Goal: Transaction & Acquisition: Obtain resource

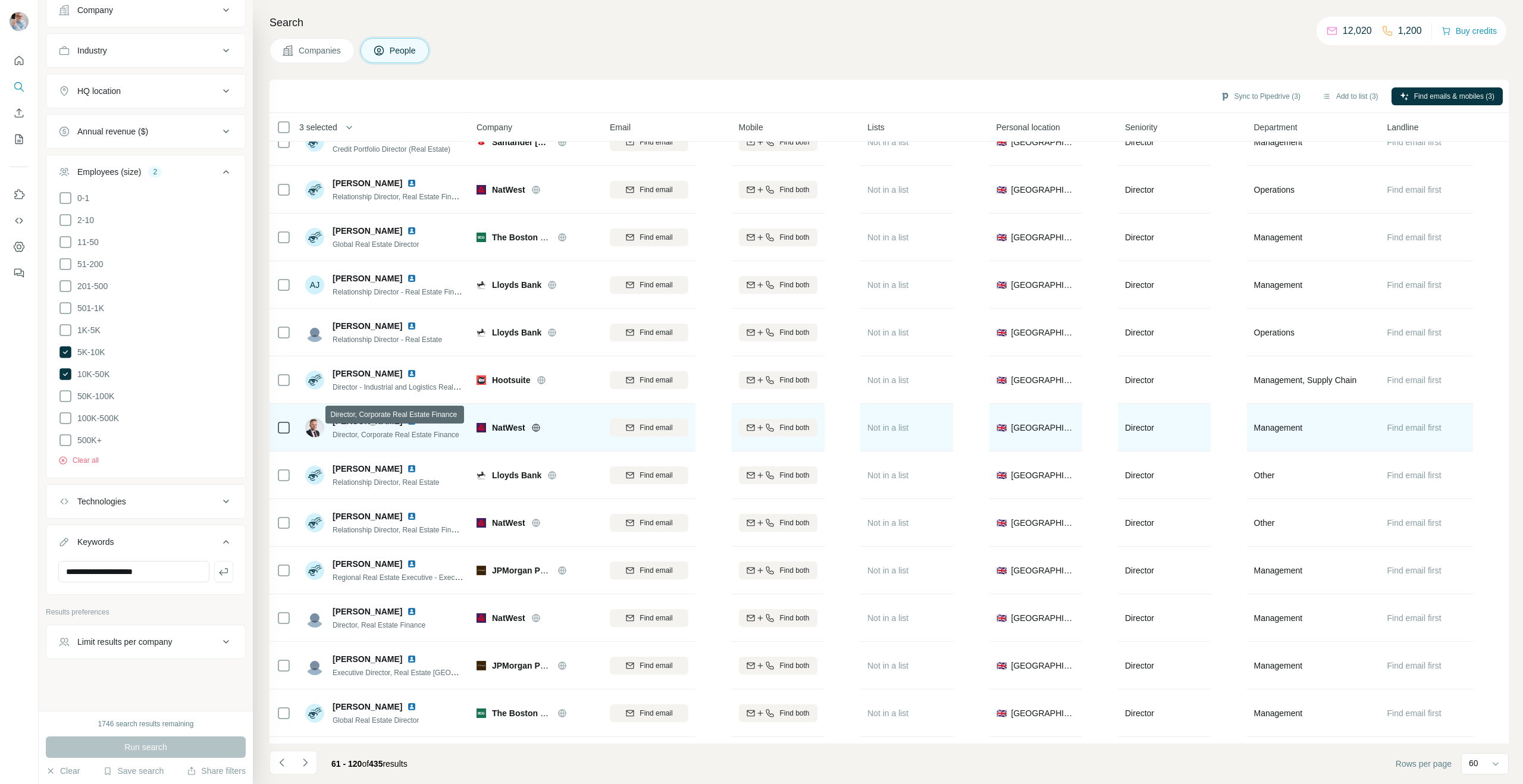
scroll to position [547, 0]
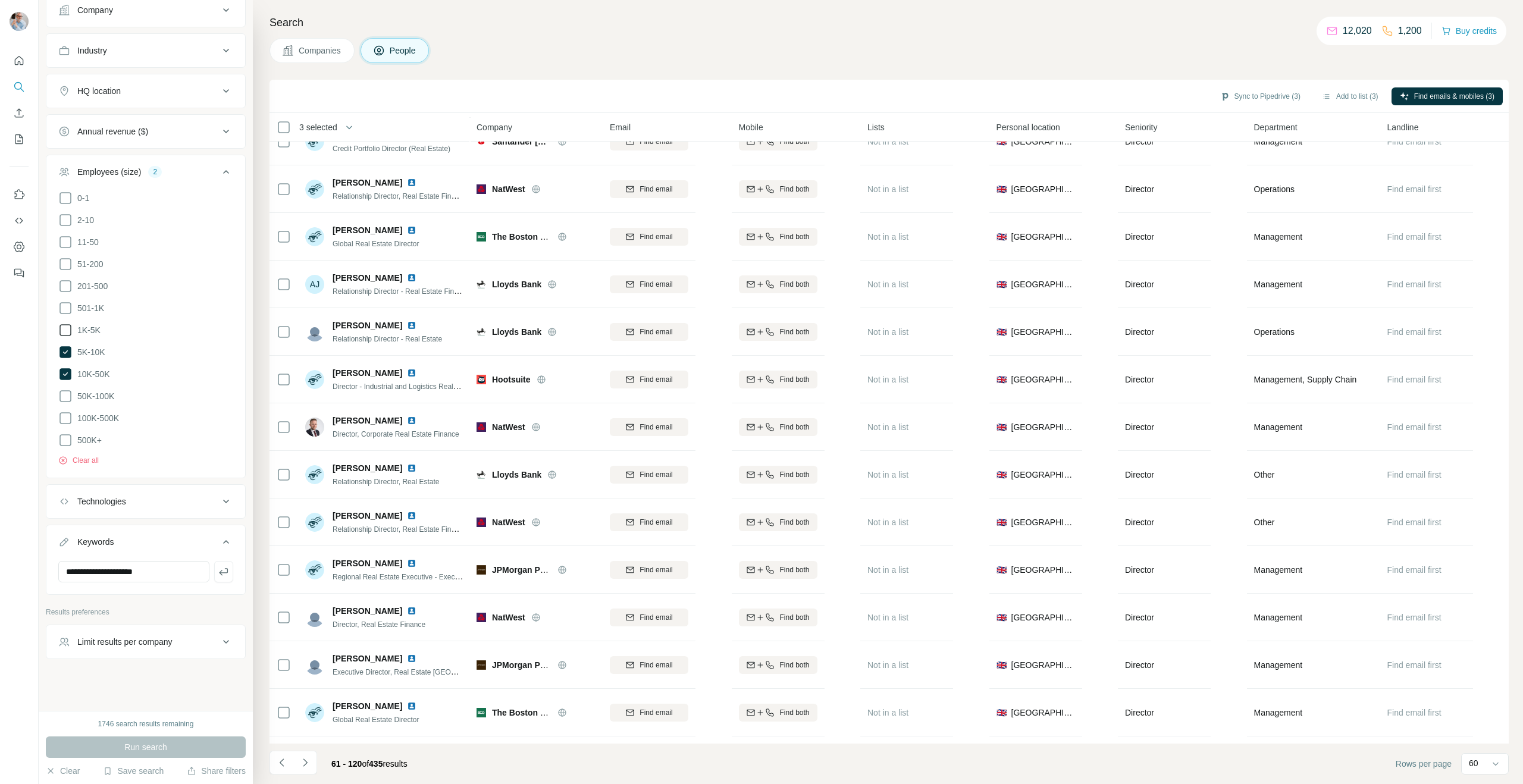
click at [68, 326] on icon at bounding box center [65, 330] width 15 height 15
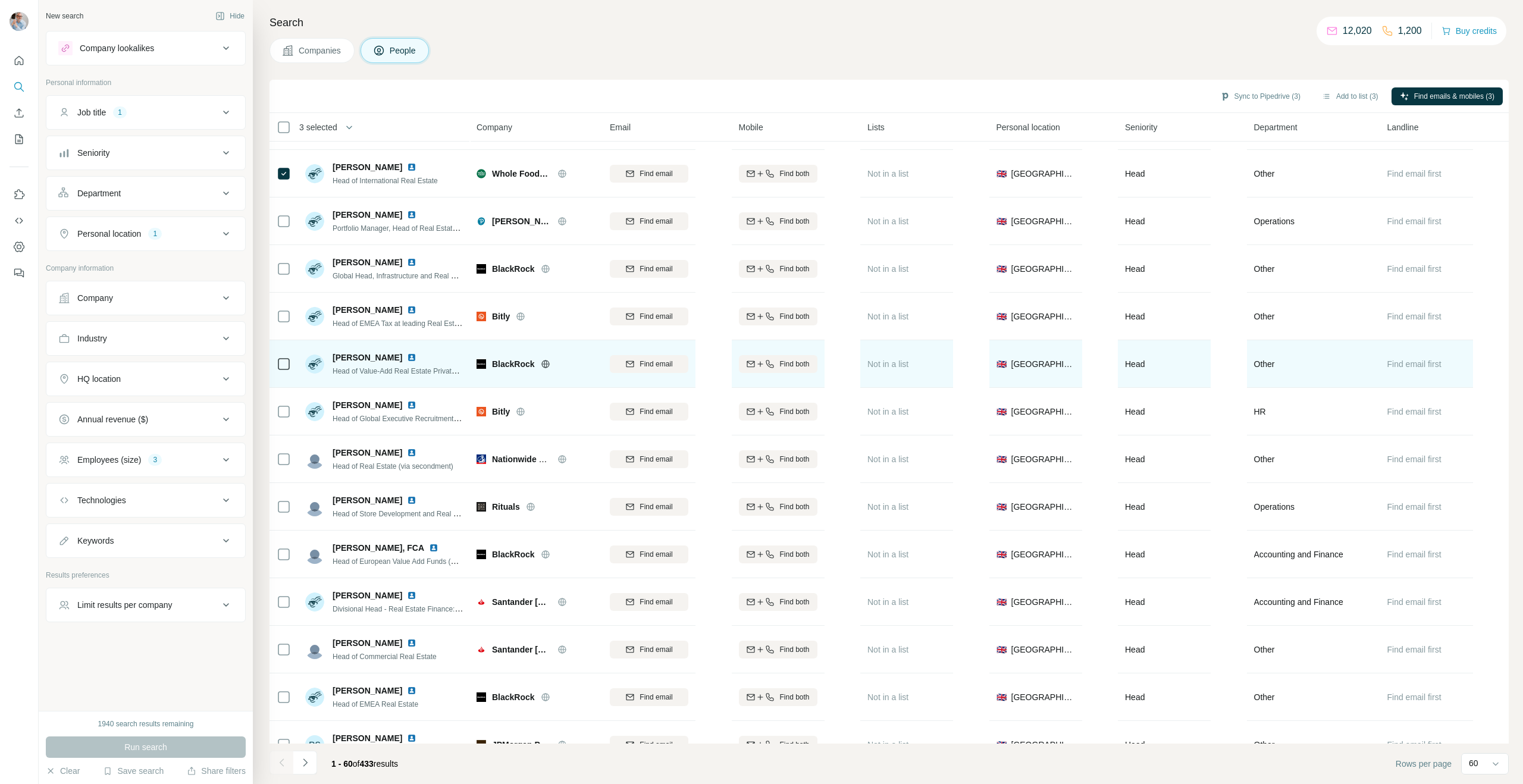
scroll to position [2253, 0]
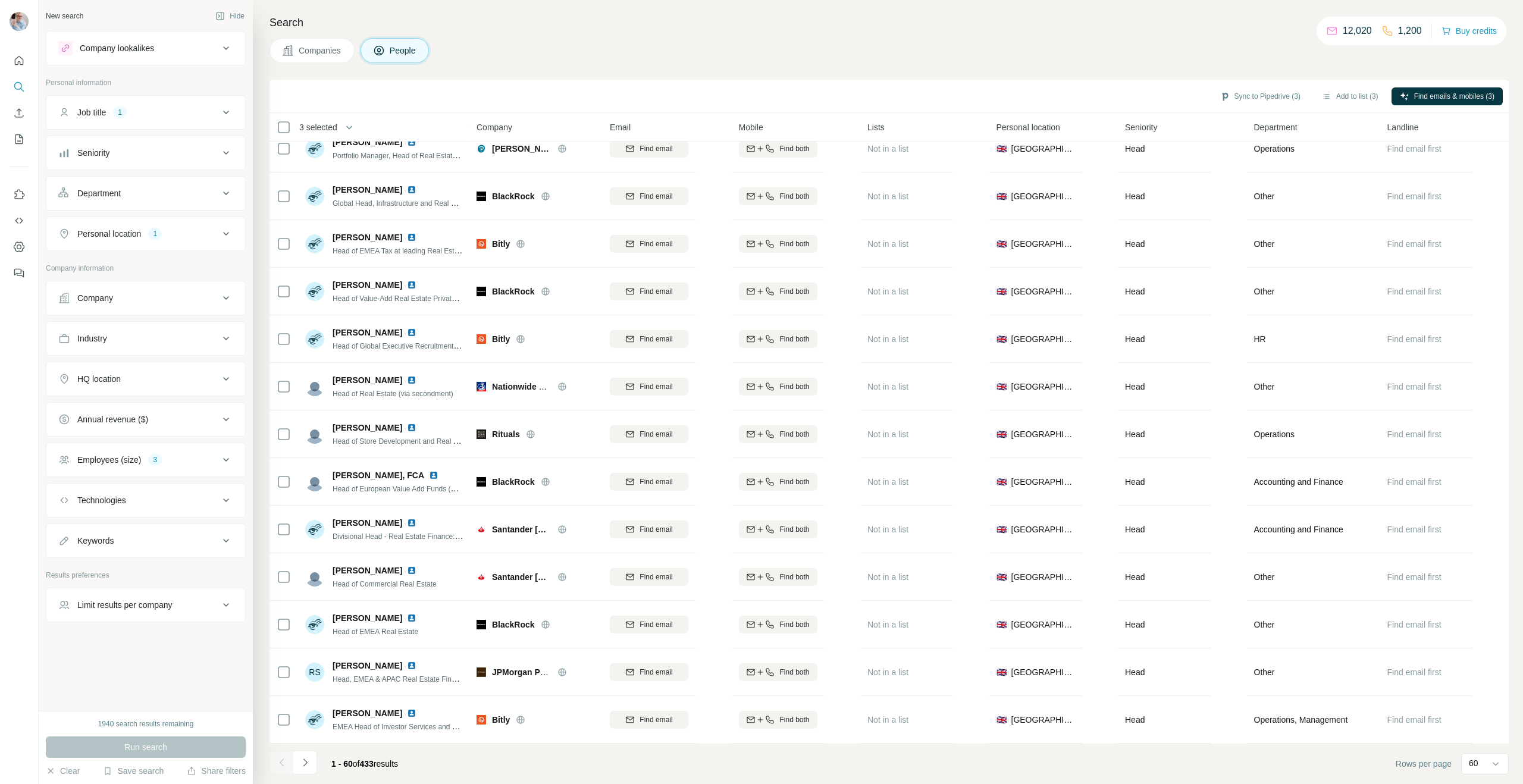
click at [301, 763] on icon "Navigate to next page" at bounding box center [305, 763] width 12 height 12
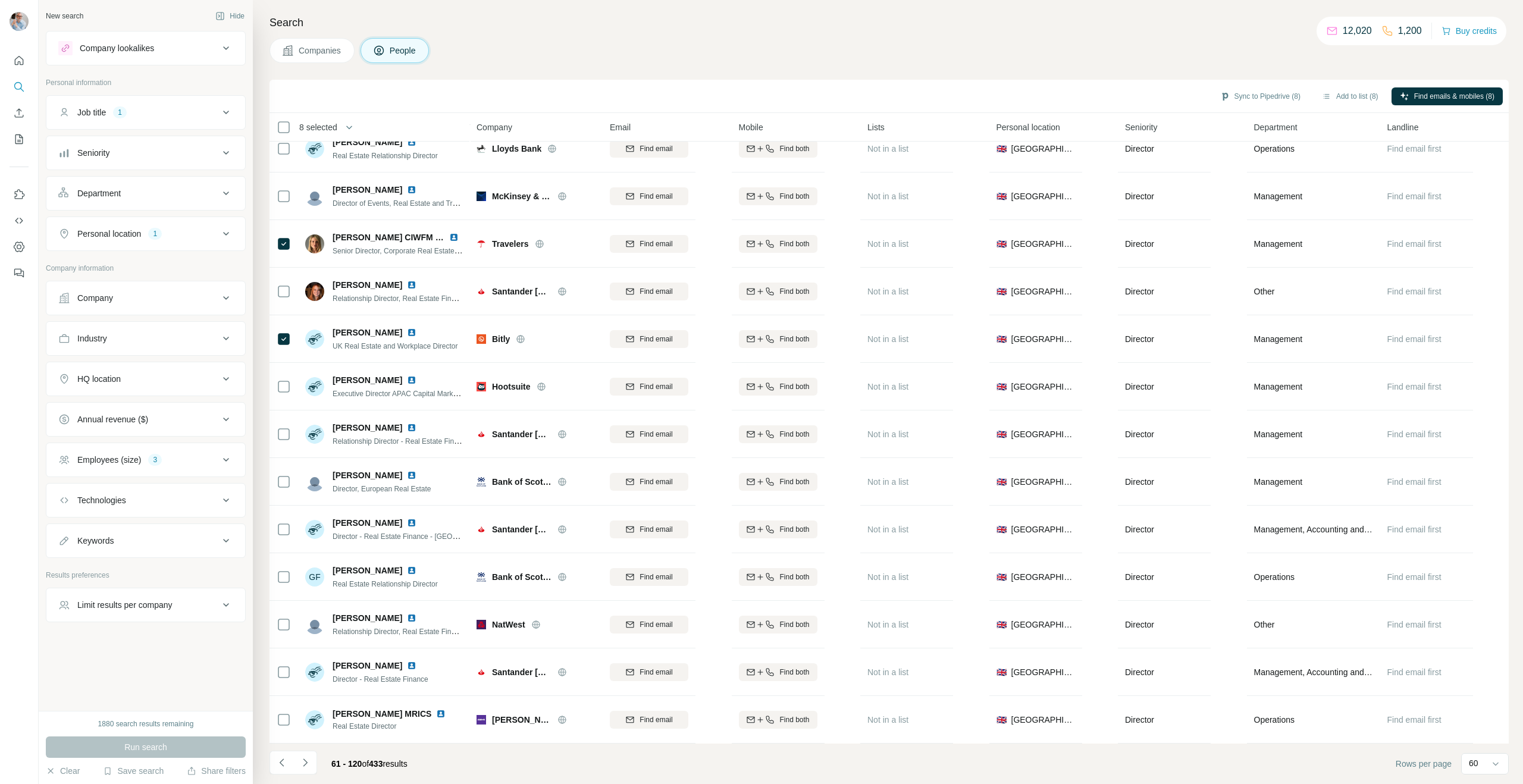
click at [301, 761] on icon "Navigate to next page" at bounding box center [305, 763] width 12 height 12
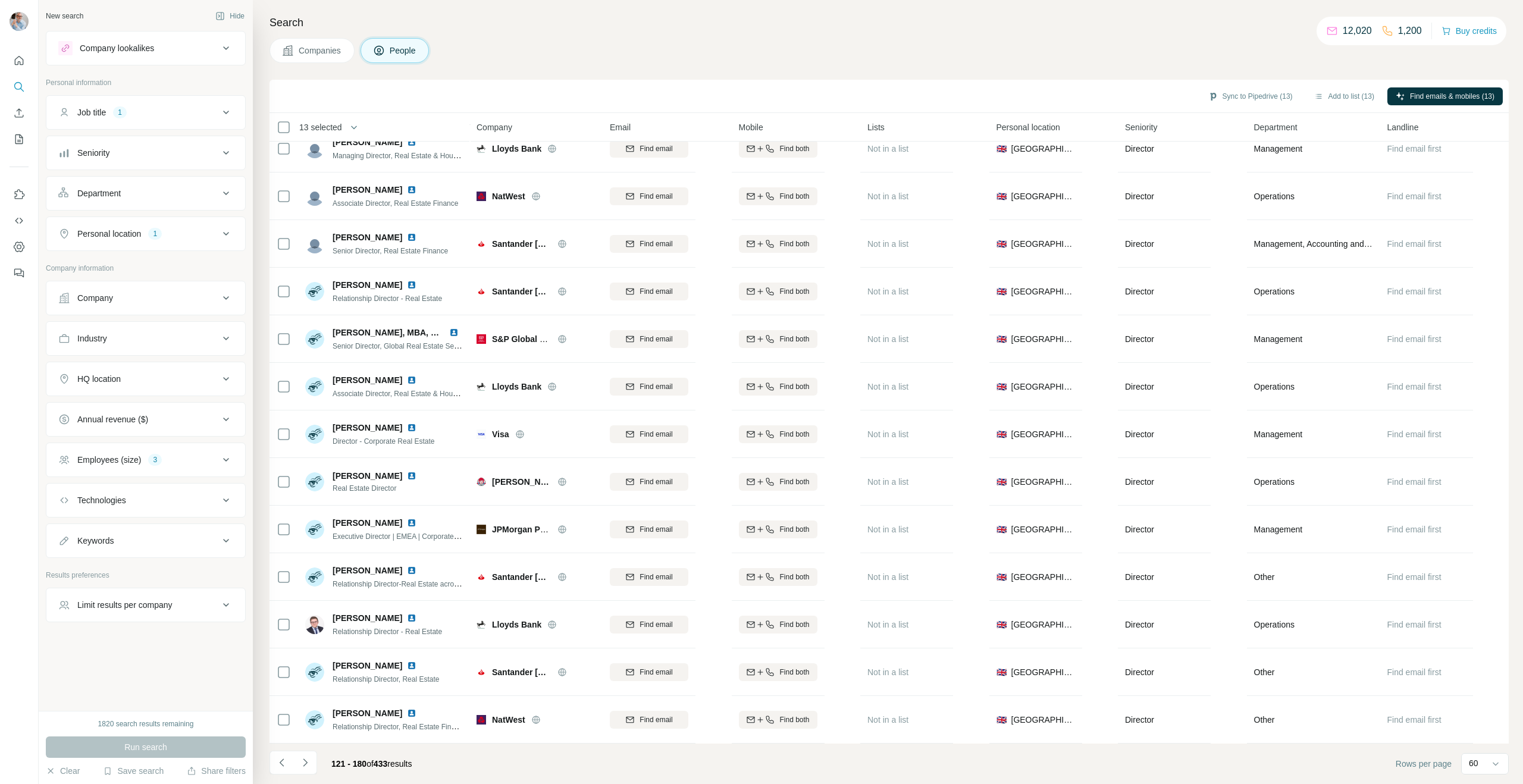
click at [303, 763] on icon "Navigate to next page" at bounding box center [305, 763] width 12 height 12
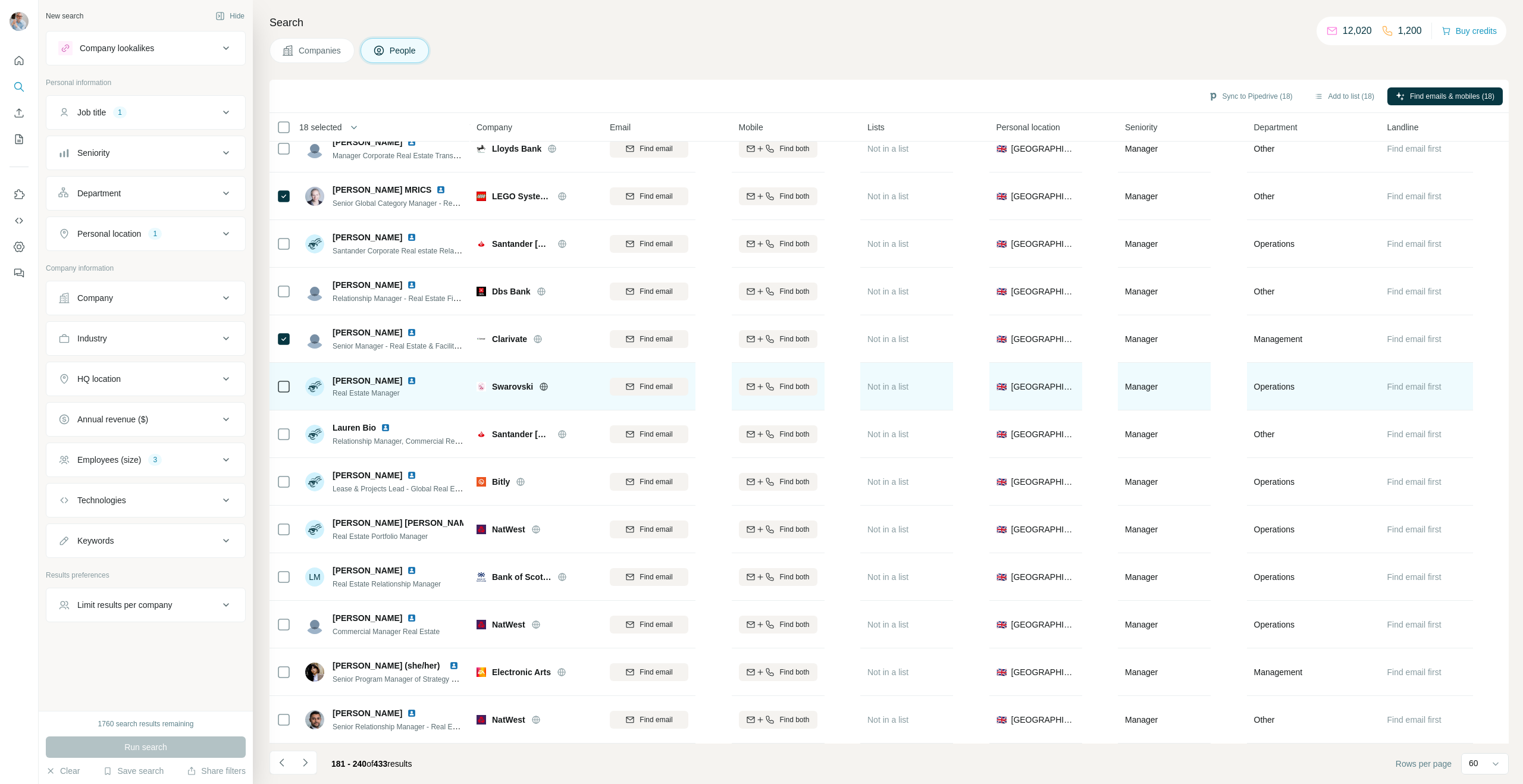
scroll to position [2250, 0]
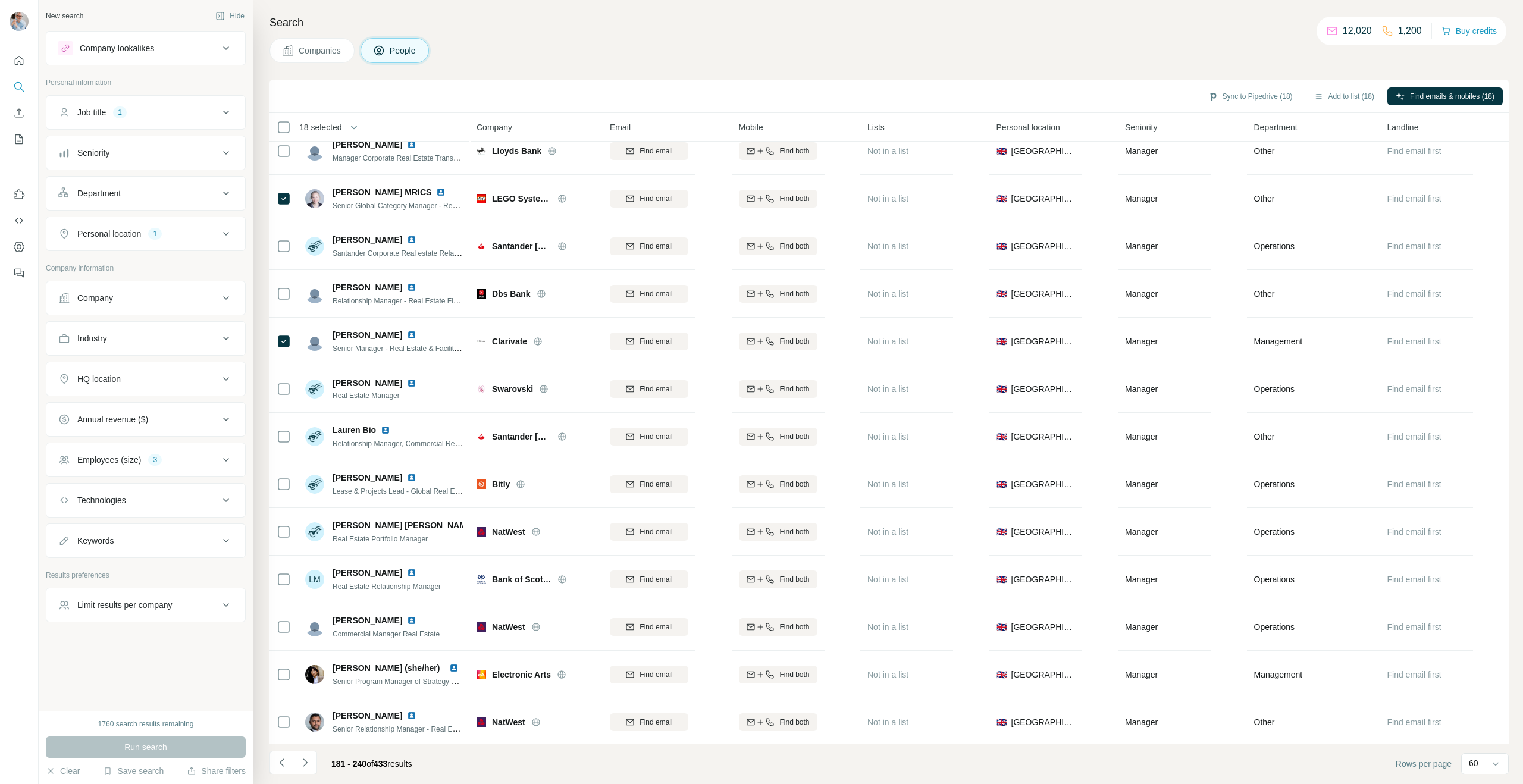
click at [307, 763] on icon "Navigate to next page" at bounding box center [305, 763] width 12 height 12
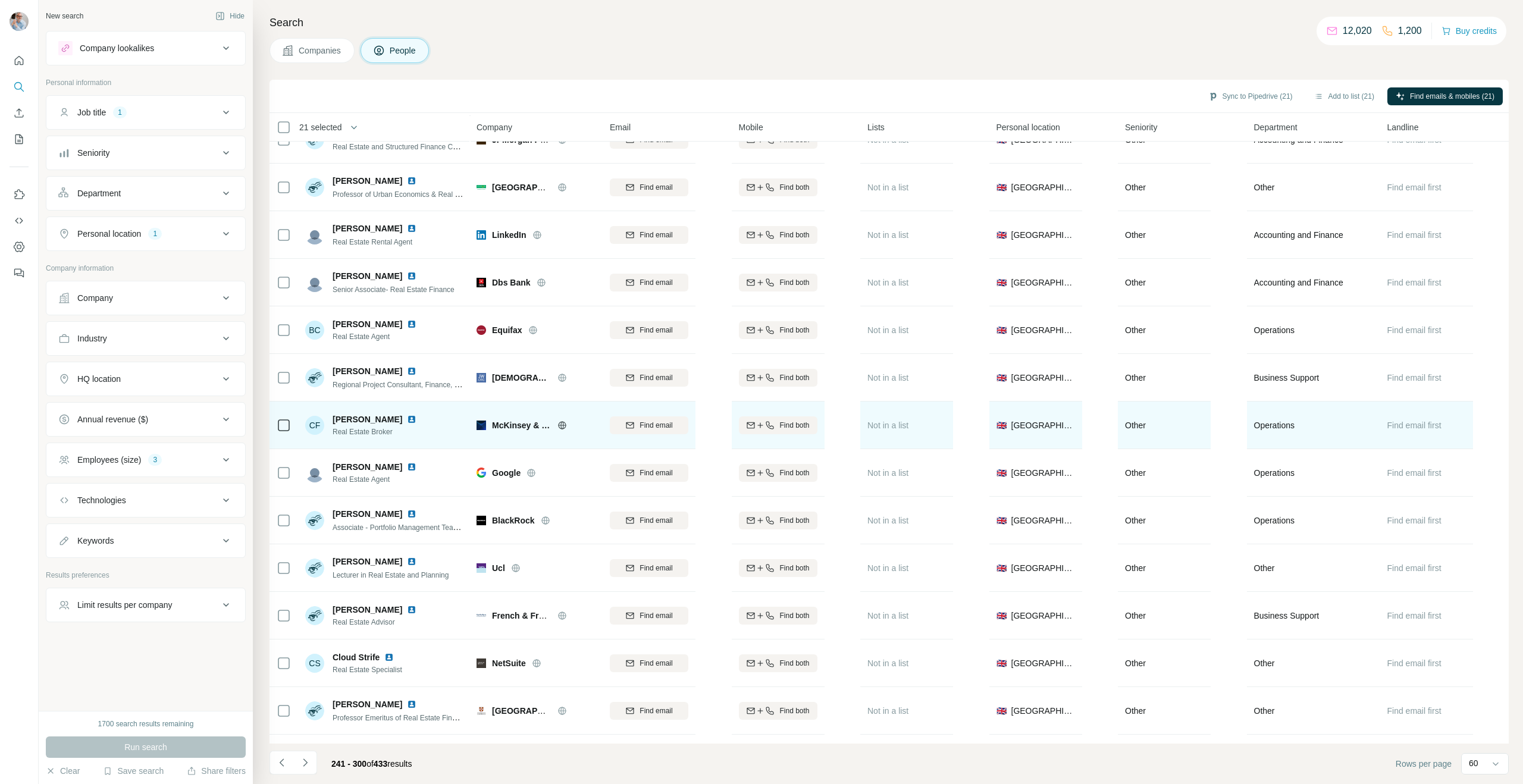
scroll to position [2253, 0]
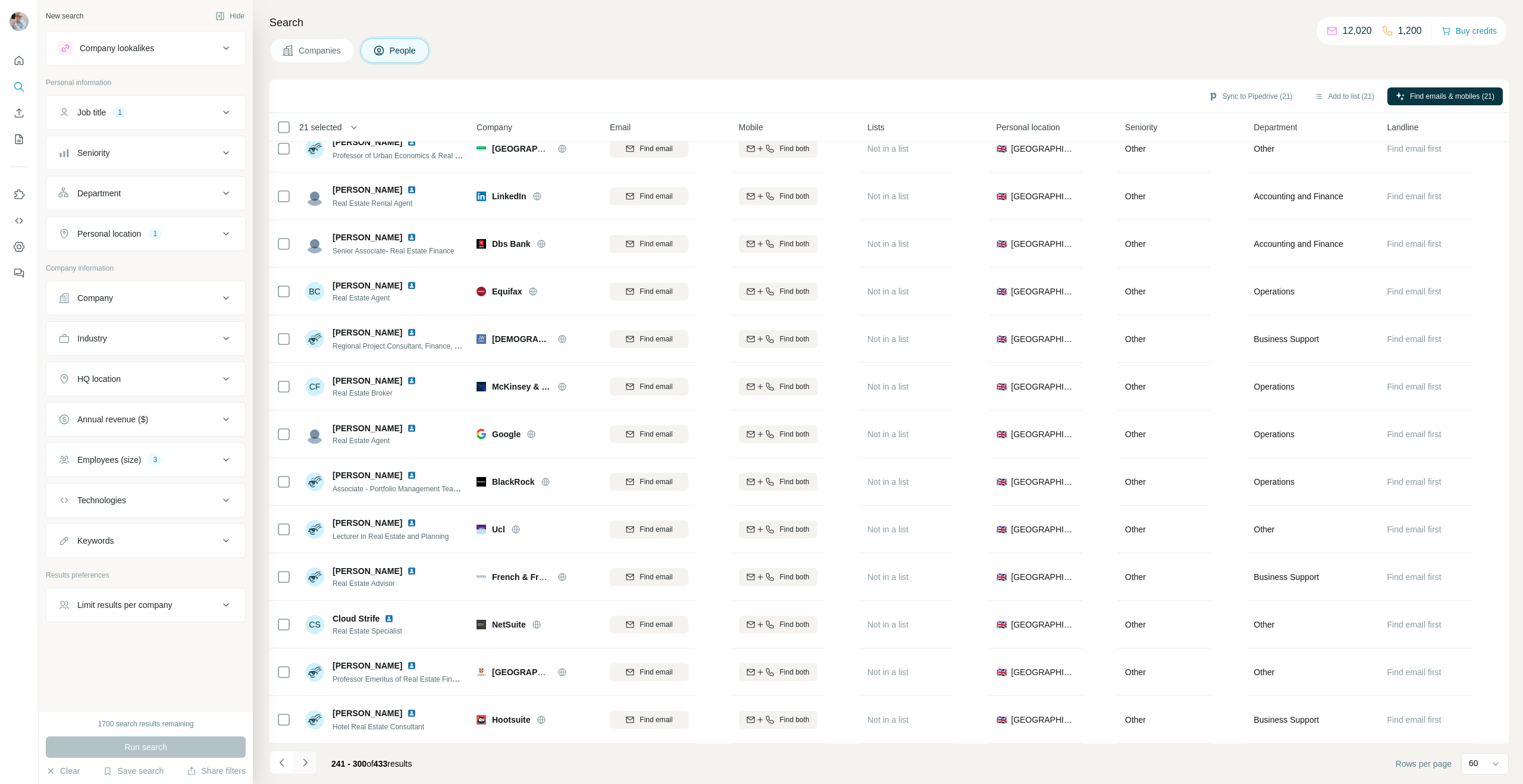
click at [305, 761] on icon "Navigate to next page" at bounding box center [305, 762] width 4 height 8
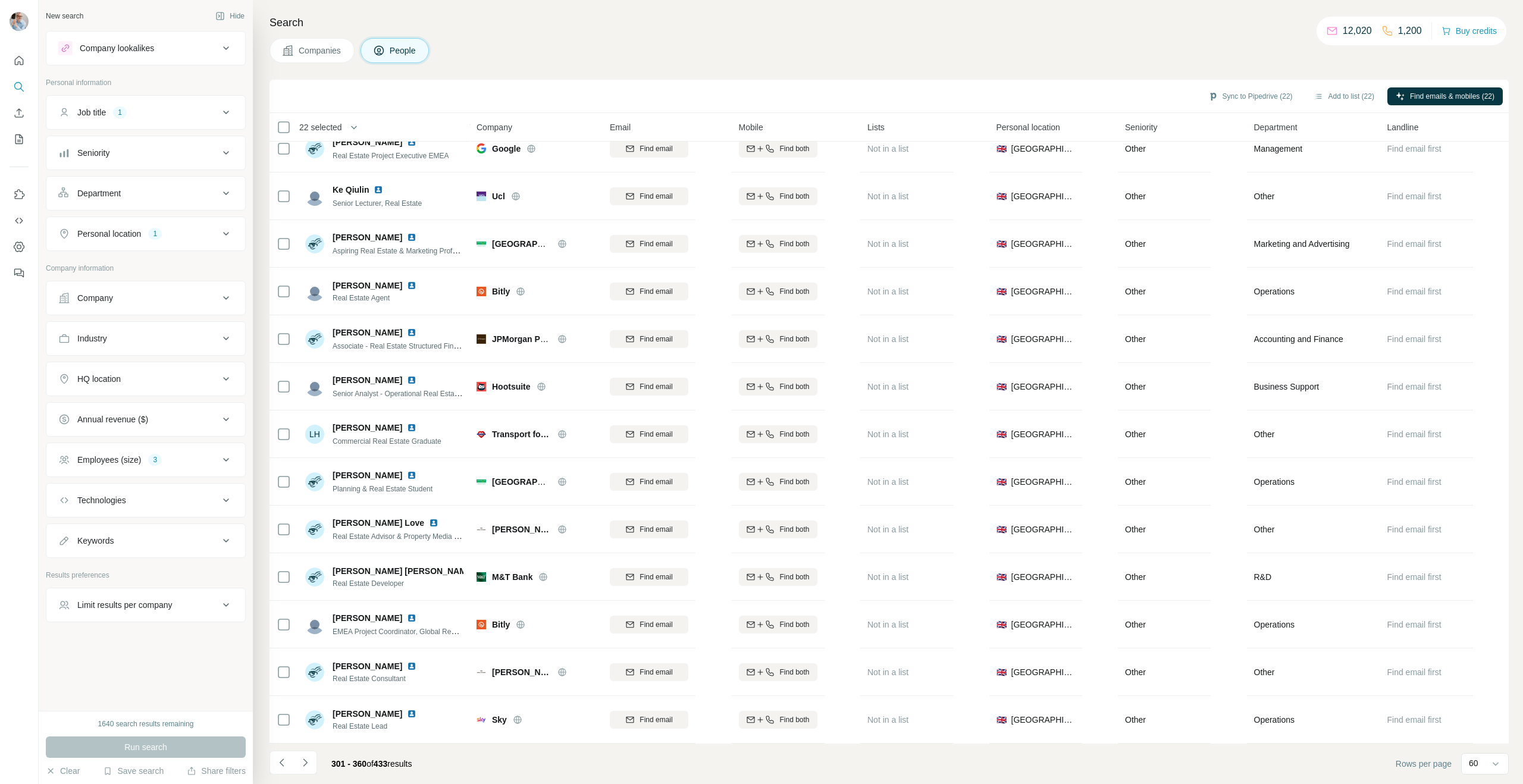
click at [304, 759] on icon "Navigate to next page" at bounding box center [305, 762] width 4 height 8
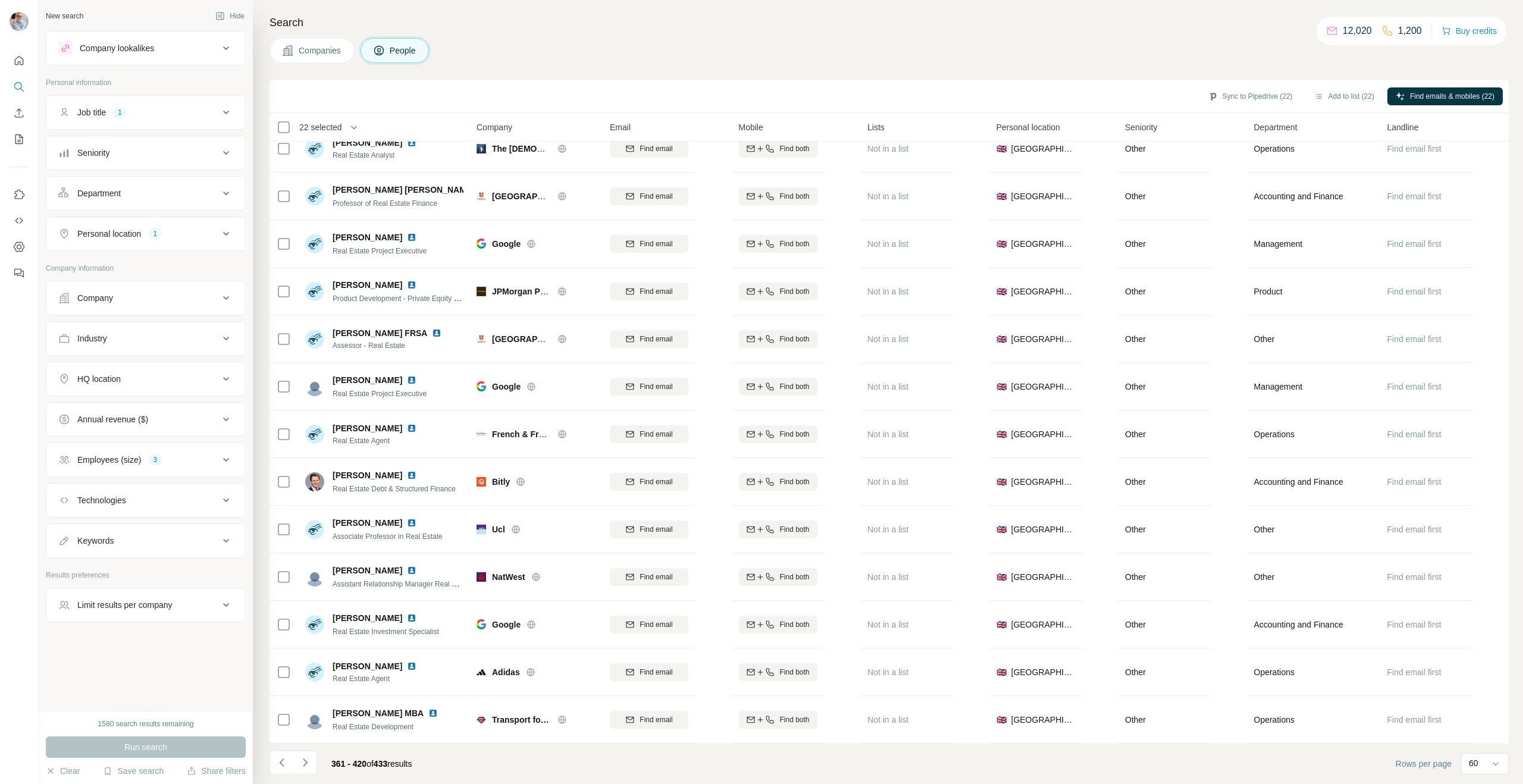
click at [302, 763] on icon "Navigate to next page" at bounding box center [305, 763] width 12 height 12
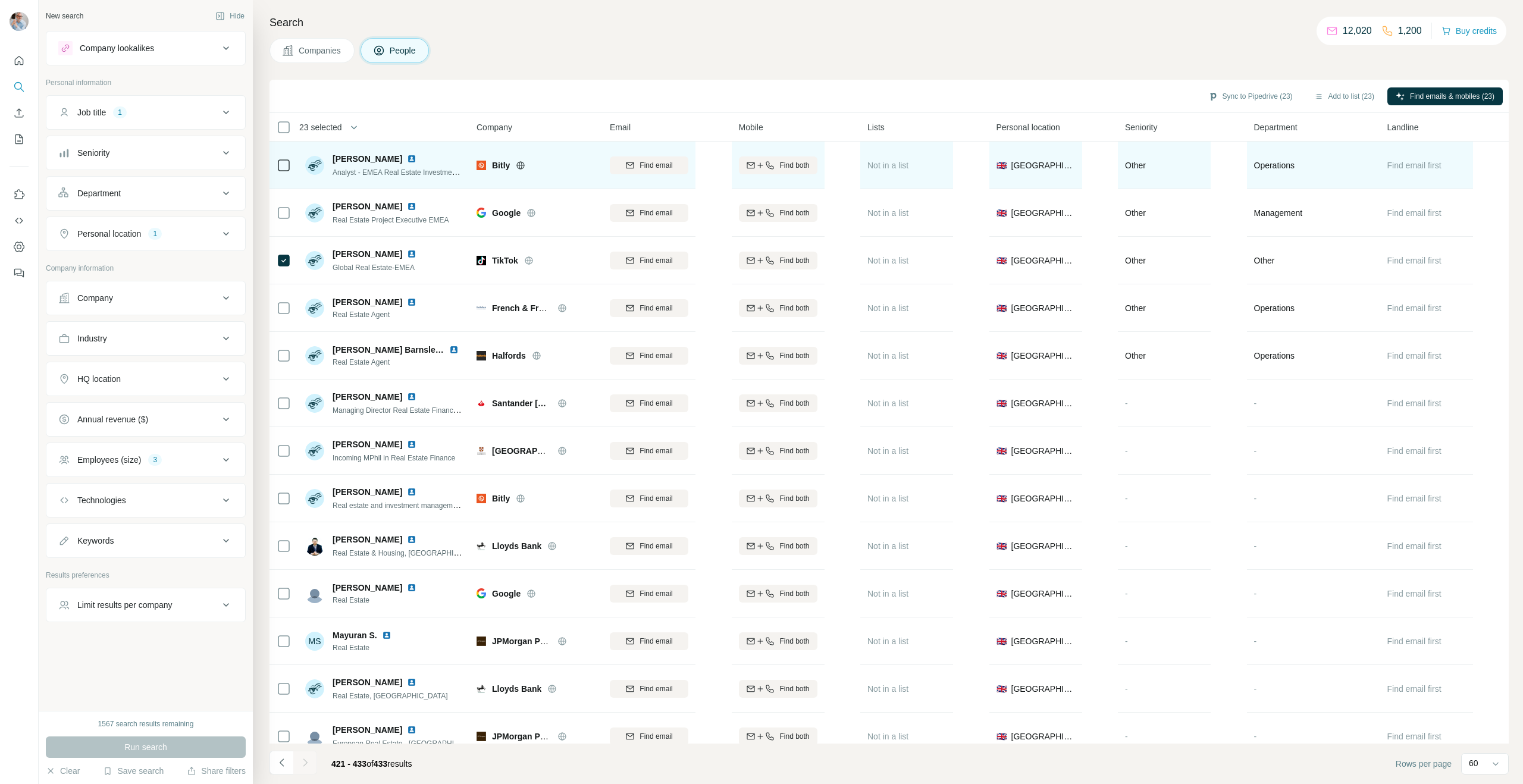
scroll to position [16, 0]
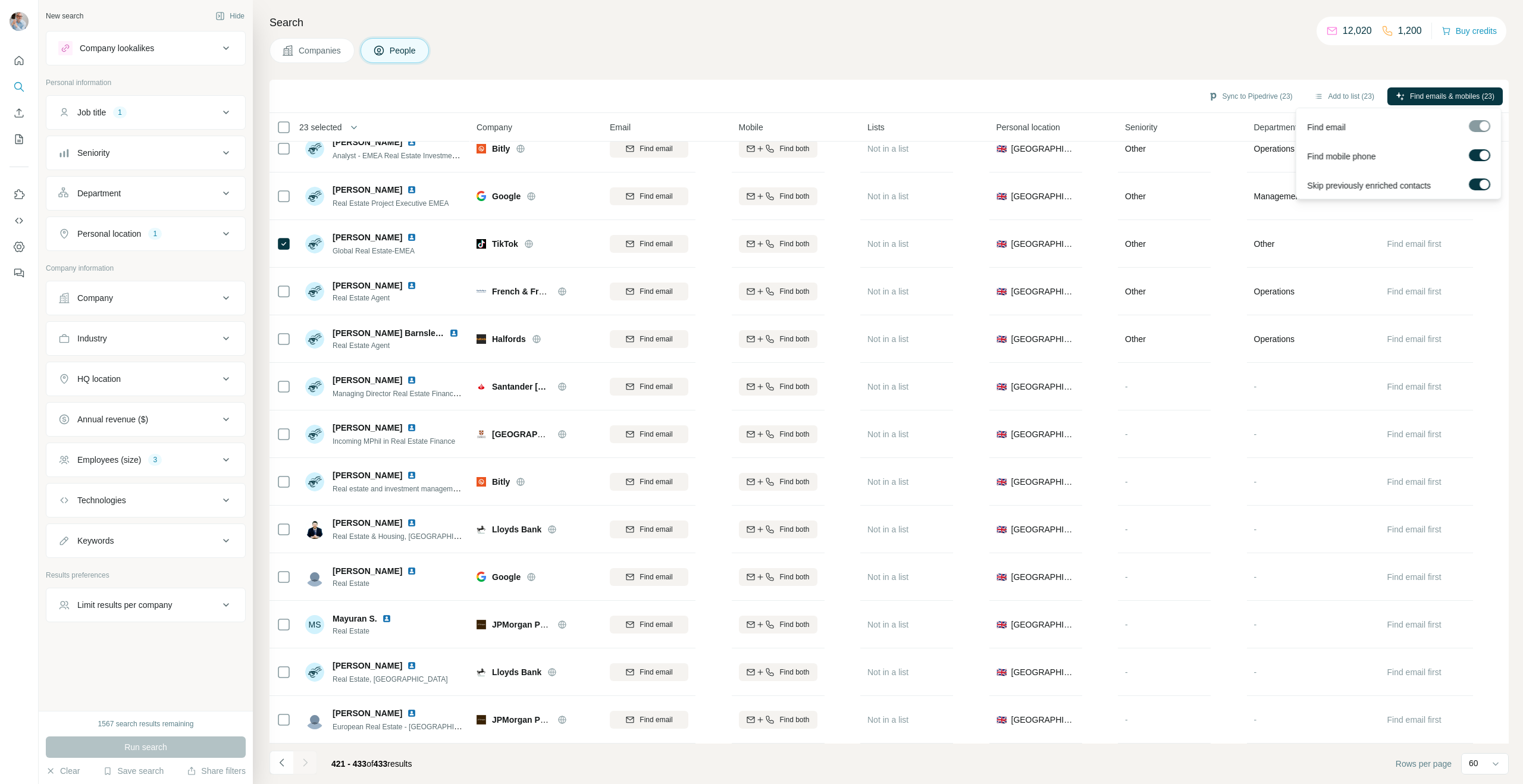
click at [1474, 154] on label at bounding box center [1478, 155] width 21 height 12
click at [1474, 122] on div at bounding box center [1478, 126] width 21 height 12
click at [1476, 124] on div at bounding box center [1478, 126] width 21 height 12
click at [1466, 98] on span "Find emails (23)" at bounding box center [1469, 96] width 51 height 11
click at [146, 769] on button "Save search" at bounding box center [133, 771] width 61 height 12
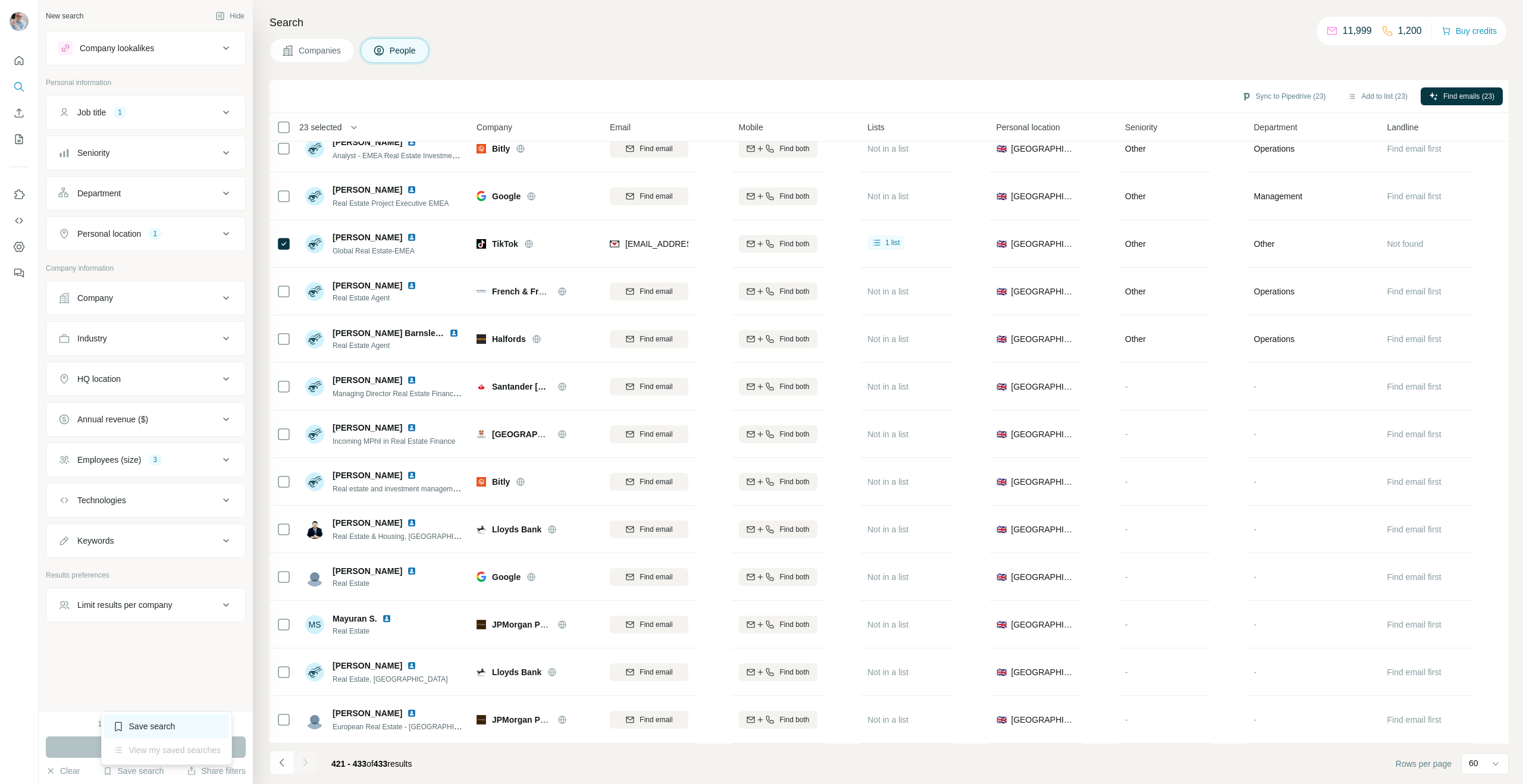
click at [159, 730] on div "Save search" at bounding box center [167, 726] width 126 height 24
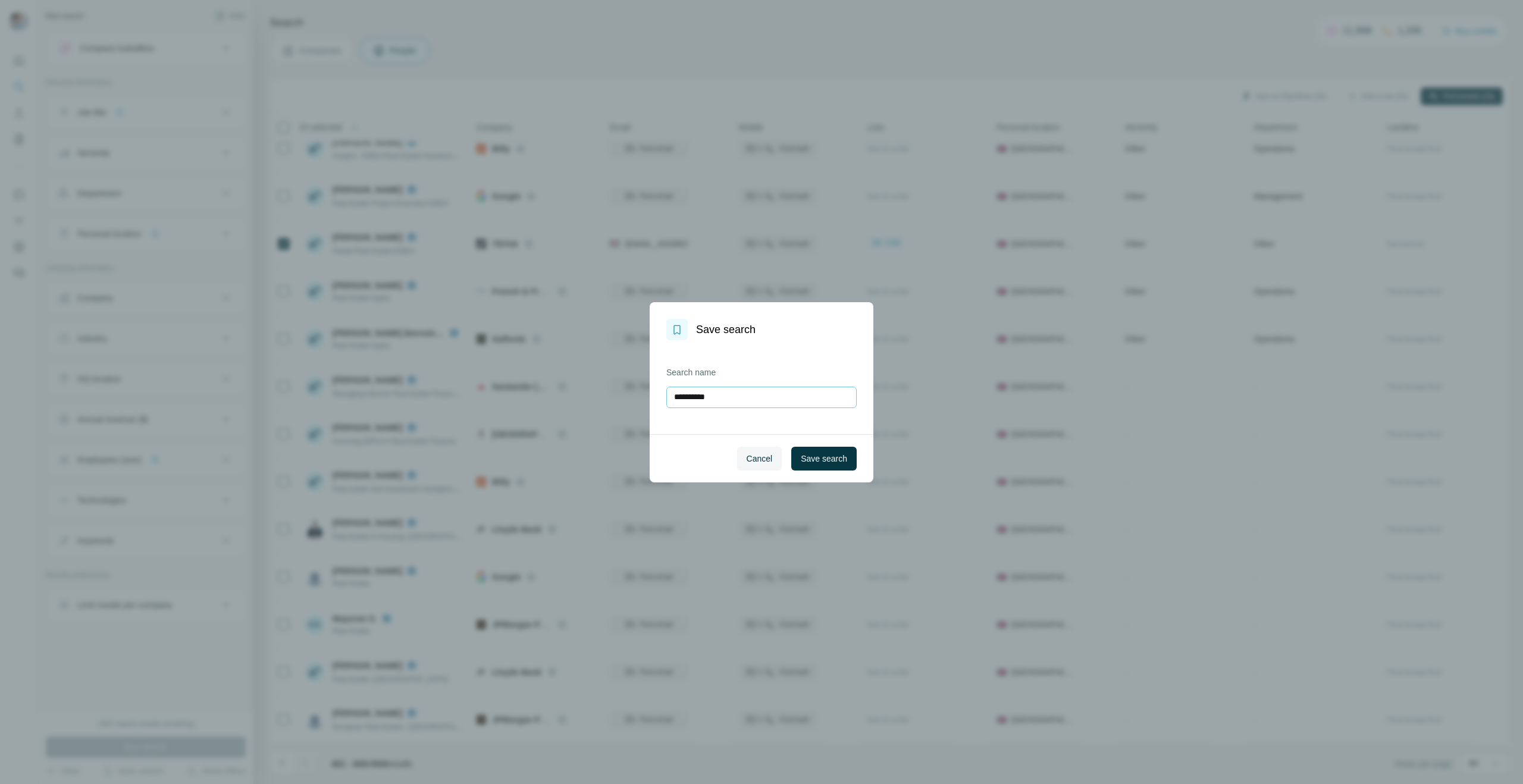
drag, startPoint x: 741, startPoint y: 396, endPoint x: 726, endPoint y: 395, distance: 15.0
click at [726, 395] on input "**********" at bounding box center [761, 397] width 190 height 21
type input "**********"
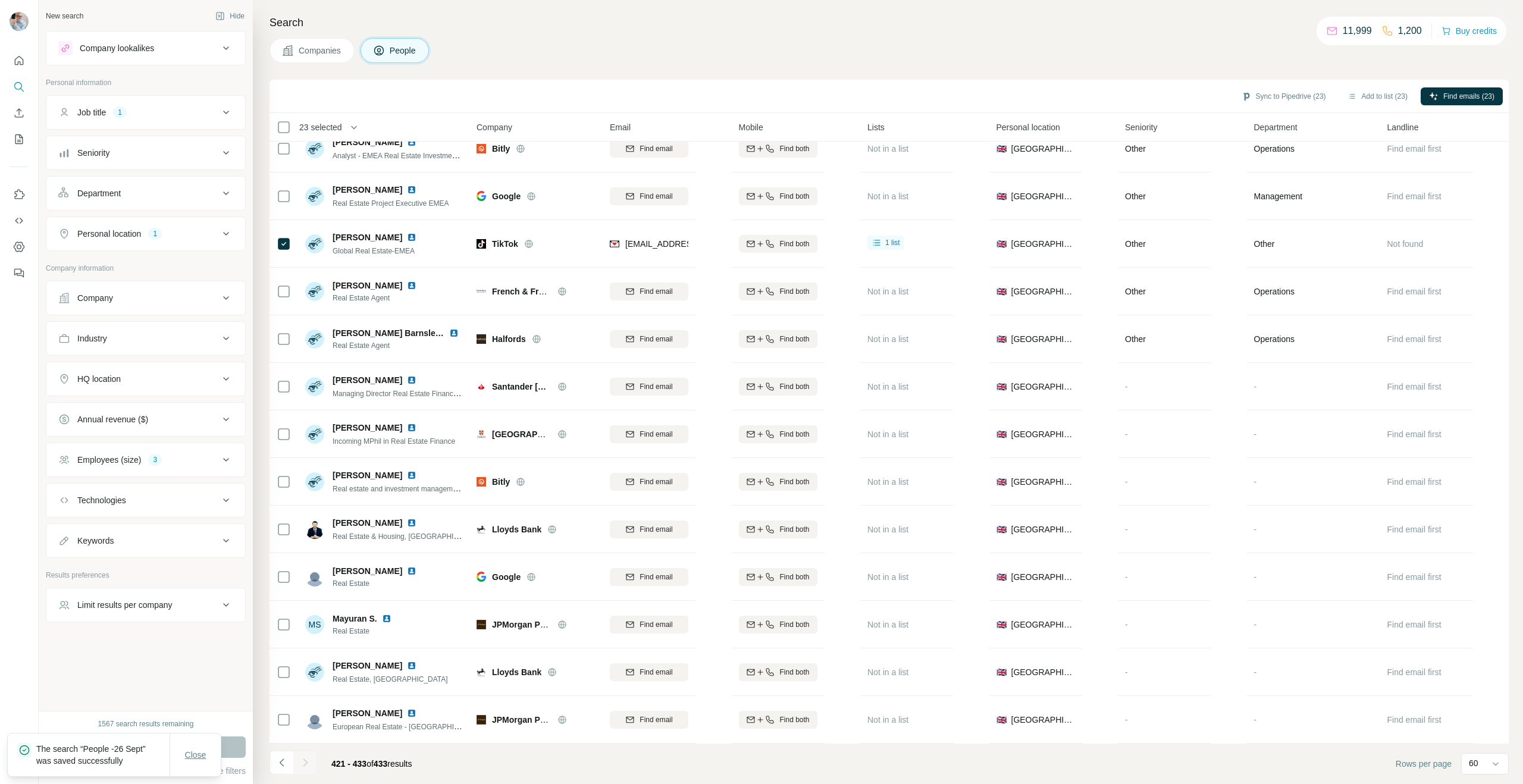
click at [193, 757] on span "Close" at bounding box center [195, 755] width 21 height 12
click at [15, 137] on icon "My lists" at bounding box center [19, 139] width 8 height 9
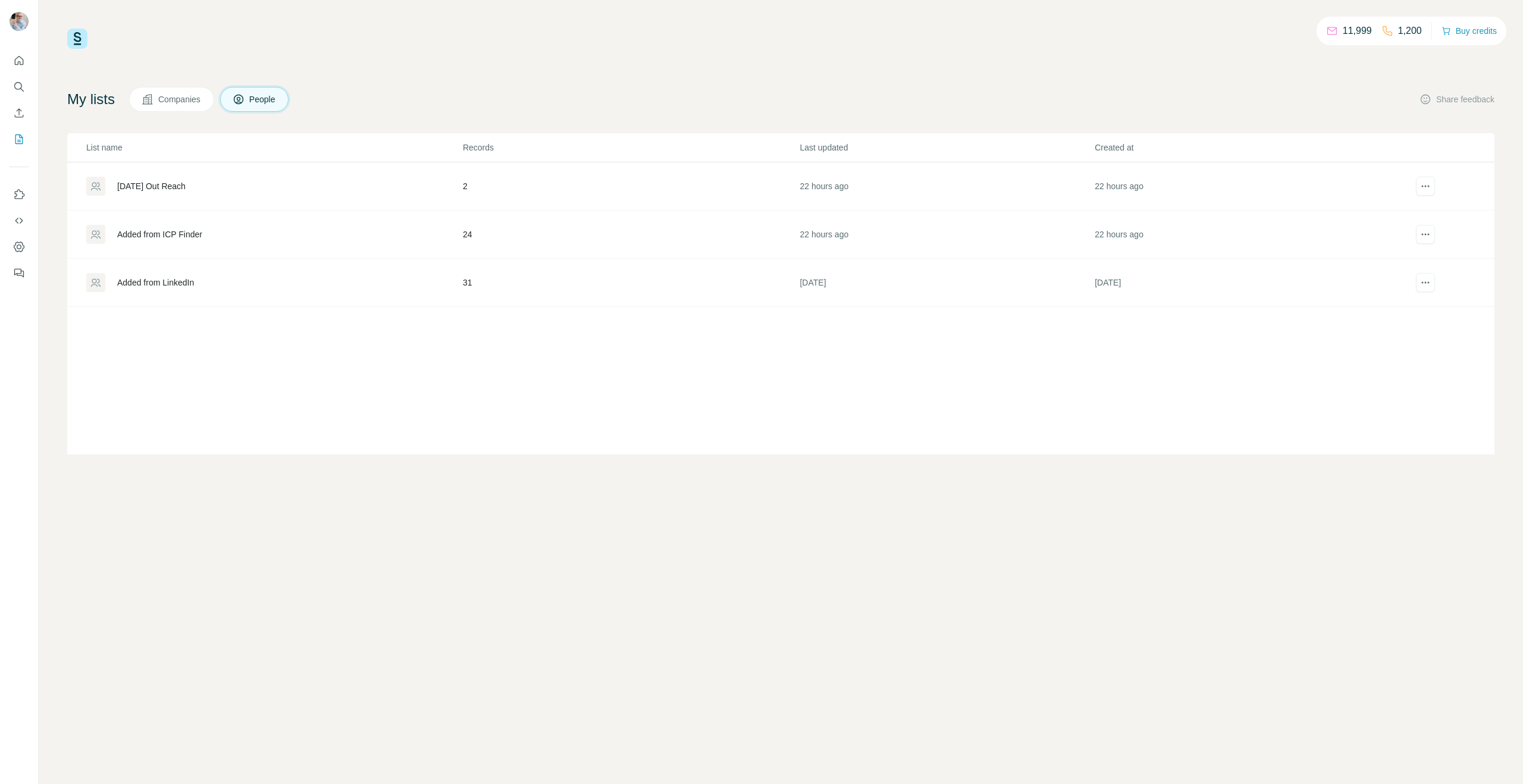
click at [176, 187] on div "[DATE] Out Reach" at bounding box center [152, 187] width 68 height 12
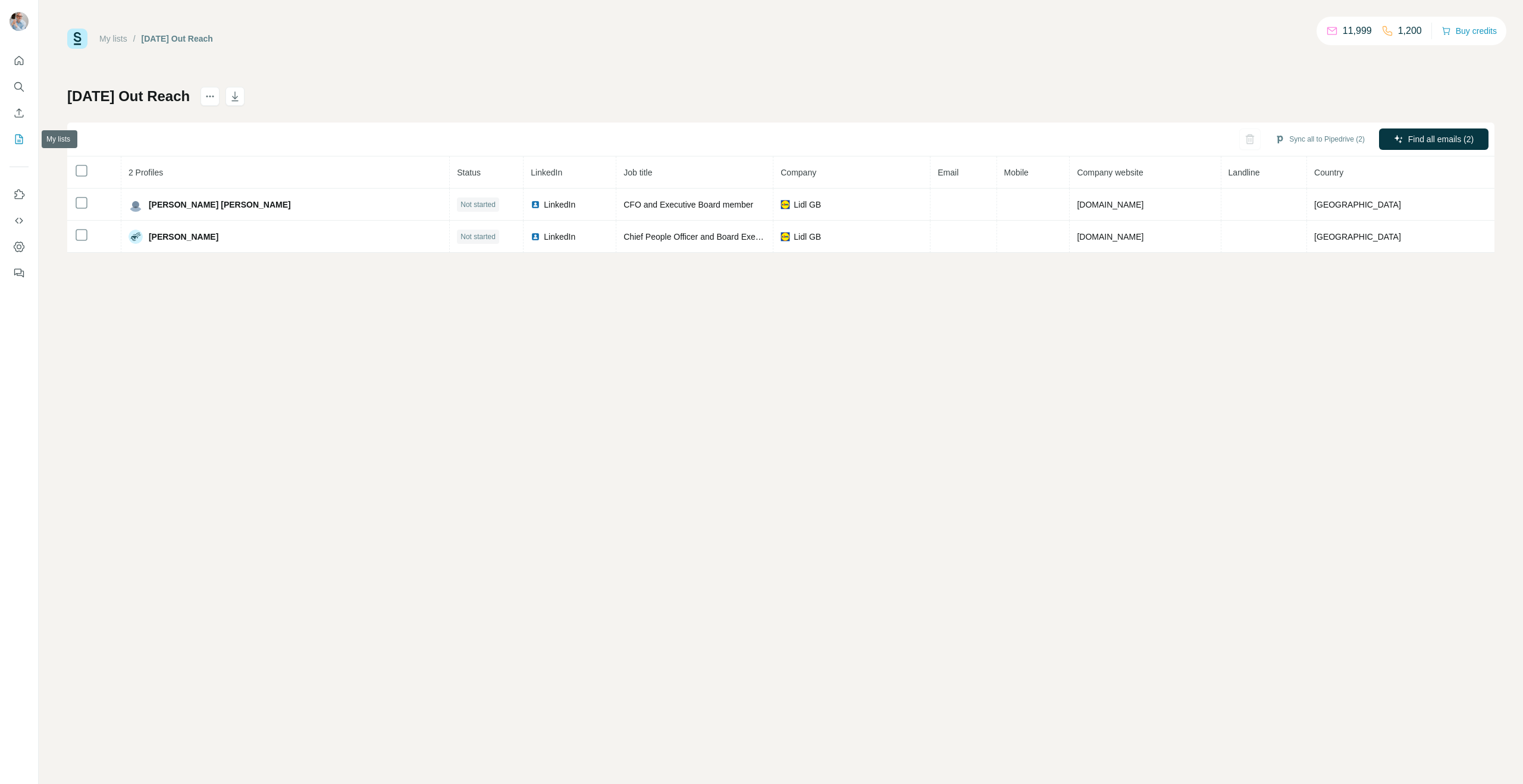
click at [19, 134] on icon "My lists" at bounding box center [19, 140] width 12 height 12
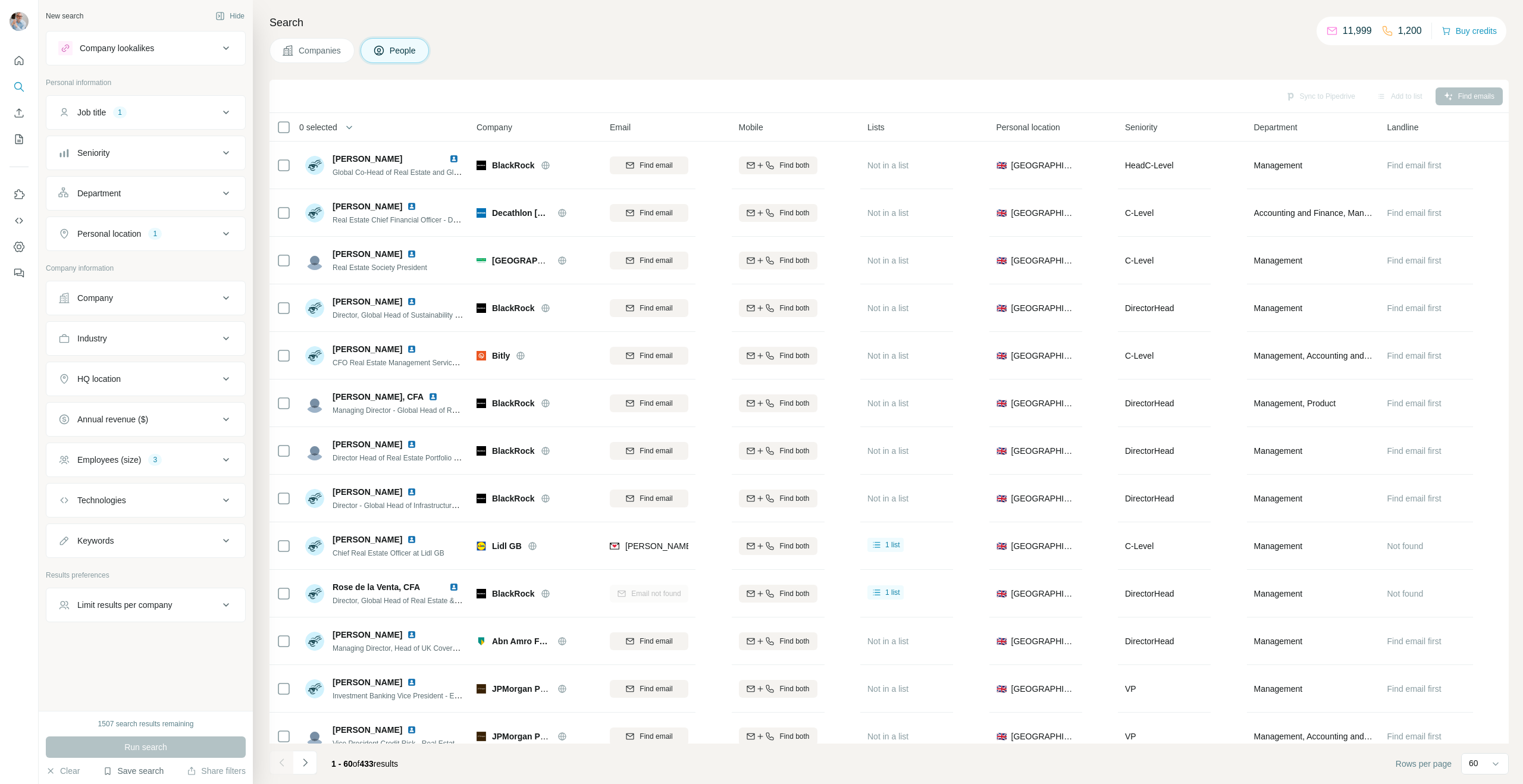
click at [128, 769] on button "Save search" at bounding box center [133, 771] width 61 height 12
click at [532, 48] on div "Companies People" at bounding box center [889, 50] width 1239 height 25
click at [153, 118] on button "Job title 1" at bounding box center [146, 112] width 199 height 28
click at [107, 576] on div "Keywords" at bounding box center [95, 574] width 36 height 12
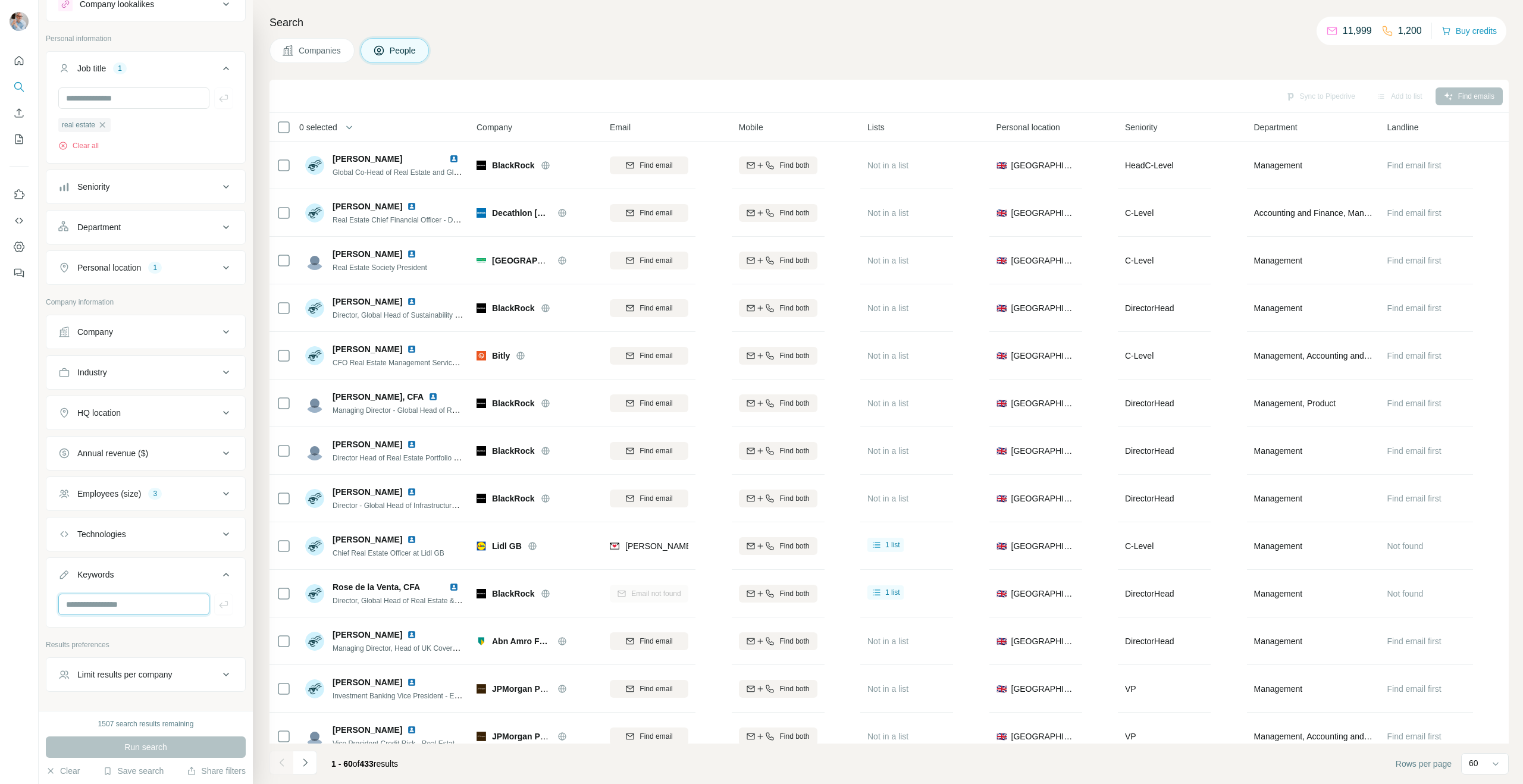
click at [104, 603] on input "text" at bounding box center [134, 603] width 151 height 21
type input "**********"
click at [146, 751] on div "Run search" at bounding box center [145, 746] width 199 height 21
click at [820, 25] on h4 "Search" at bounding box center [889, 22] width 1239 height 16
click at [134, 414] on div "HQ location" at bounding box center [139, 413] width 161 height 12
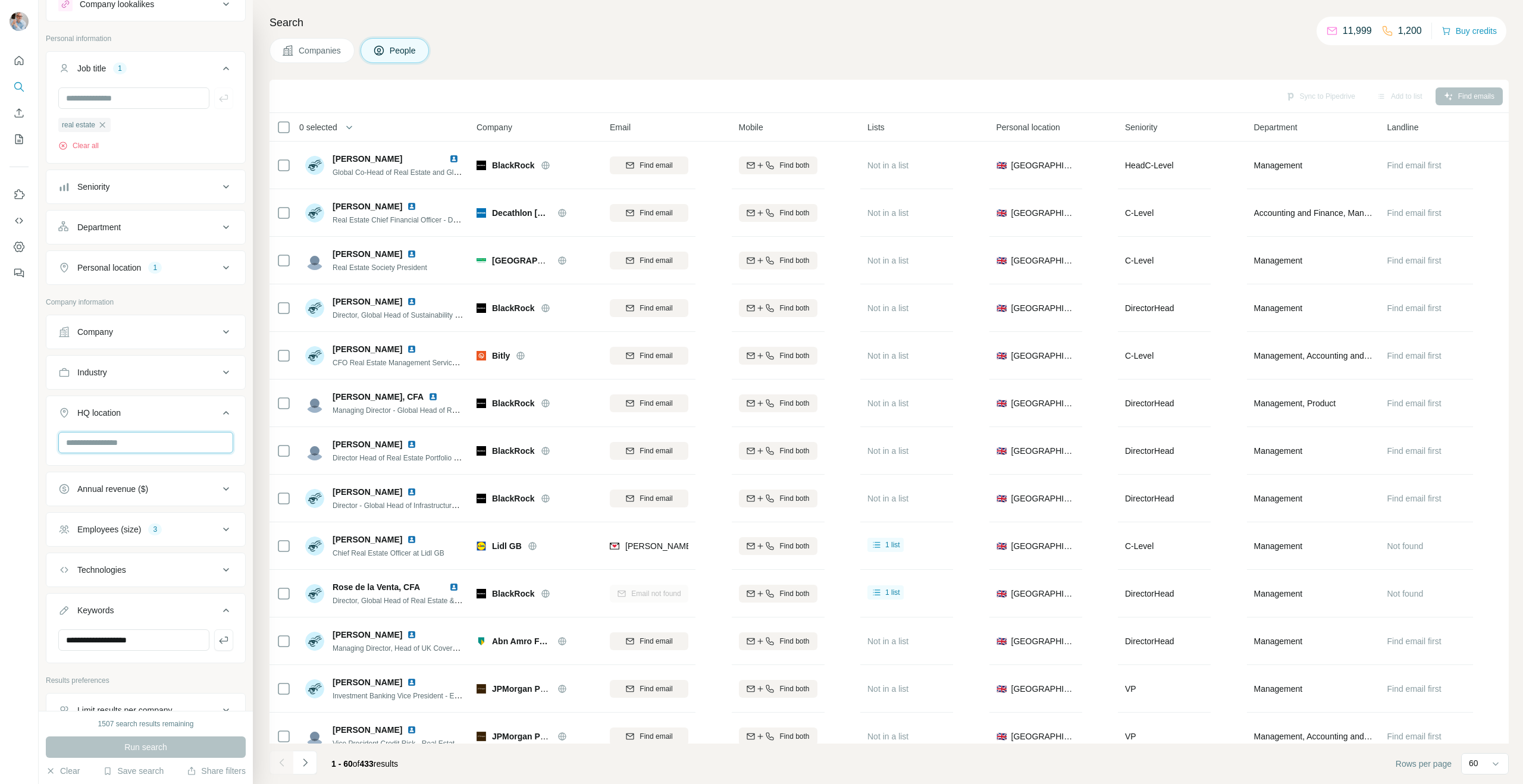
click at [114, 437] on input "text" at bounding box center [146, 442] width 175 height 21
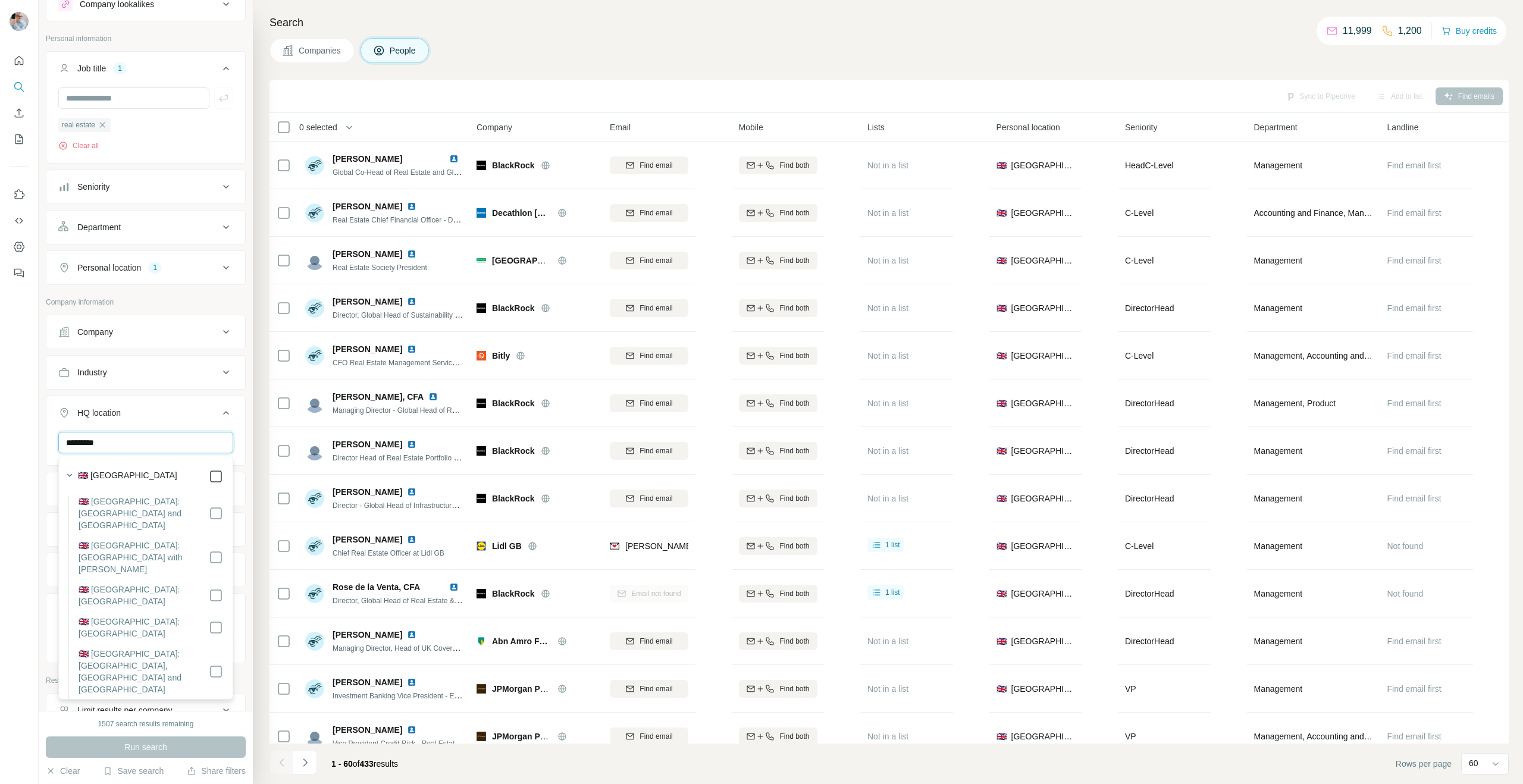
type input "*********"
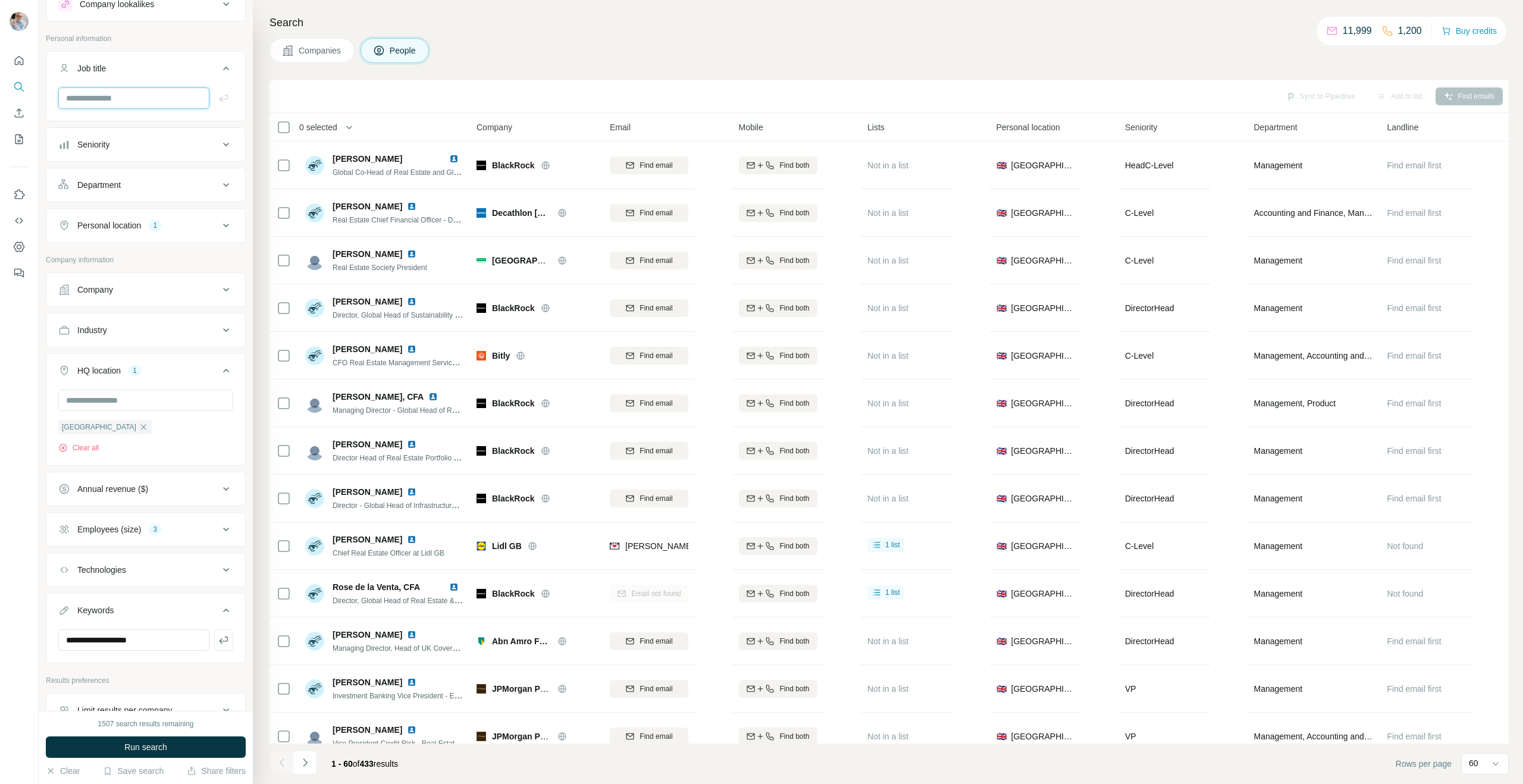
click at [116, 92] on input "text" at bounding box center [134, 98] width 151 height 21
type input "**********"
click at [163, 437] on div "United Kingdom Clear all" at bounding box center [146, 423] width 175 height 63
click at [190, 103] on input "**********" at bounding box center [134, 99] width 151 height 21
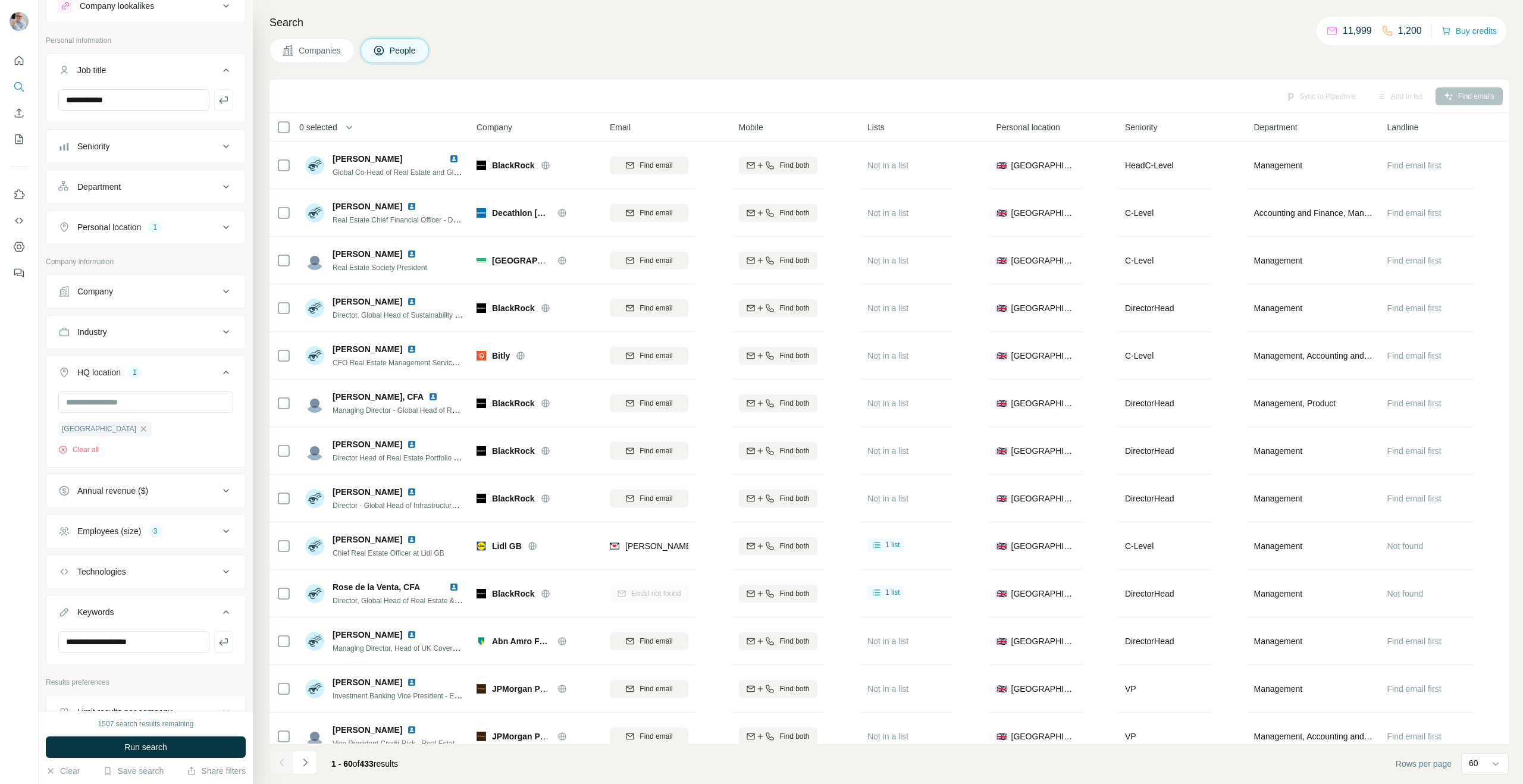
click at [532, 42] on div "Companies People" at bounding box center [889, 50] width 1239 height 25
click at [128, 747] on span "Run search" at bounding box center [146, 747] width 43 height 12
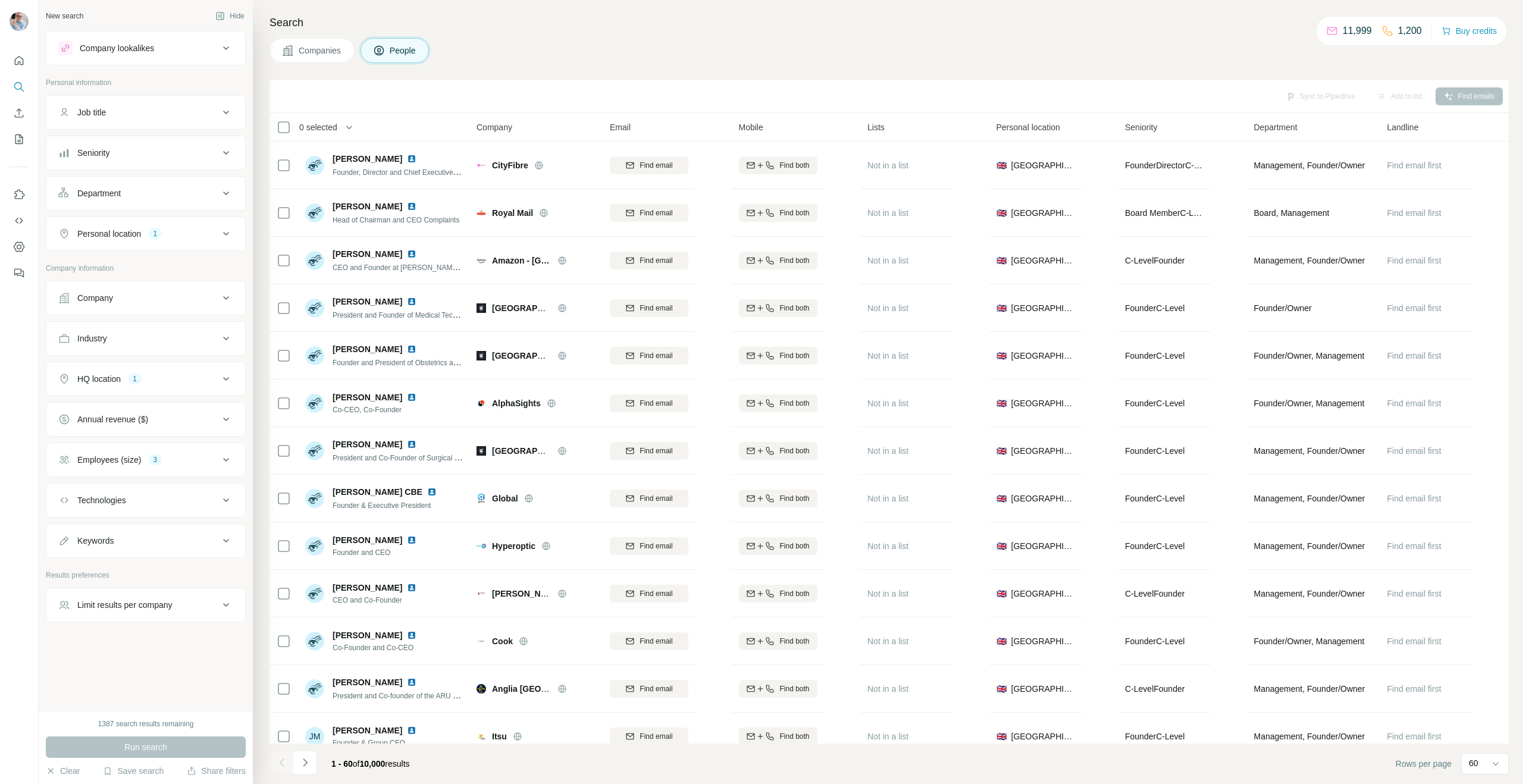
click at [110, 112] on div "Job title" at bounding box center [139, 112] width 161 height 12
click at [108, 146] on input "text" at bounding box center [134, 142] width 151 height 21
type input "*"
type input "**********"
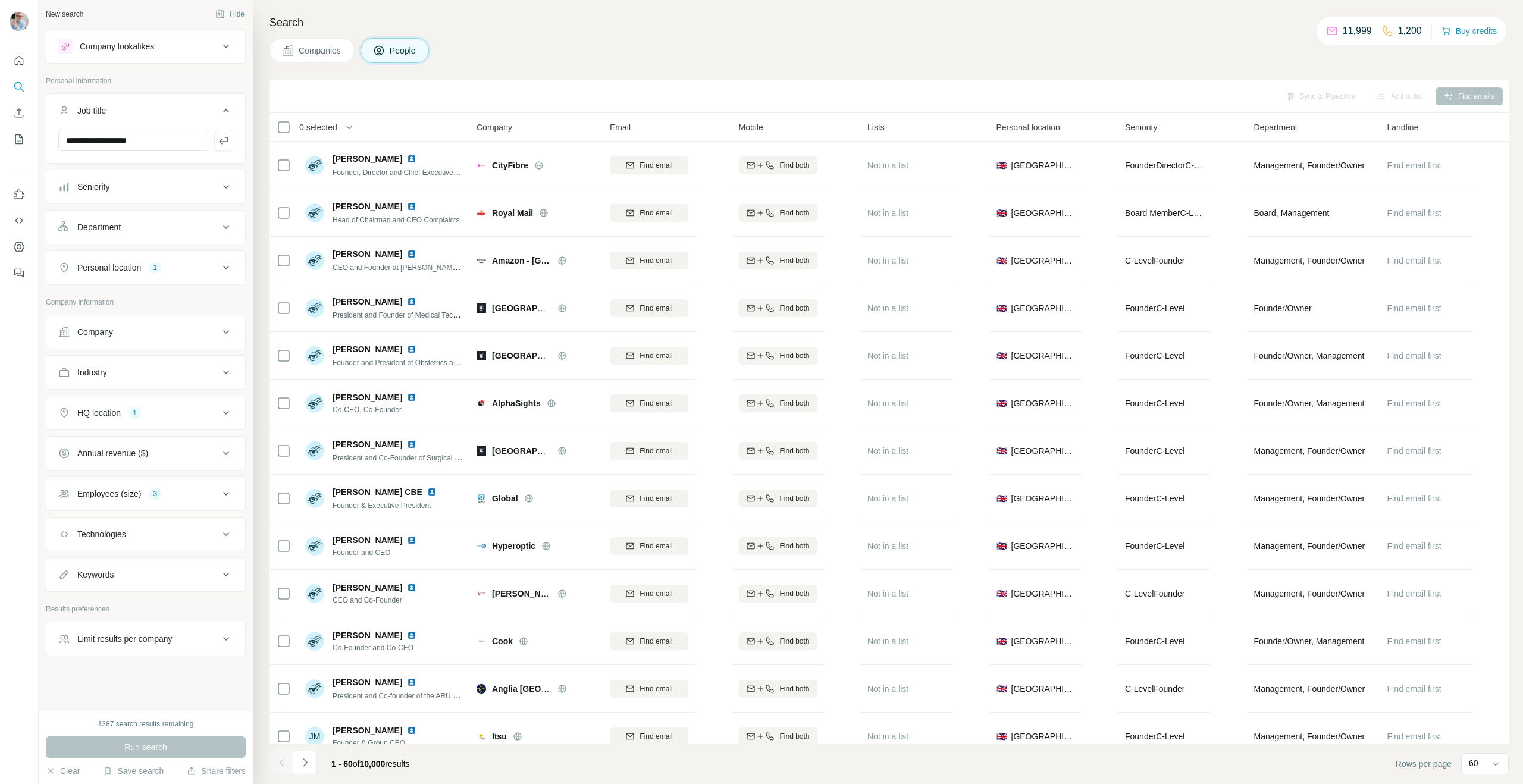
click at [125, 676] on div "**********" at bounding box center [146, 355] width 214 height 710
click at [103, 490] on div "Employees (size)" at bounding box center [109, 494] width 63 height 12
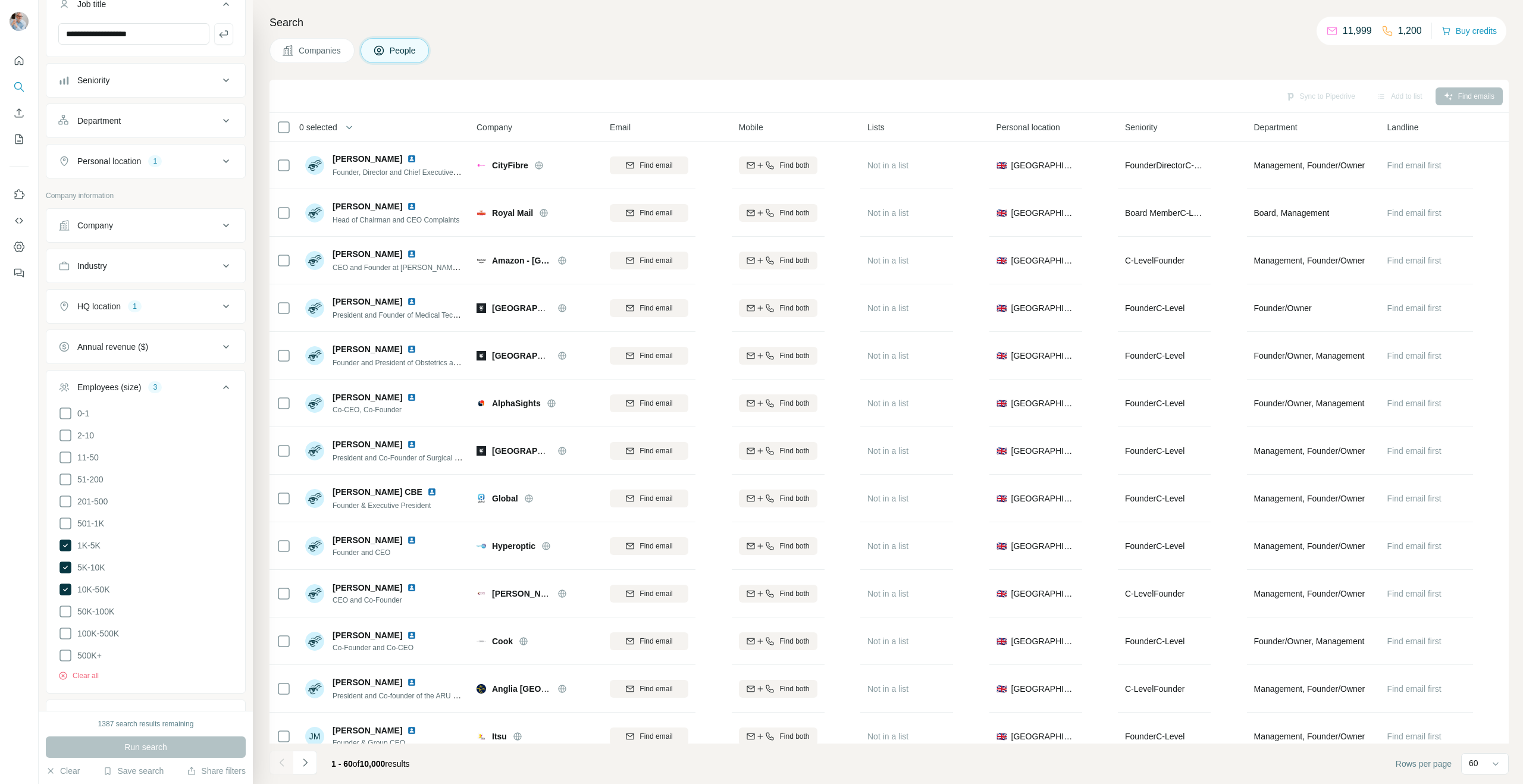
scroll to position [110, 0]
click at [63, 586] on icon at bounding box center [65, 588] width 12 height 12
click at [126, 745] on span "Run search" at bounding box center [146, 747] width 43 height 12
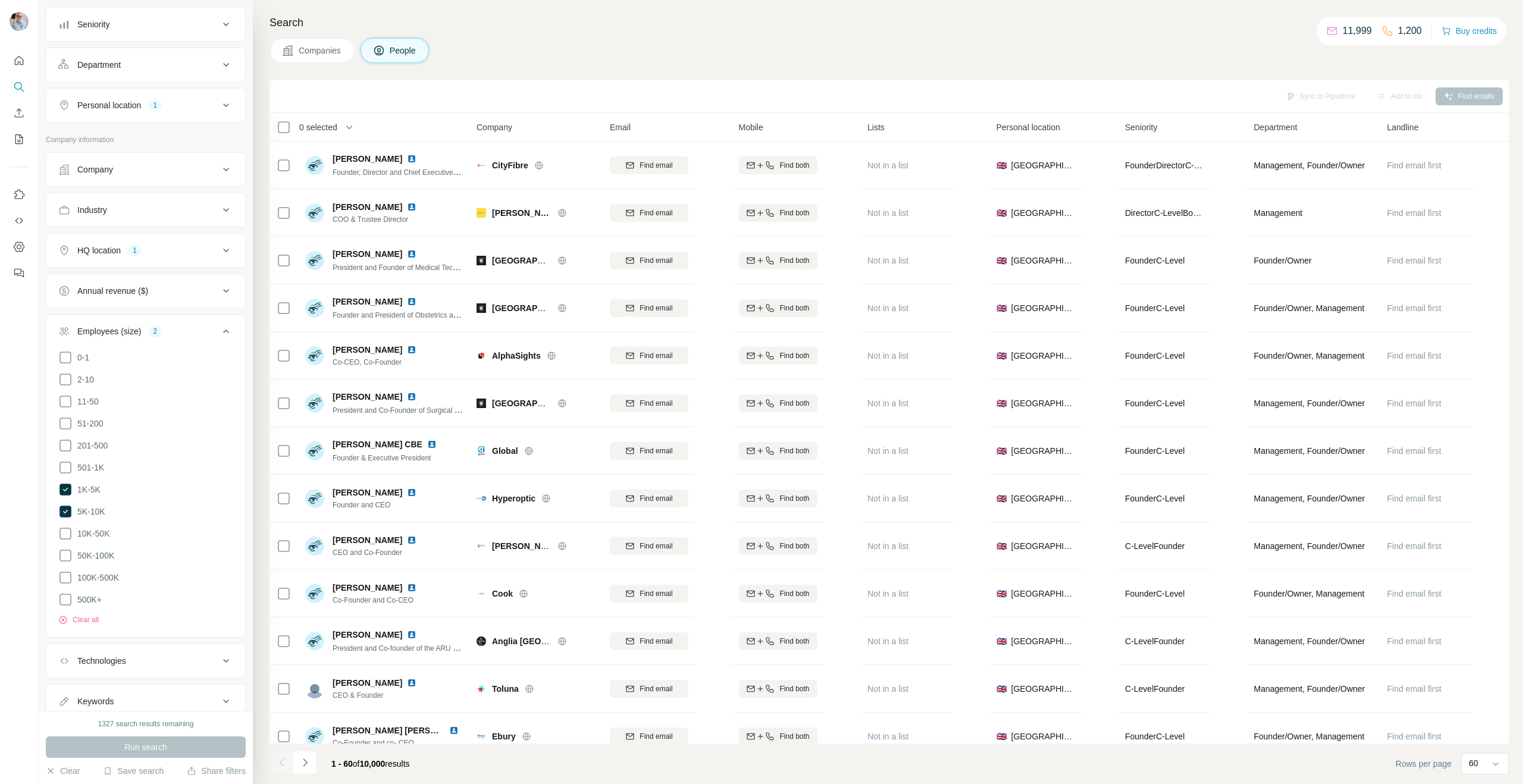
scroll to position [288, 0]
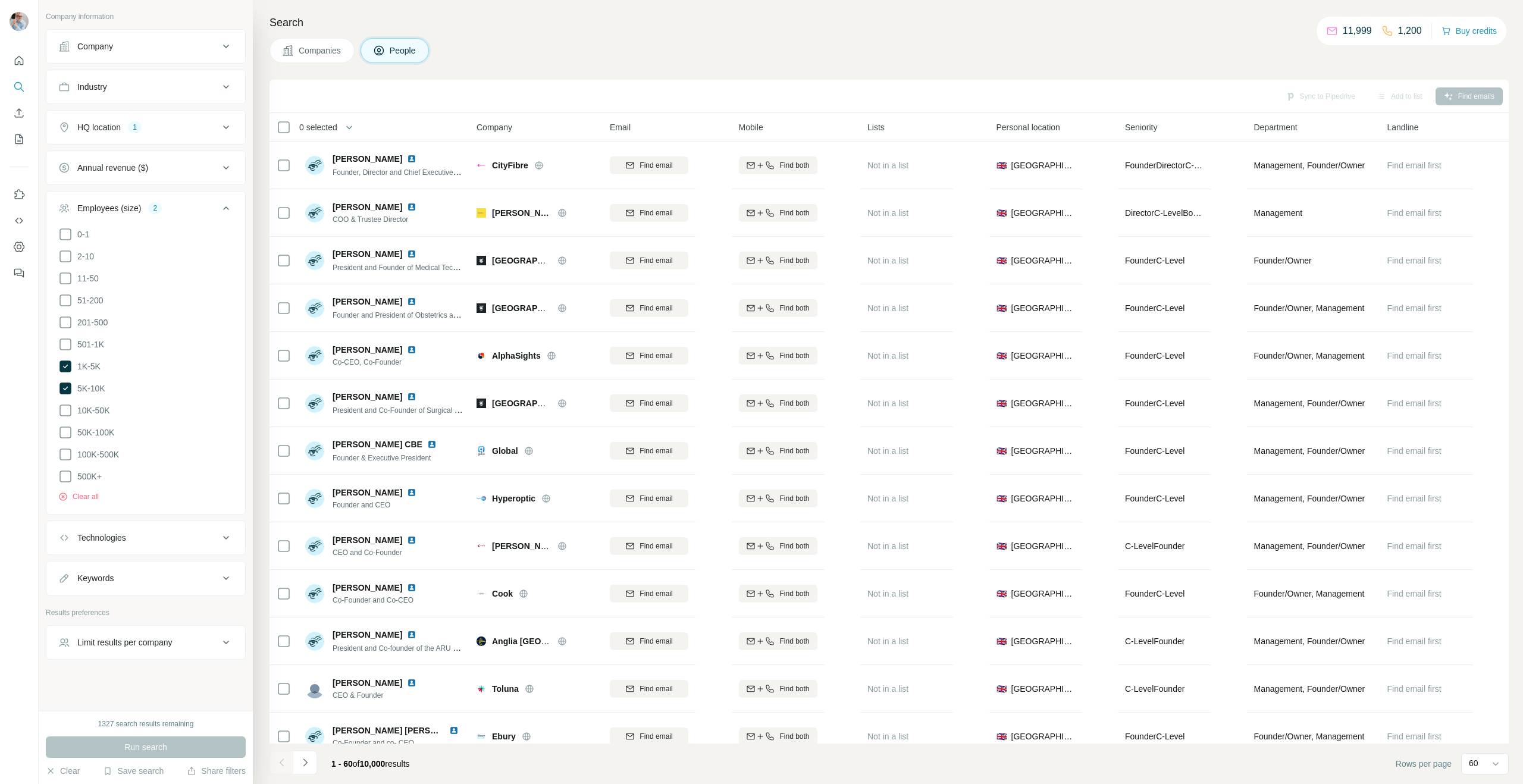
click at [113, 574] on div "Keywords" at bounding box center [95, 578] width 36 height 12
click at [119, 603] on input "text" at bounding box center [134, 608] width 151 height 21
type input "**********"
click at [161, 643] on p "Results preferences" at bounding box center [145, 648] width 199 height 11
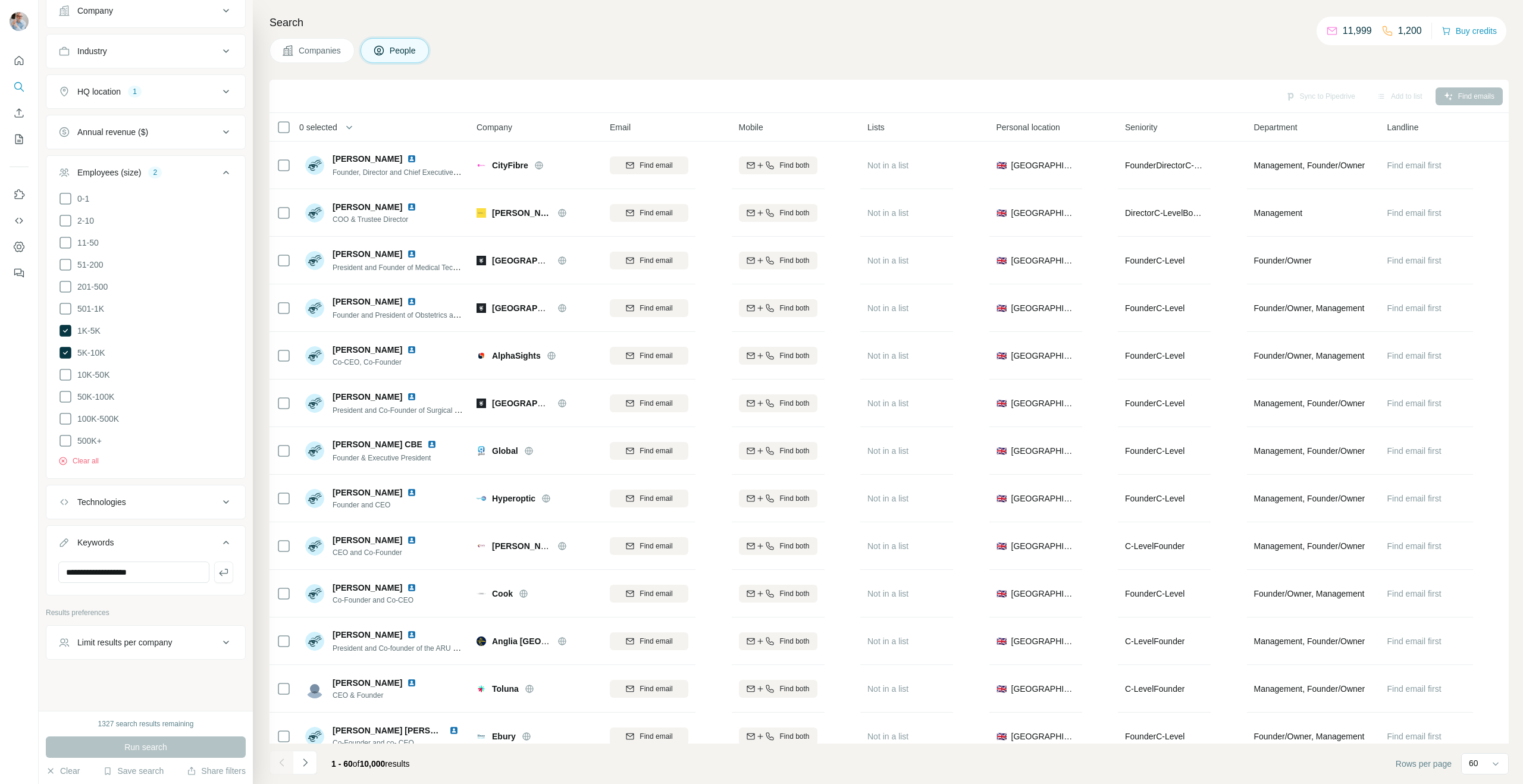
click at [154, 640] on div "Limit results per company" at bounding box center [124, 642] width 95 height 12
click at [164, 611] on p "Results preferences" at bounding box center [145, 612] width 199 height 11
click at [229, 636] on icon at bounding box center [226, 642] width 15 height 15
click at [152, 752] on div "Run search" at bounding box center [145, 746] width 199 height 21
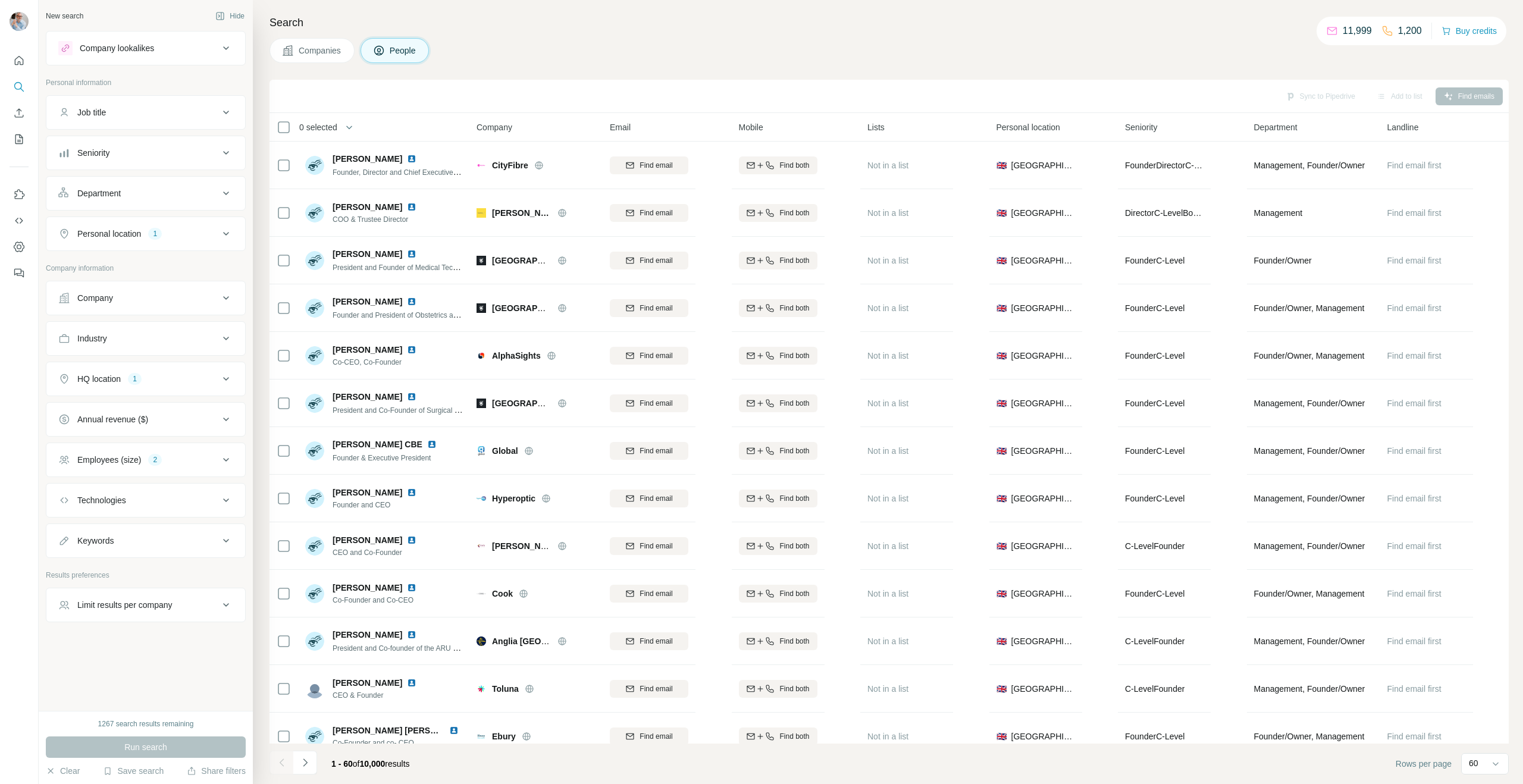
click at [105, 534] on button "Keywords" at bounding box center [146, 540] width 199 height 28
click at [112, 569] on input "text" at bounding box center [134, 570] width 151 height 21
type input "**********"
click at [399, 53] on span "People" at bounding box center [403, 50] width 27 height 12
click at [329, 51] on span "Companies" at bounding box center [320, 50] width 44 height 12
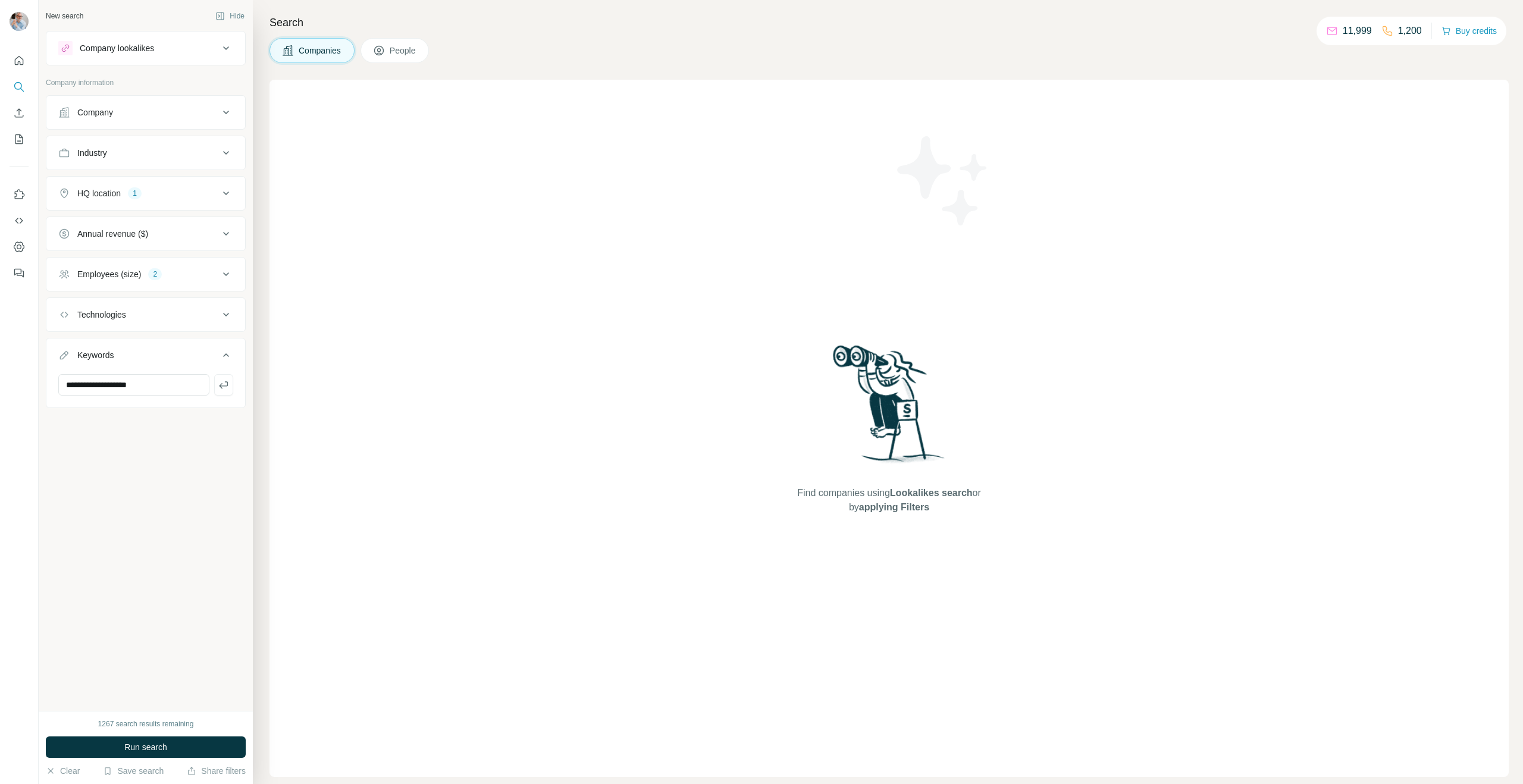
click at [387, 45] on button "People" at bounding box center [395, 50] width 69 height 25
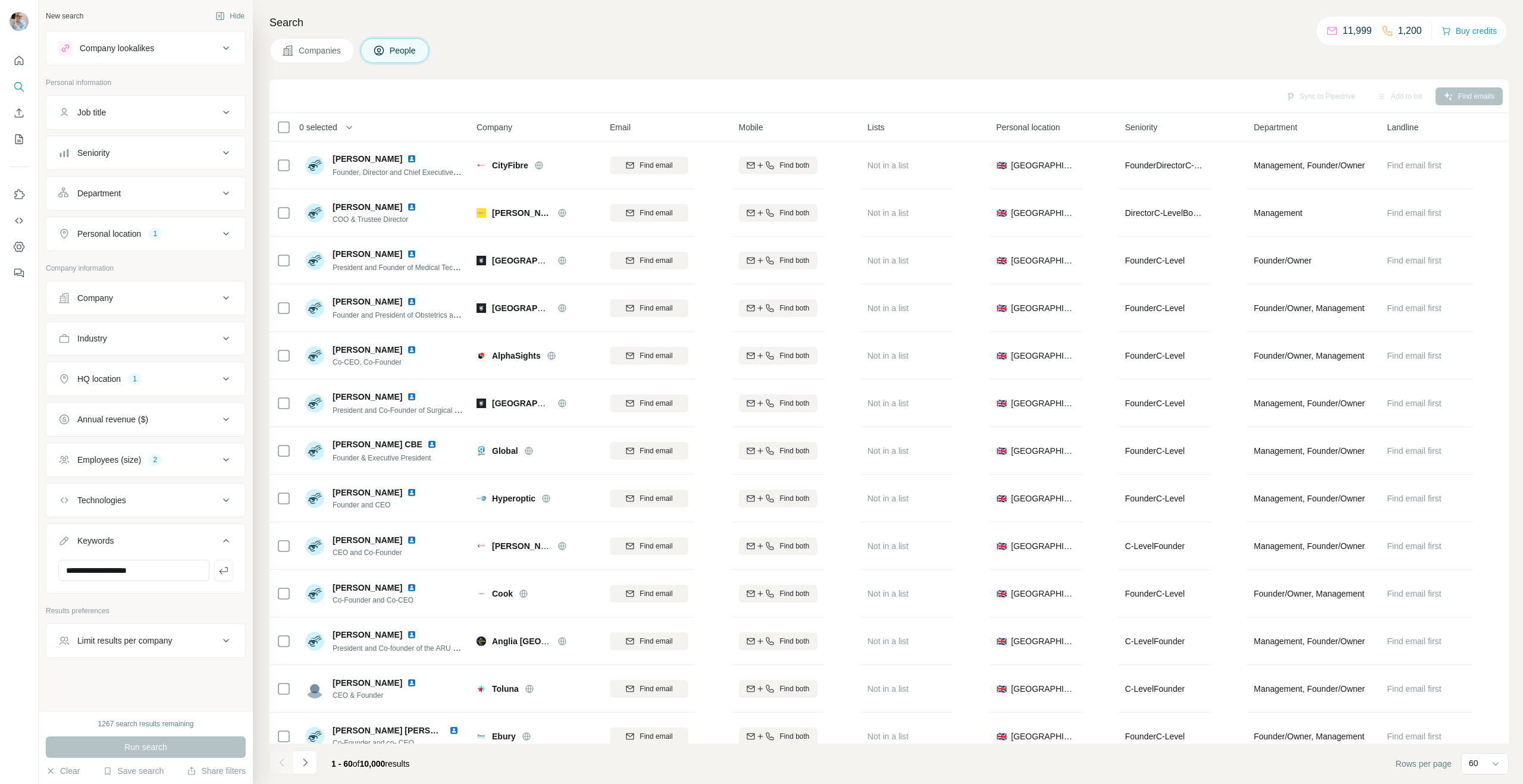
click at [199, 599] on div "**********" at bounding box center [145, 344] width 199 height 627
click at [80, 108] on div "Job title" at bounding box center [91, 112] width 28 height 12
click at [104, 140] on input "text" at bounding box center [134, 142] width 151 height 21
type input "*"
type input "**********"
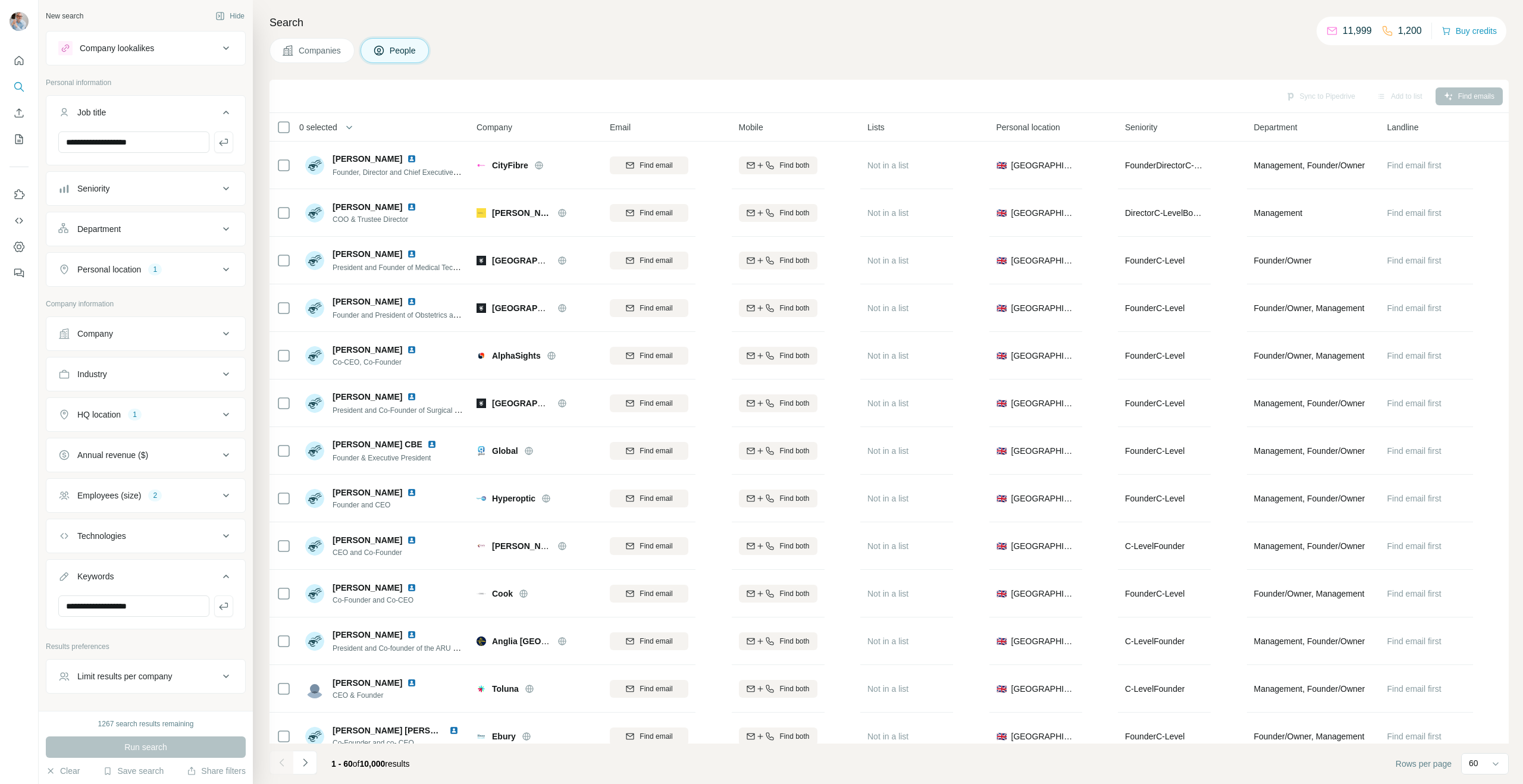
drag, startPoint x: 137, startPoint y: 638, endPoint x: 134, endPoint y: 647, distance: 9.5
click at [136, 638] on div "**********" at bounding box center [145, 362] width 199 height 662
click at [123, 747] on div "Run search" at bounding box center [145, 746] width 199 height 21
click at [158, 601] on input "**********" at bounding box center [134, 605] width 151 height 21
click at [175, 492] on div "Employees (size) 2" at bounding box center [139, 496] width 161 height 12
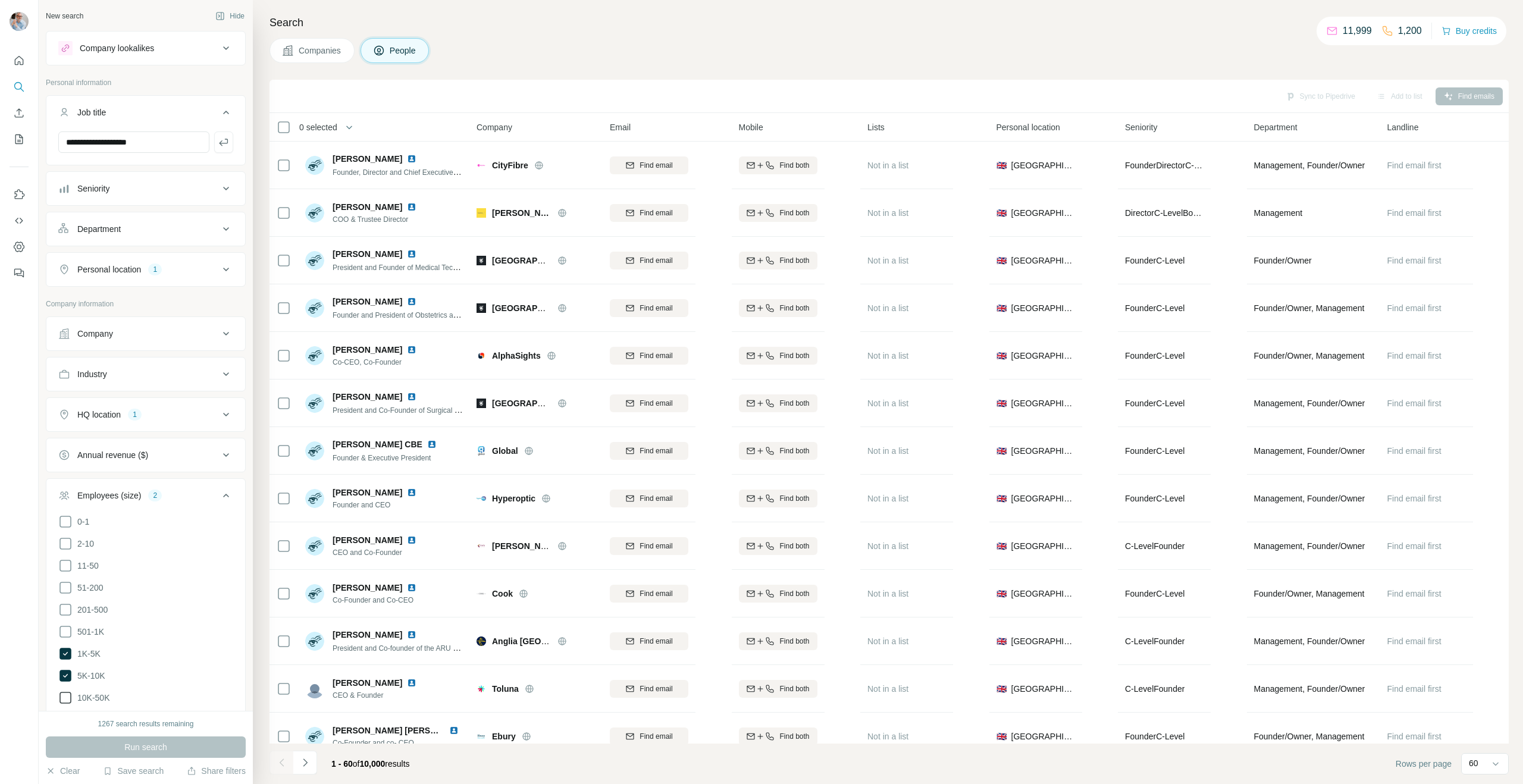
click at [62, 695] on icon at bounding box center [65, 698] width 15 height 15
click at [104, 746] on button "Run search" at bounding box center [145, 746] width 199 height 21
click at [64, 696] on icon at bounding box center [66, 698] width 5 height 3
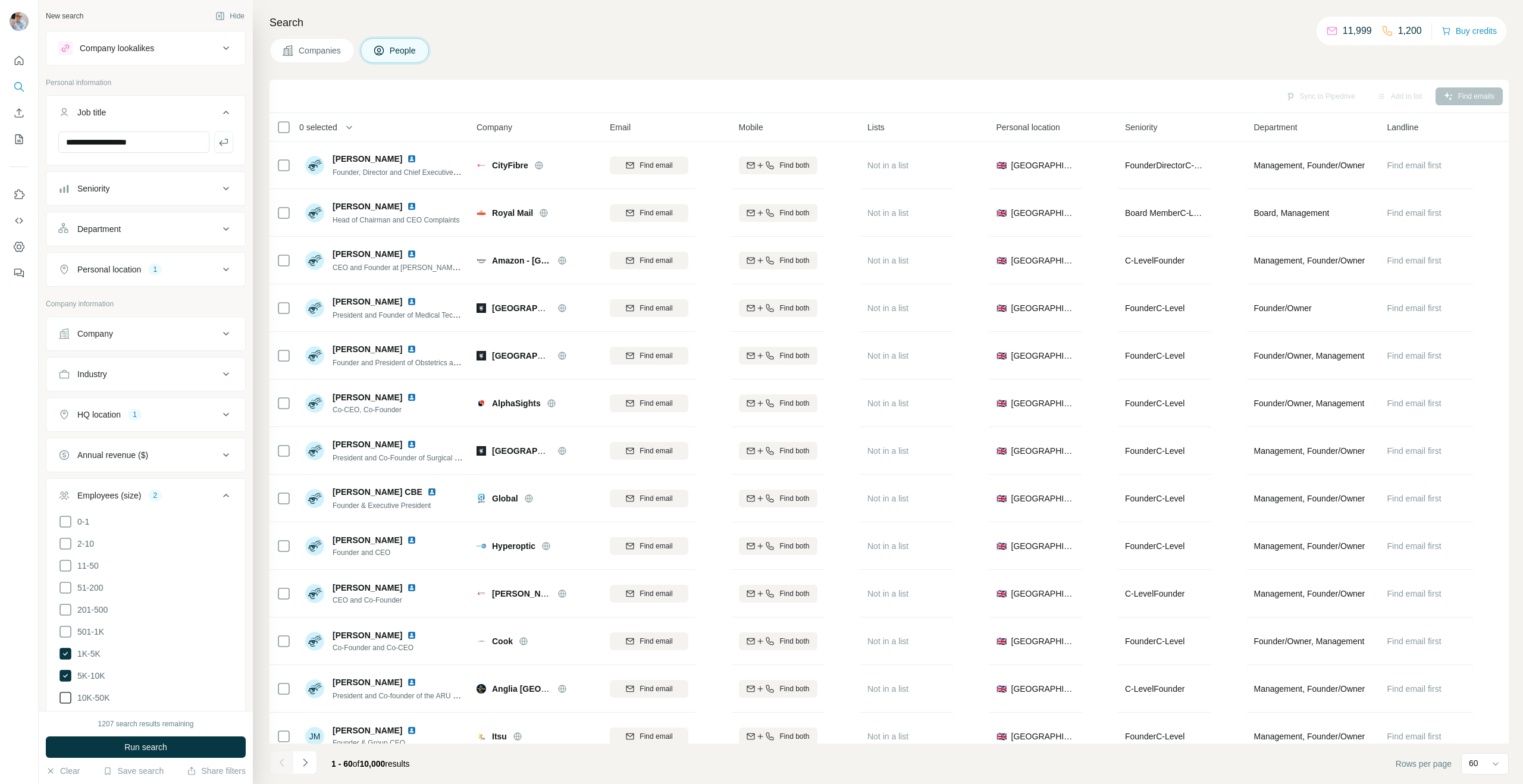
click at [64, 696] on icon at bounding box center [65, 698] width 15 height 15
click at [64, 696] on icon at bounding box center [66, 698] width 5 height 3
click at [146, 741] on span "Run search" at bounding box center [146, 747] width 43 height 12
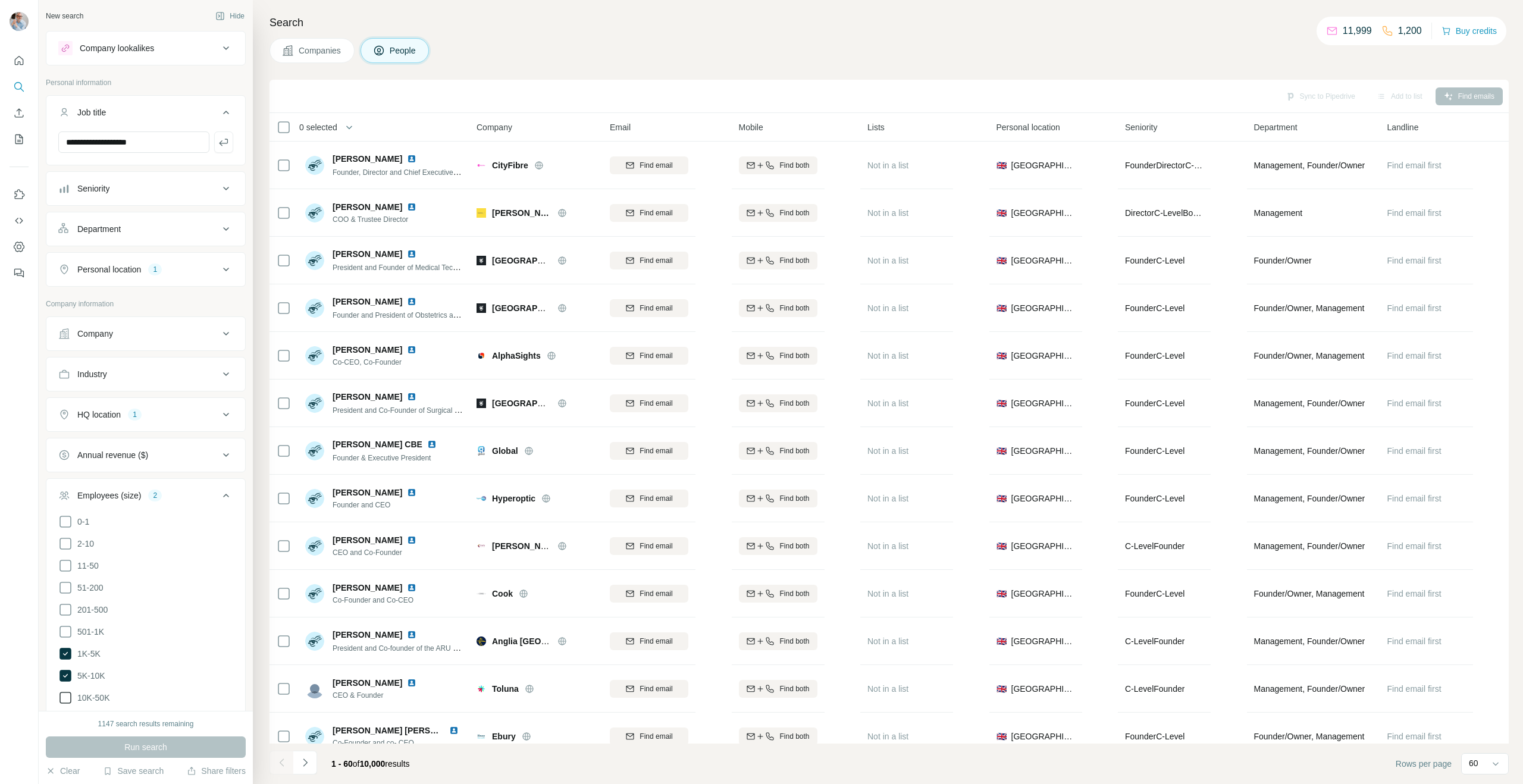
click at [171, 186] on div "Seniority" at bounding box center [139, 188] width 161 height 12
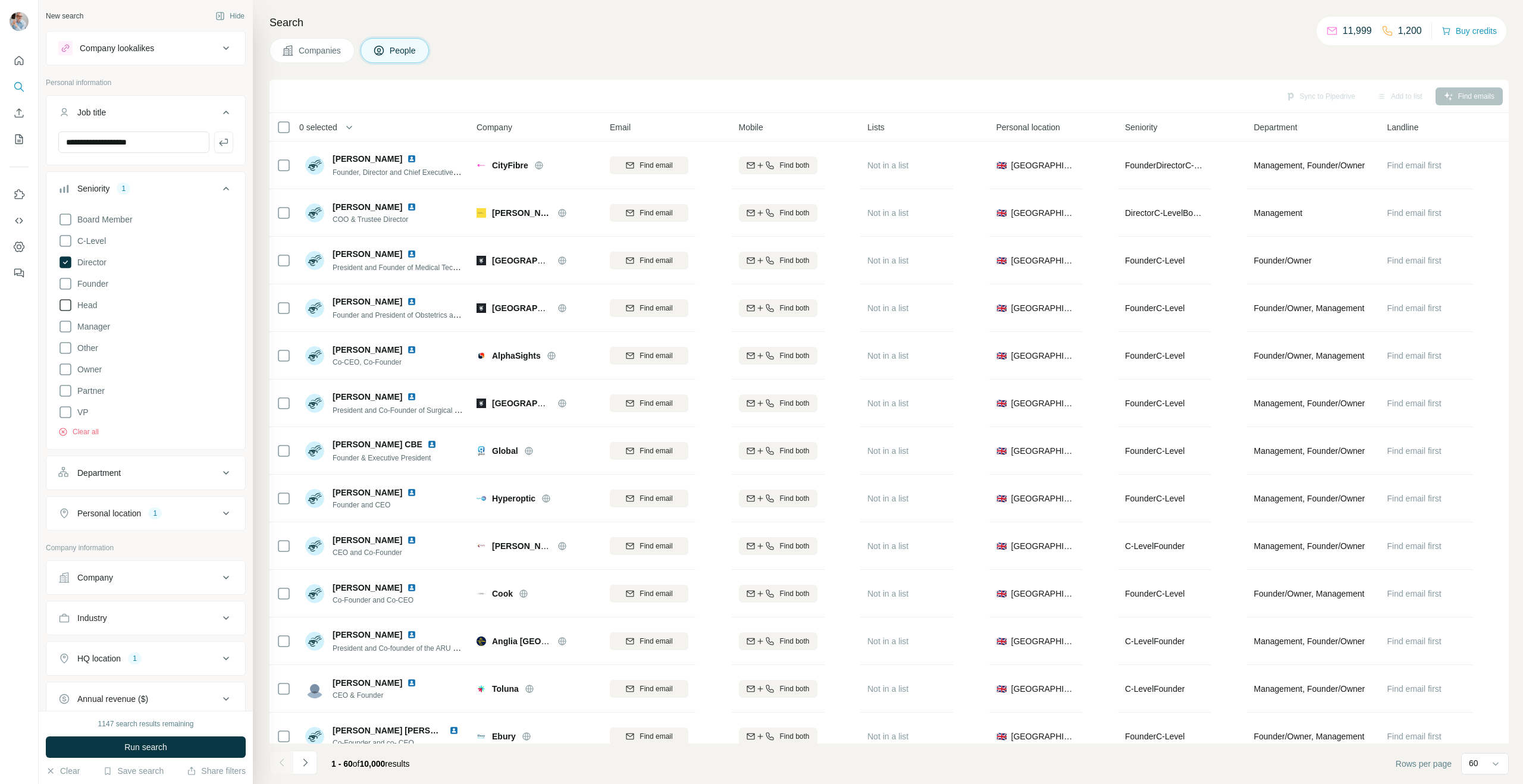
click at [63, 305] on icon at bounding box center [65, 305] width 15 height 15
click at [68, 241] on icon at bounding box center [65, 241] width 15 height 15
drag, startPoint x: 146, startPoint y: 751, endPoint x: 148, endPoint y: 740, distance: 11.2
click at [146, 751] on span "Run search" at bounding box center [146, 747] width 43 height 12
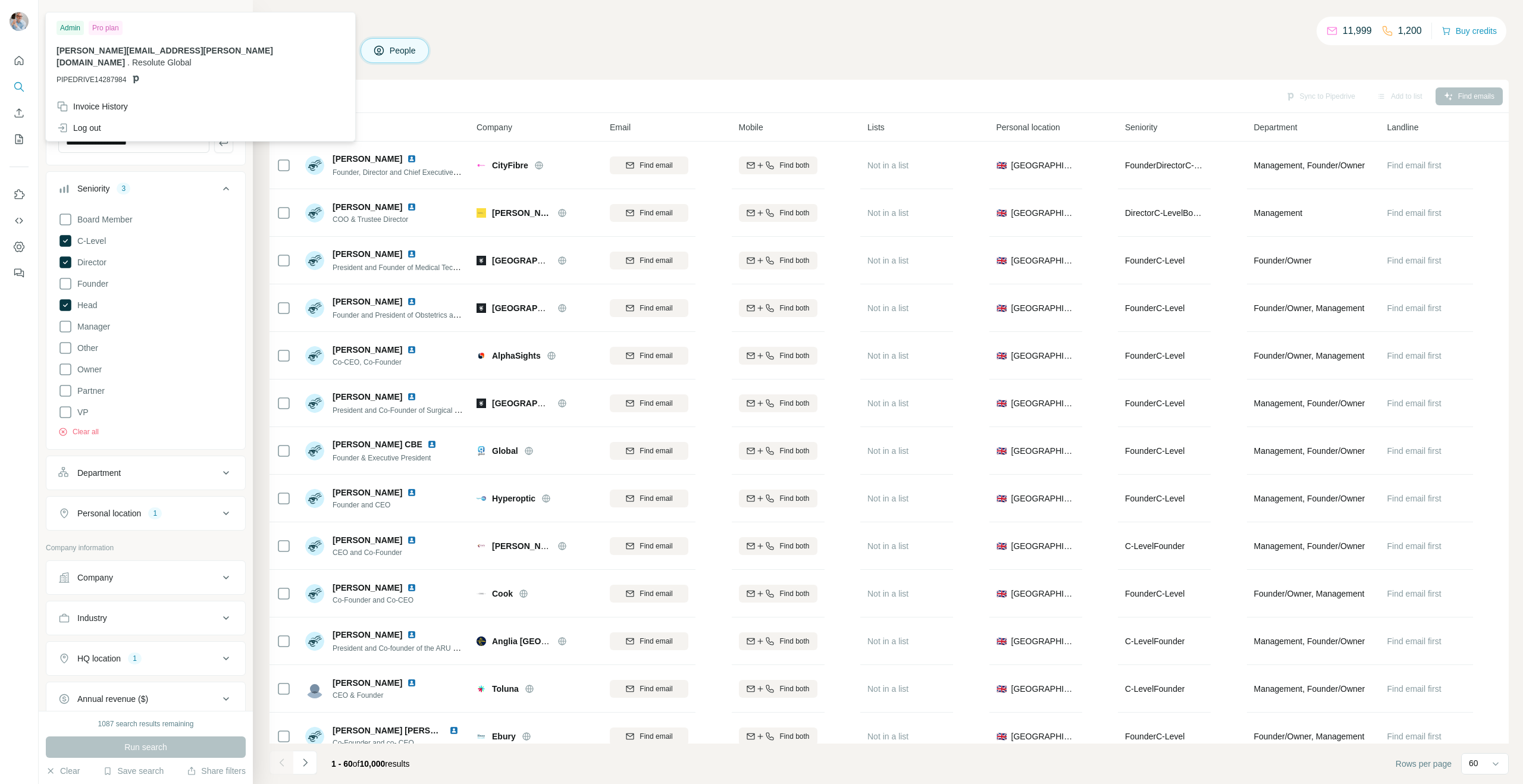
click at [21, 21] on img at bounding box center [19, 21] width 19 height 19
click at [21, 62] on icon "Quick start" at bounding box center [19, 60] width 9 height 9
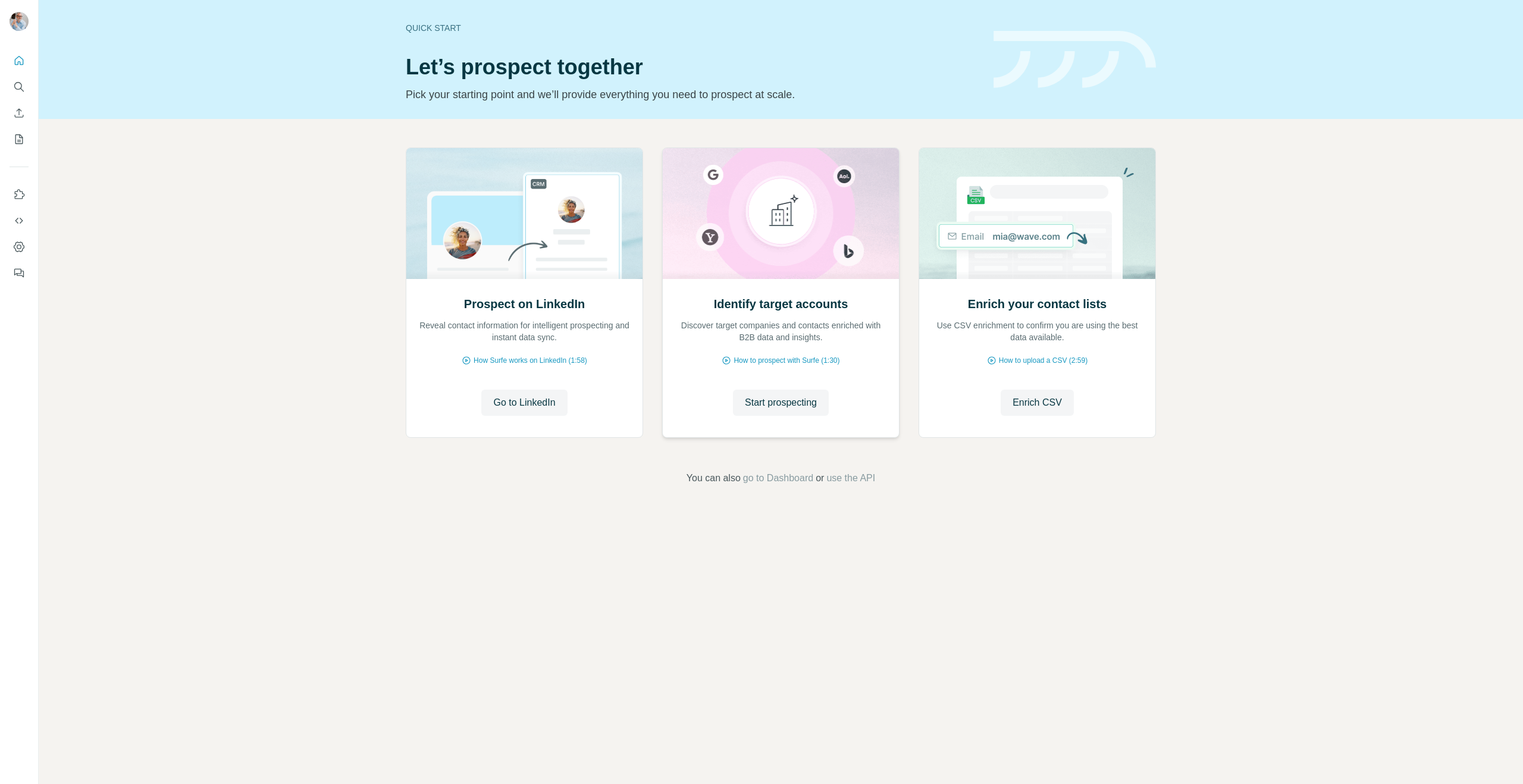
click at [776, 372] on div "Identify target accounts Discover target companies and contacts enriched with B…" at bounding box center [781, 358] width 236 height 158
drag, startPoint x: 763, startPoint y: 399, endPoint x: 781, endPoint y: 373, distance: 31.6
click at [763, 399] on span "Start prospecting" at bounding box center [781, 402] width 72 height 15
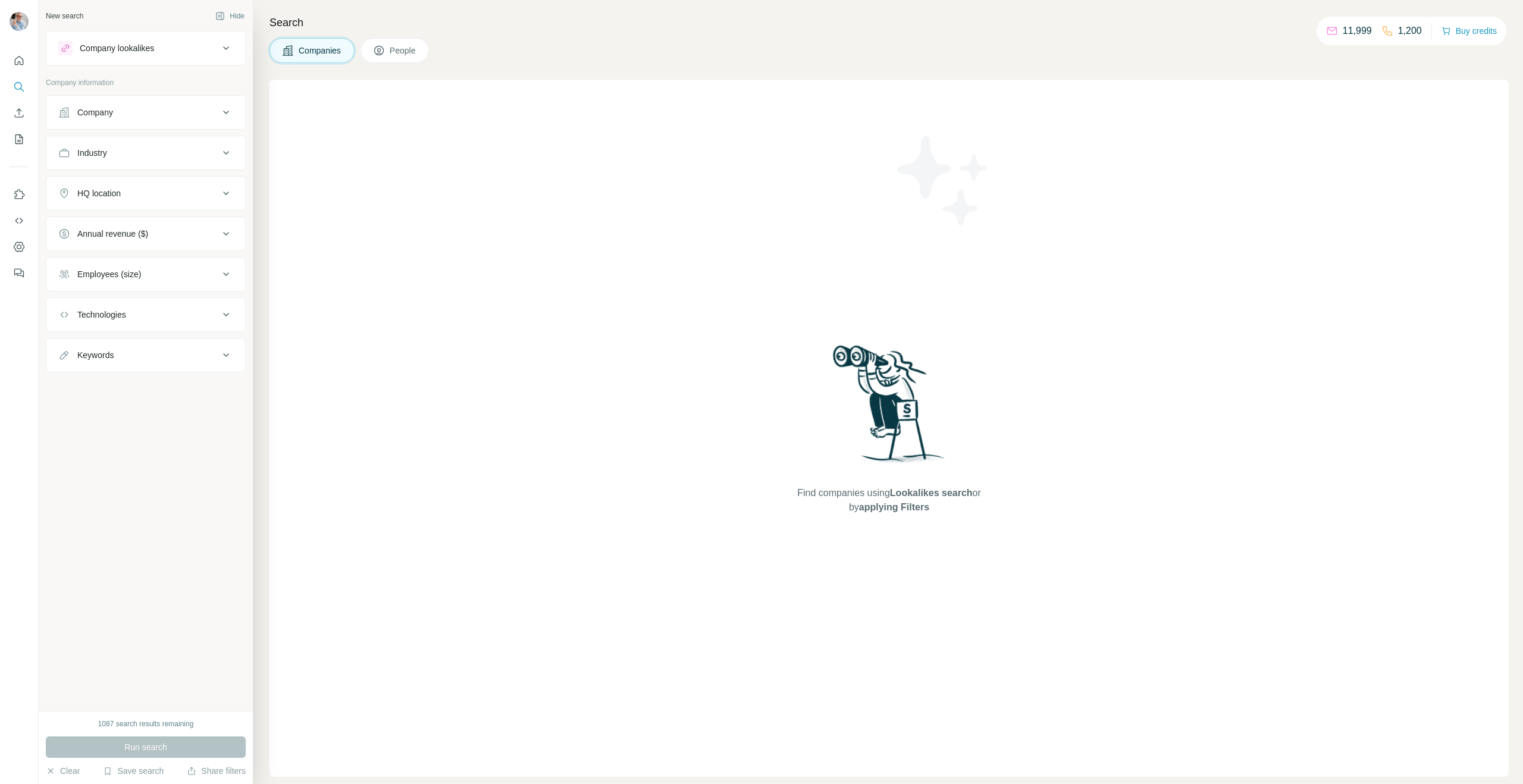
click at [399, 45] on span "People" at bounding box center [403, 50] width 27 height 12
click at [146, 106] on div "Job title" at bounding box center [139, 112] width 161 height 12
click at [134, 118] on div "Job title" at bounding box center [139, 112] width 161 height 12
click at [110, 331] on button "Industry" at bounding box center [146, 338] width 199 height 28
click at [93, 409] on div "HQ location" at bounding box center [98, 414] width 44 height 12
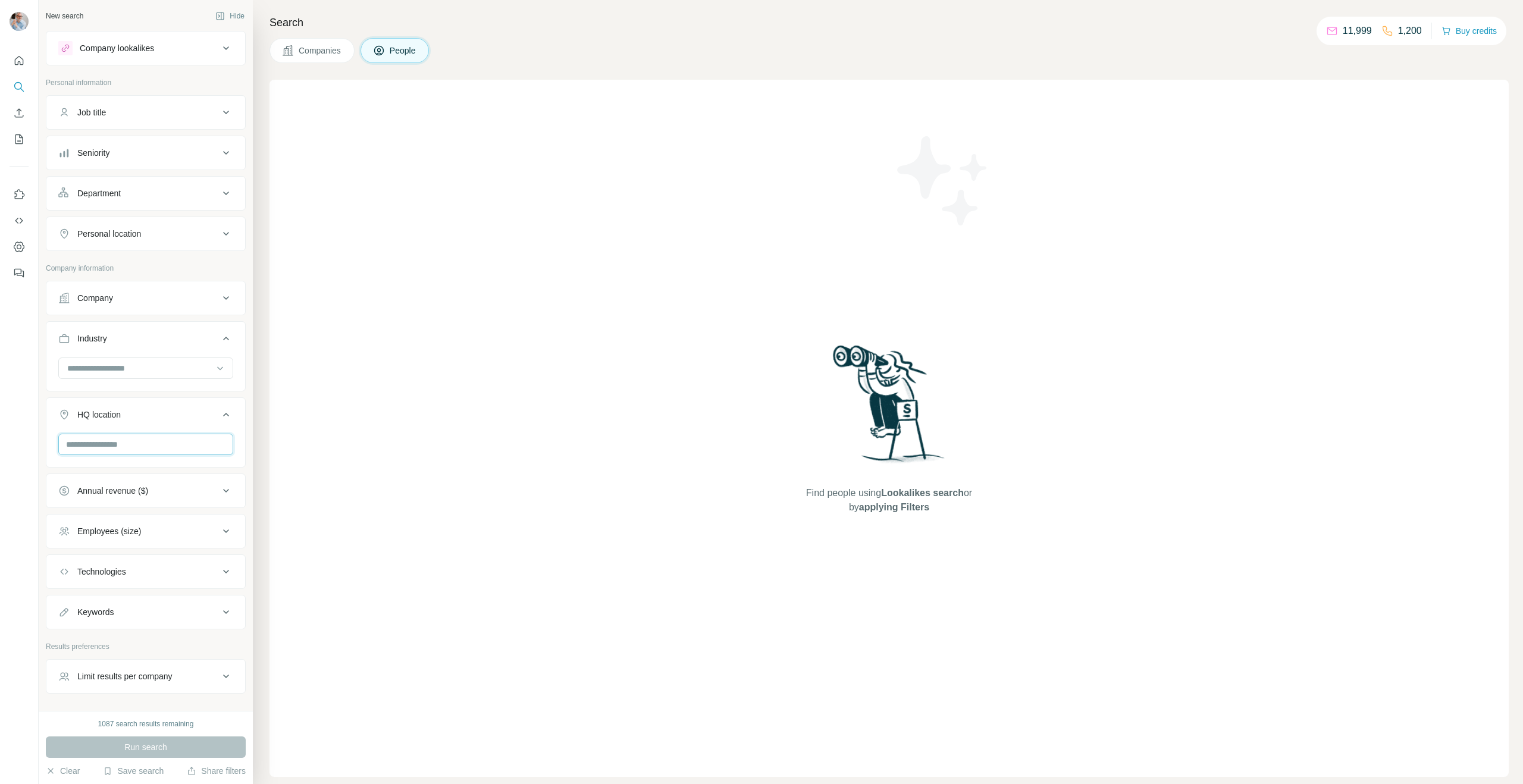
drag, startPoint x: 119, startPoint y: 449, endPoint x: 128, endPoint y: 448, distance: 9.1
click at [119, 449] on input "text" at bounding box center [146, 444] width 175 height 21
type input "********"
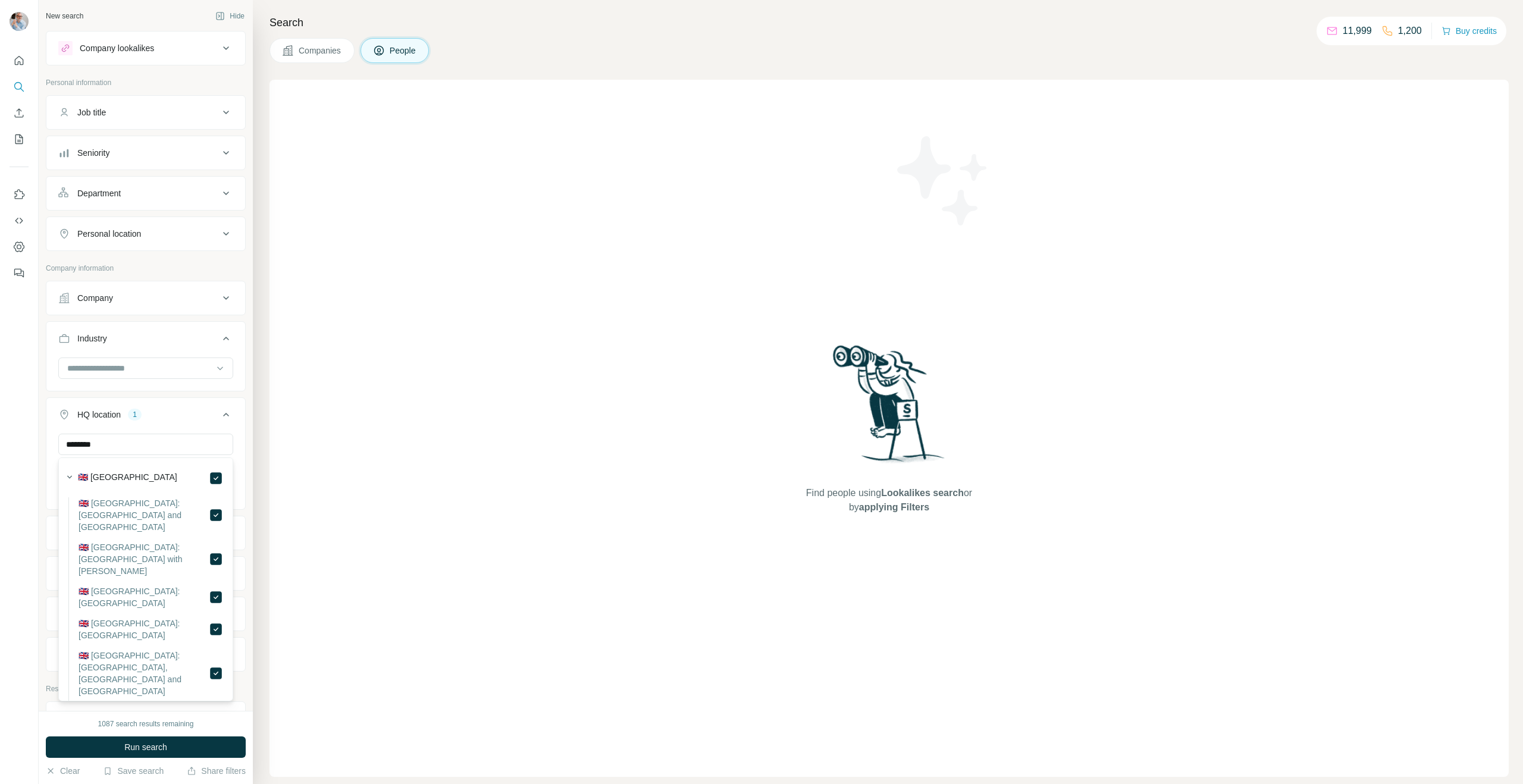
click at [164, 336] on div "Industry" at bounding box center [139, 338] width 161 height 12
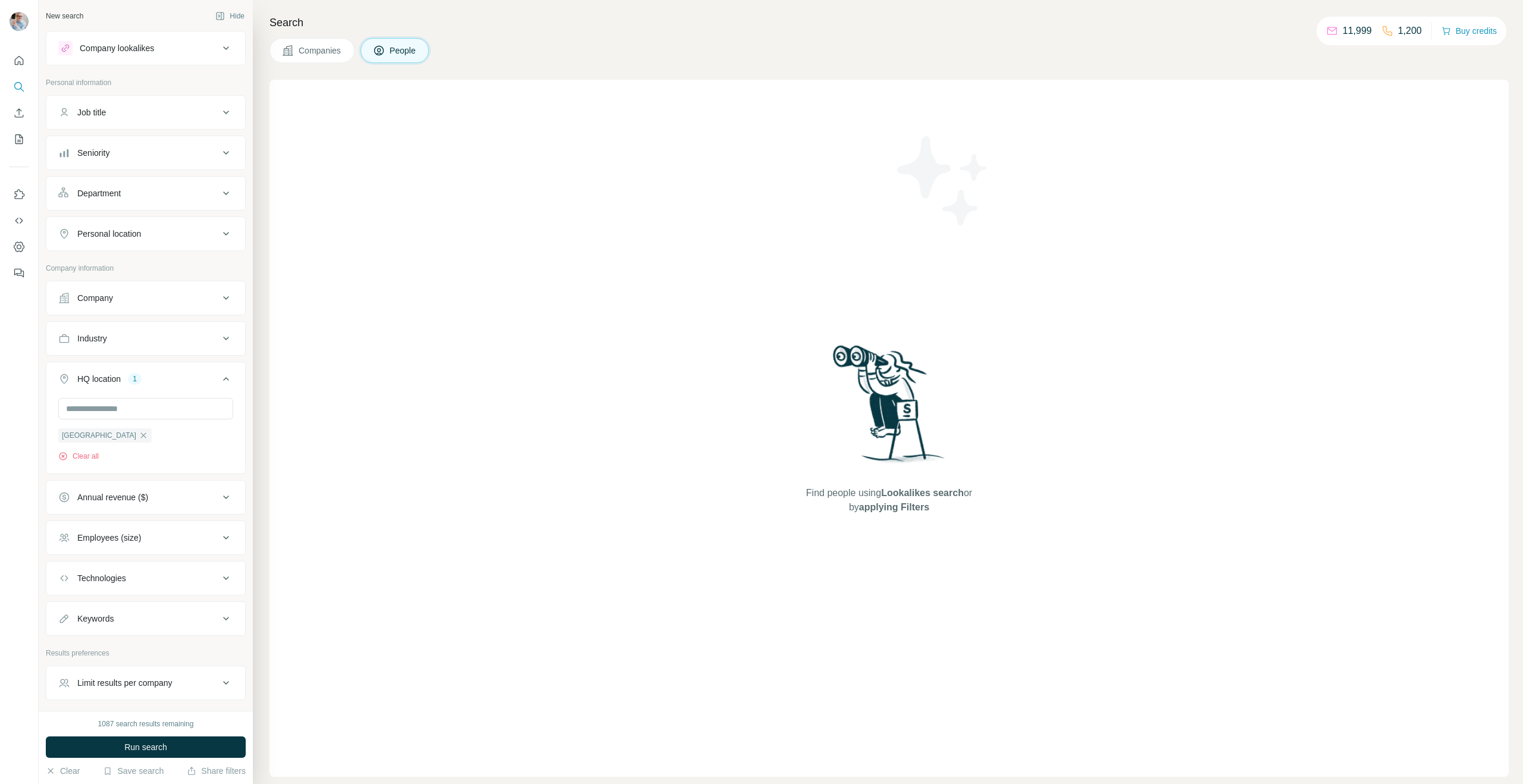
click at [117, 539] on div "Employees (size)" at bounding box center [109, 538] width 63 height 12
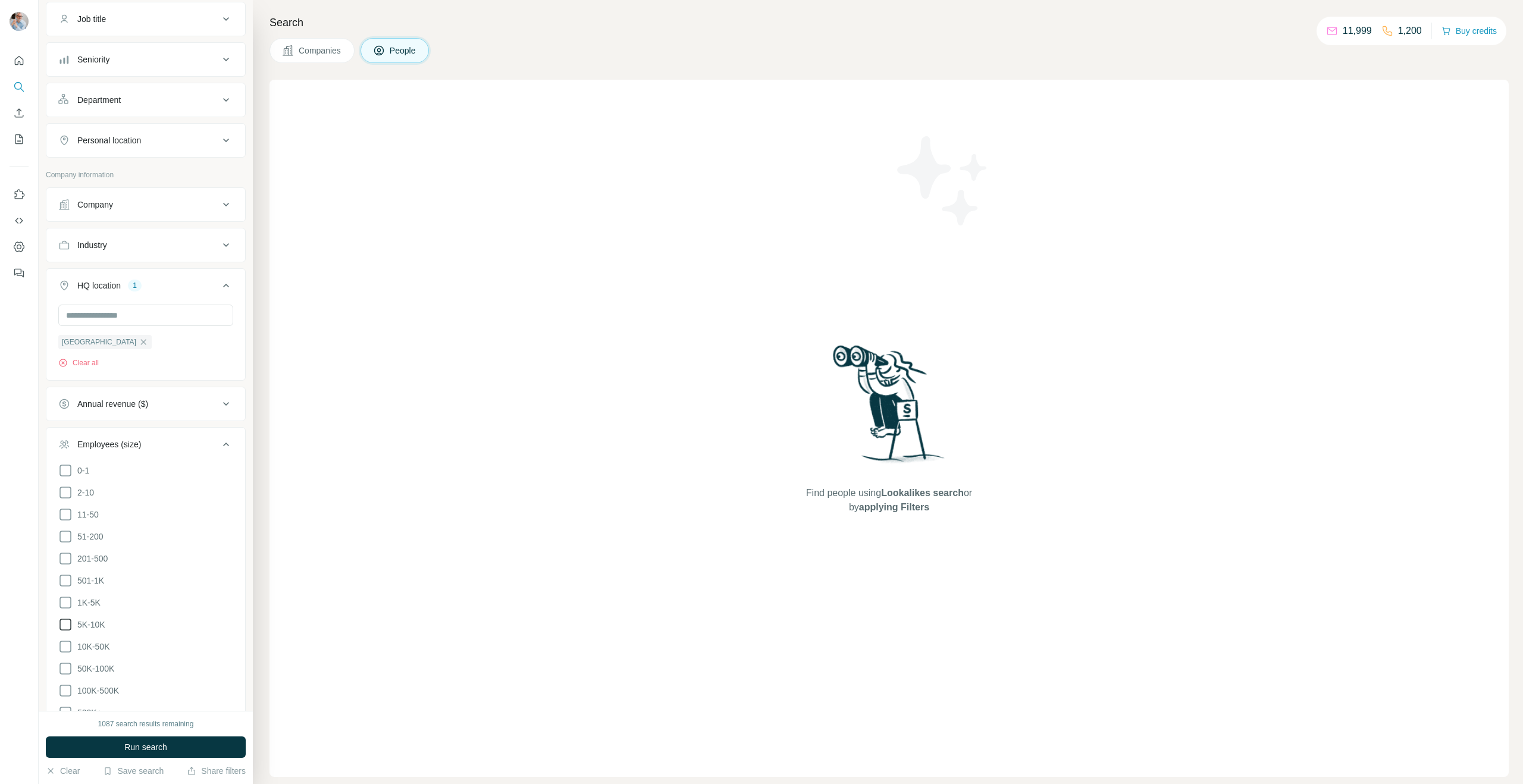
scroll to position [103, 0]
click at [69, 591] on icon at bounding box center [65, 593] width 15 height 15
click at [68, 612] on icon at bounding box center [65, 615] width 15 height 15
click at [66, 638] on icon at bounding box center [65, 637] width 15 height 15
click at [181, 353] on div "United Kingdom Clear all" at bounding box center [146, 327] width 175 height 63
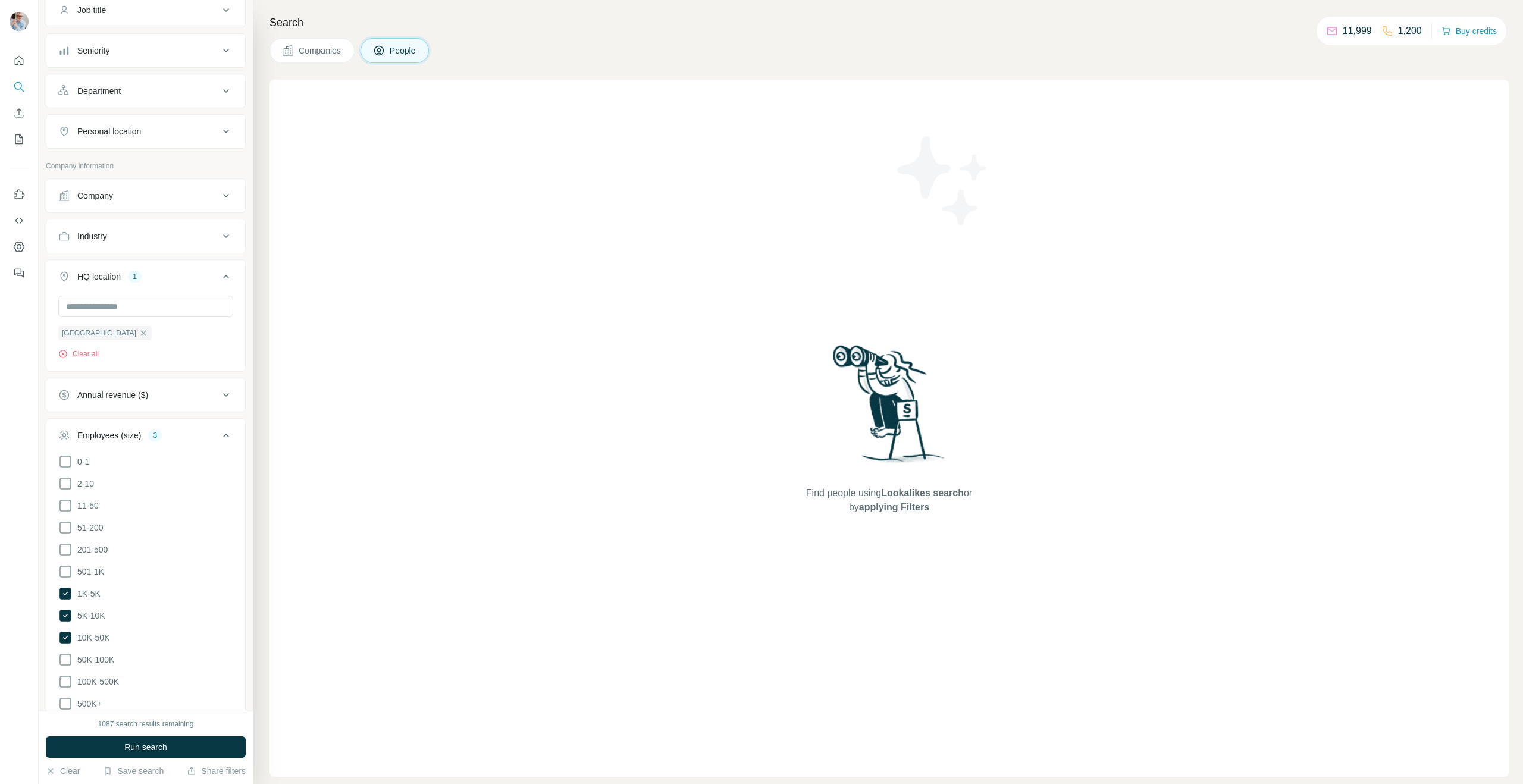
click at [213, 374] on ul "Company Industry HQ location 1 United Kingdom Clear all Annual revenue ($) Empl…" at bounding box center [145, 500] width 199 height 644
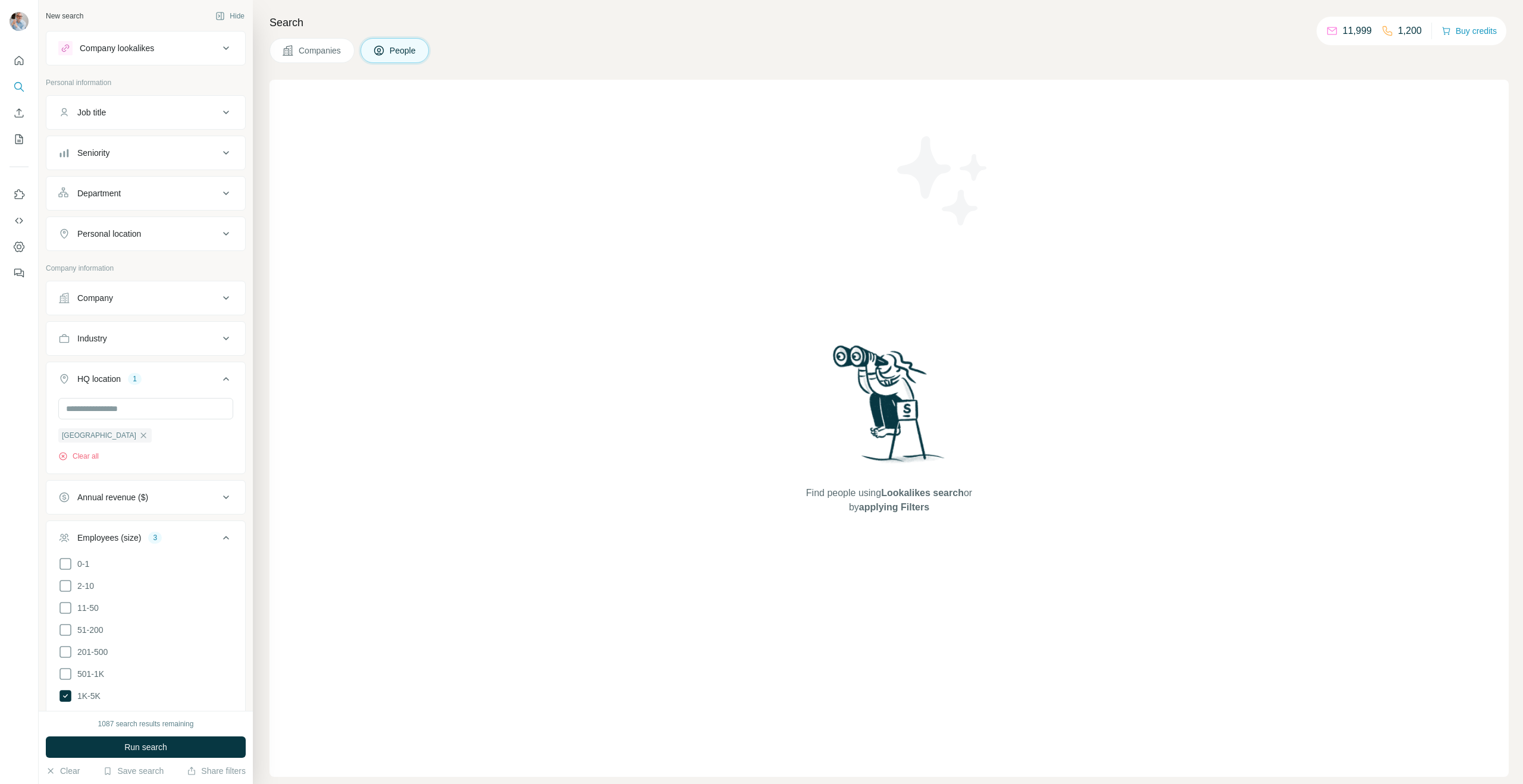
click at [126, 116] on div "Job title" at bounding box center [139, 112] width 161 height 12
click at [120, 151] on input "text" at bounding box center [134, 142] width 151 height 21
click at [76, 143] on input "**********" at bounding box center [134, 142] width 151 height 21
type input "**********"
click at [133, 748] on span "Run search" at bounding box center [146, 747] width 43 height 12
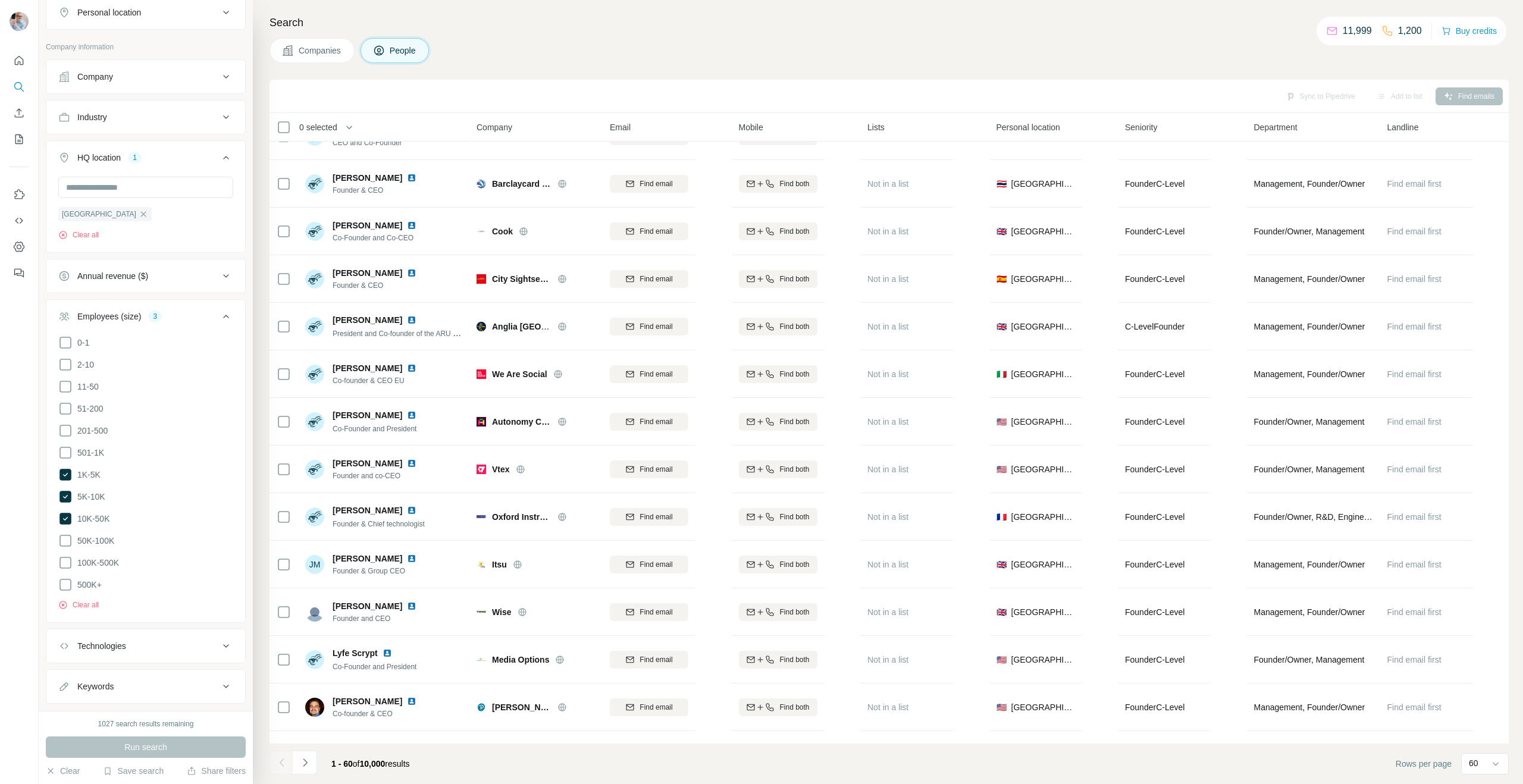
scroll to position [365, 0]
click at [103, 579] on div "Keywords" at bounding box center [95, 578] width 36 height 12
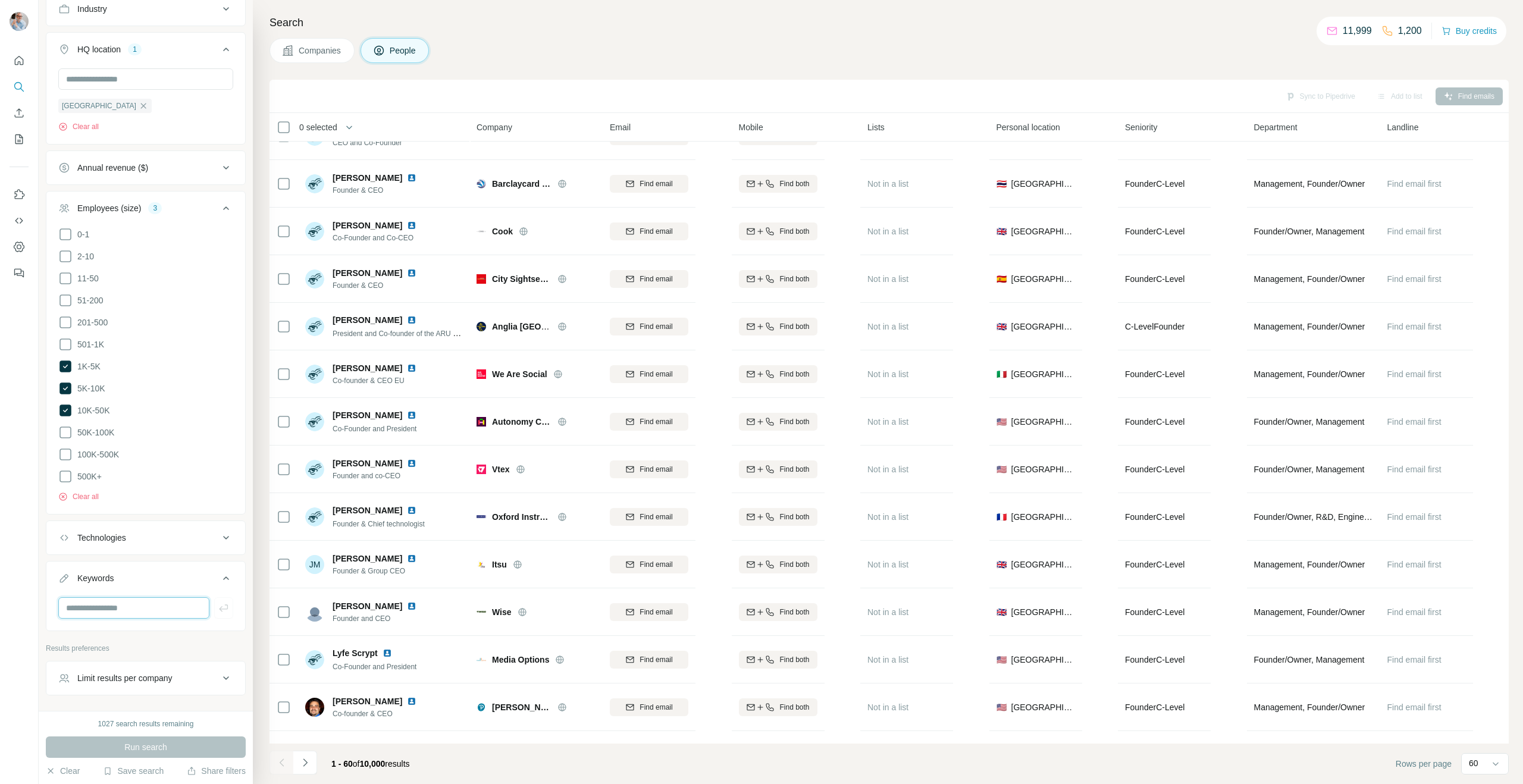
click at [116, 600] on input "text" at bounding box center [134, 608] width 151 height 21
click at [126, 752] on div "Run search" at bounding box center [145, 746] width 199 height 21
drag, startPoint x: 173, startPoint y: 605, endPoint x: 127, endPoint y: 601, distance: 46.2
click at [92, 603] on input "**********" at bounding box center [134, 608] width 151 height 21
drag, startPoint x: 107, startPoint y: 604, endPoint x: 9, endPoint y: 599, distance: 98.1
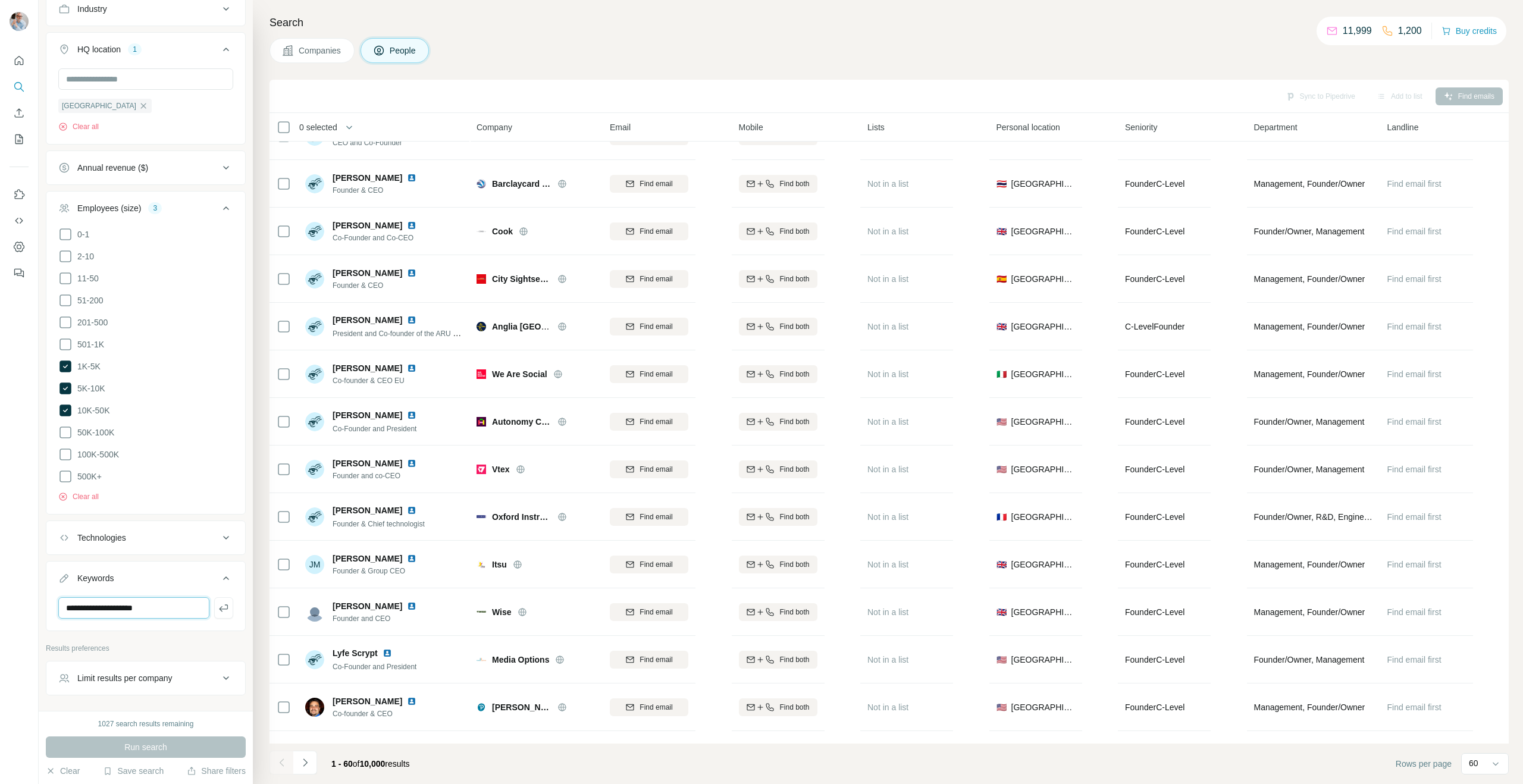
click at [9, 599] on div "**********" at bounding box center [761, 392] width 1523 height 784
type input "**********"
click at [119, 749] on div "Run search" at bounding box center [145, 746] width 199 height 21
click at [127, 745] on div "Run search" at bounding box center [145, 746] width 199 height 21
click at [140, 637] on div "**********" at bounding box center [145, 181] width 199 height 1030
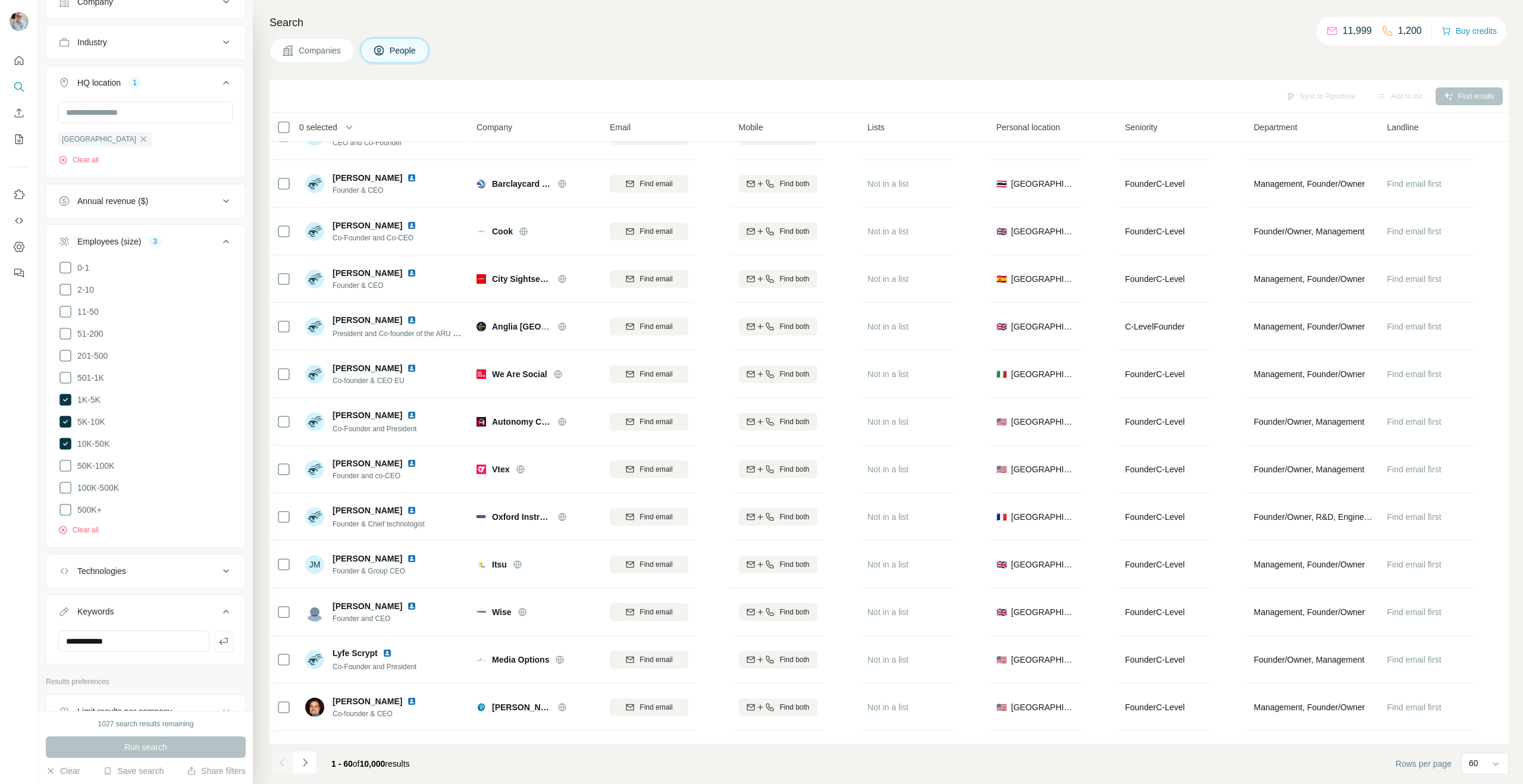
scroll to position [323, 0]
click at [63, 472] on icon at bounding box center [65, 475] width 15 height 15
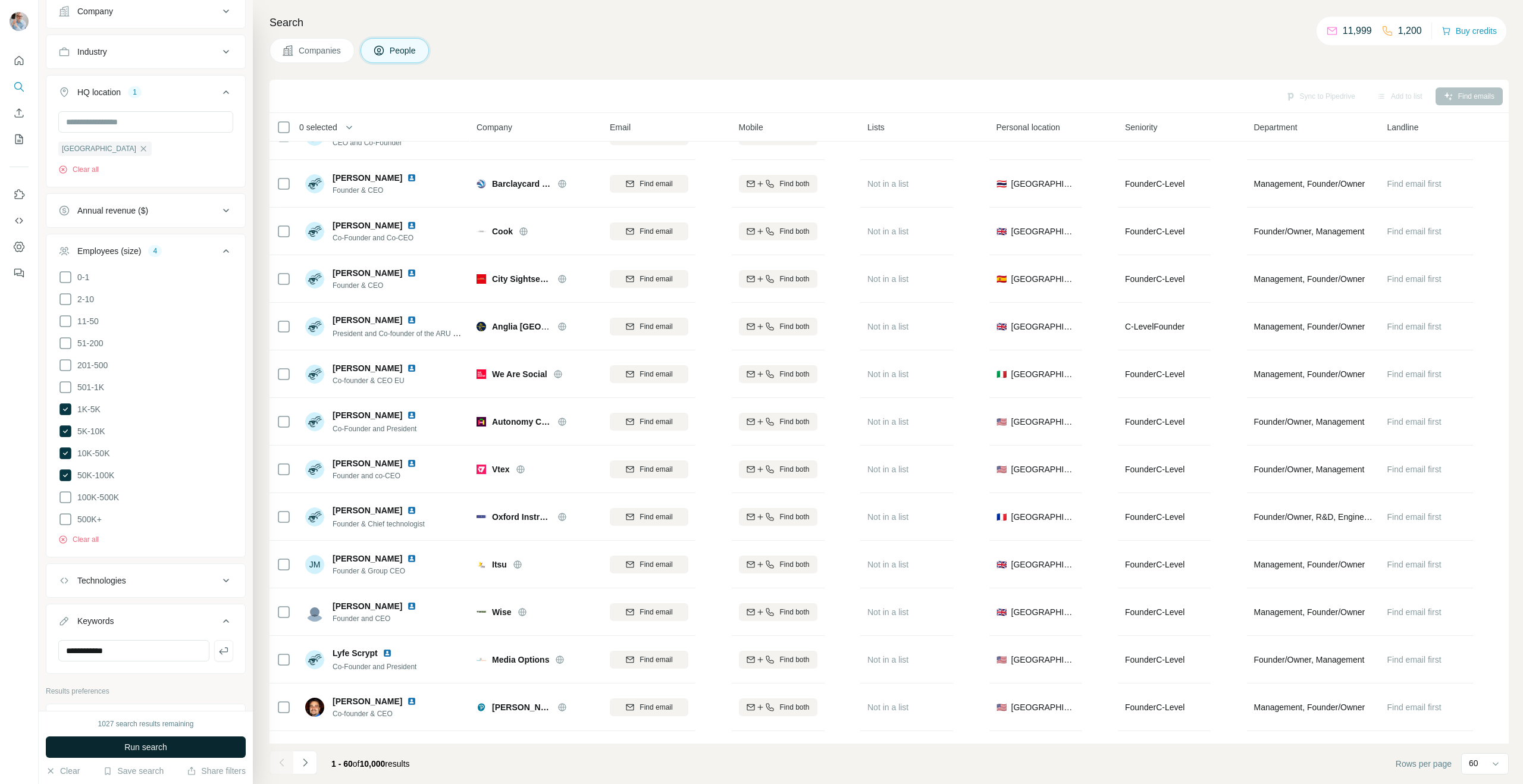
click at [129, 747] on span "Run search" at bounding box center [146, 747] width 43 height 12
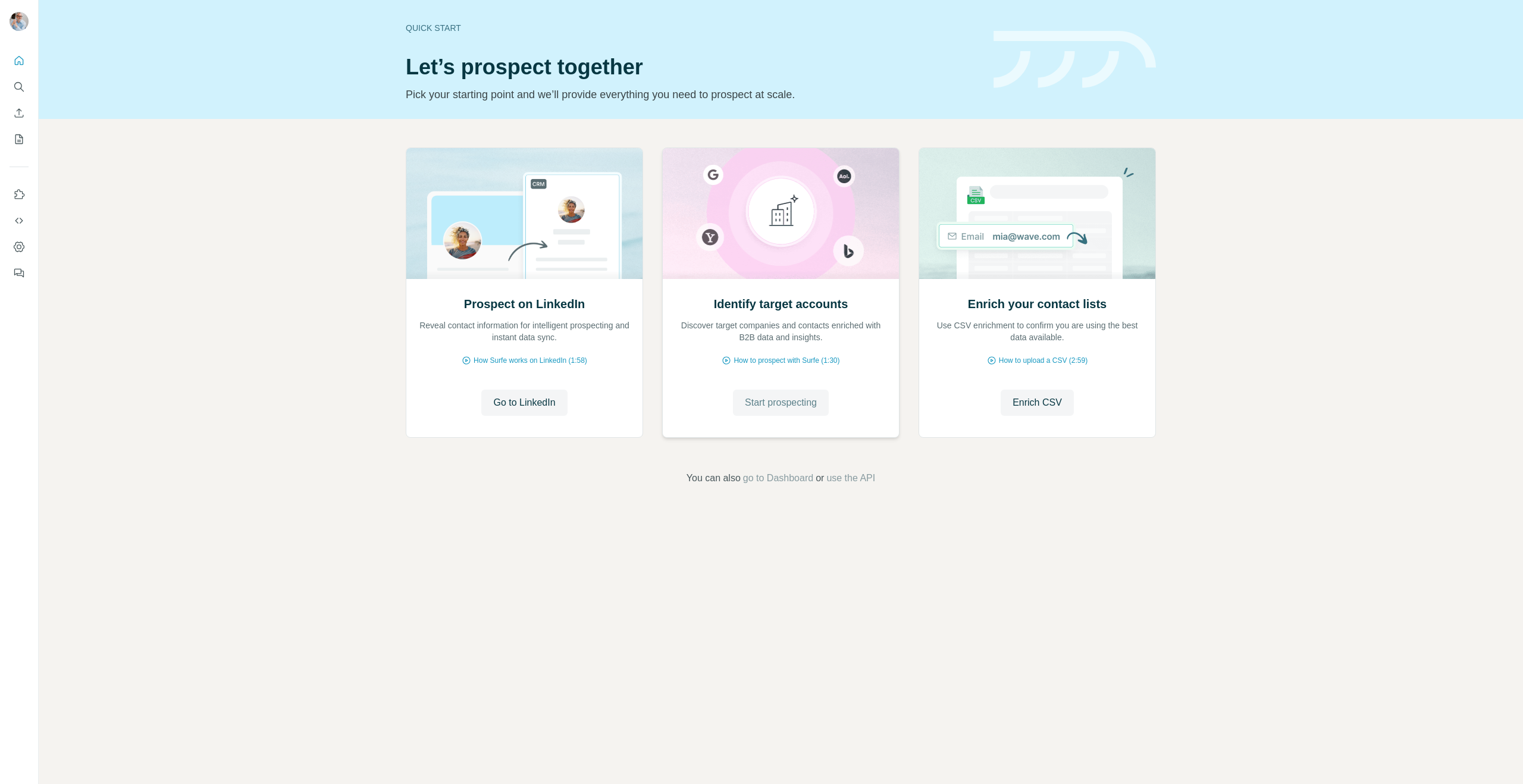
click at [773, 407] on span "Start prospecting" at bounding box center [781, 402] width 72 height 15
click at [756, 359] on span "How to prospect with Surfe (1:30)" at bounding box center [787, 360] width 106 height 11
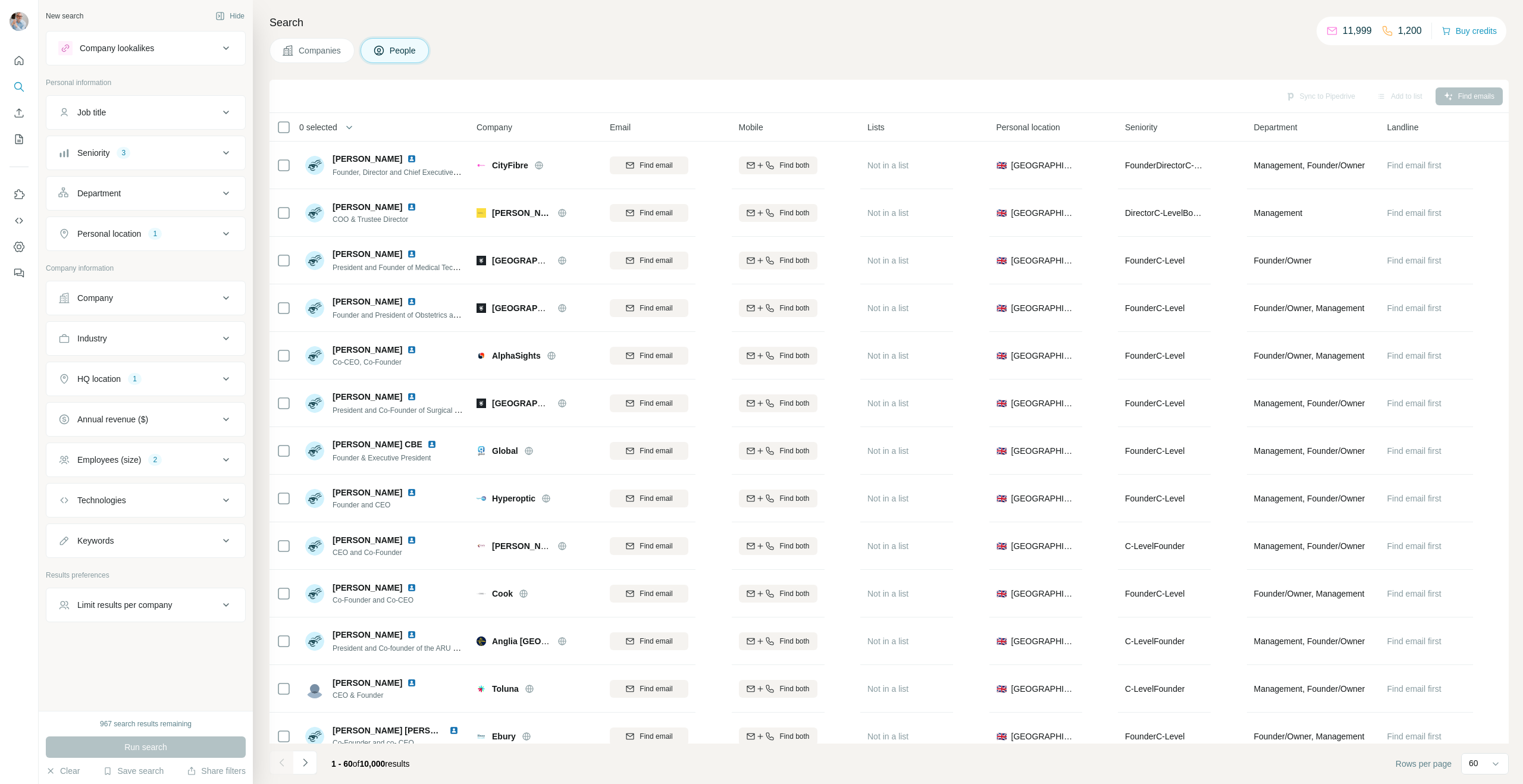
click at [108, 153] on div "Seniority" at bounding box center [93, 153] width 33 height 12
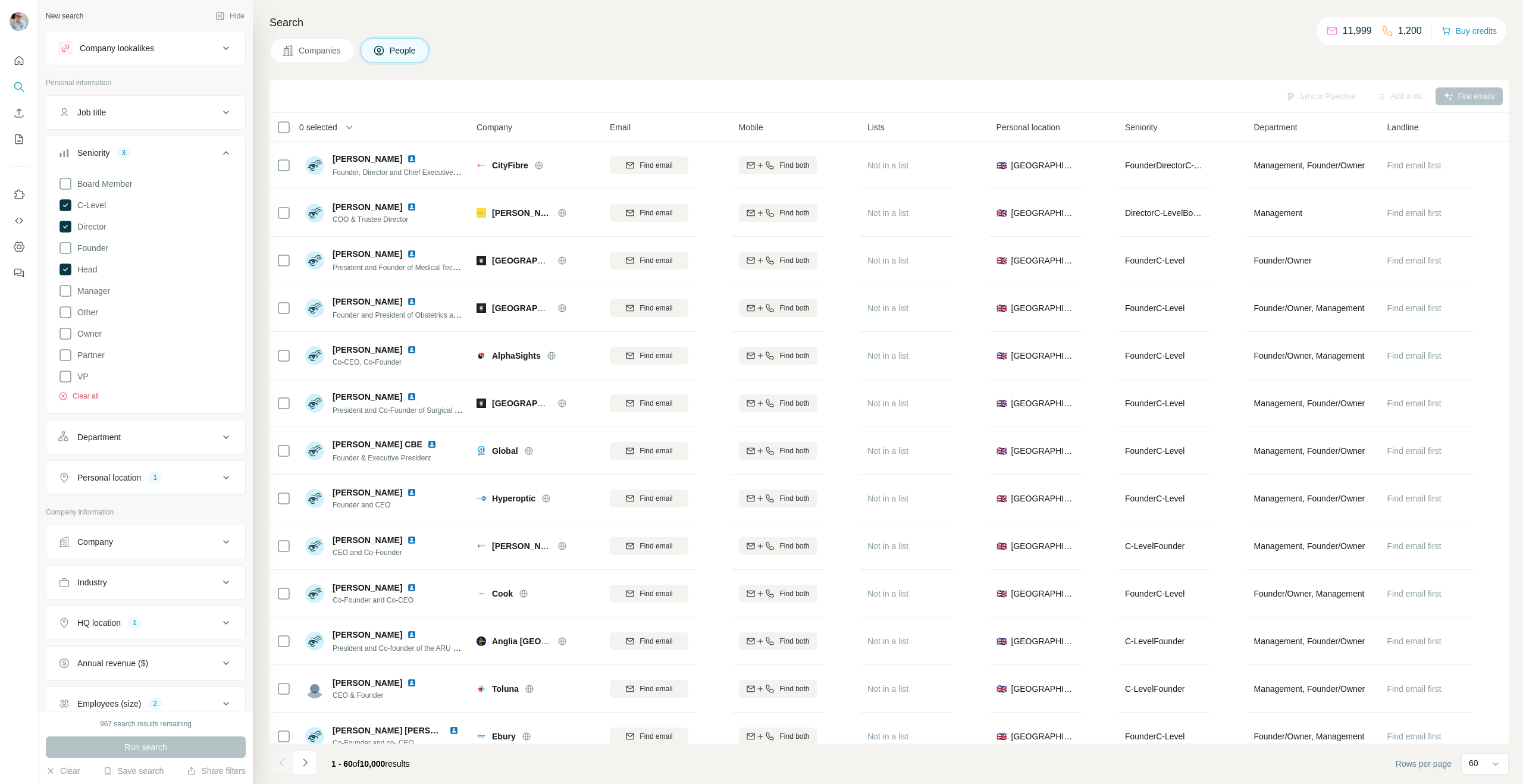
click at [86, 395] on button "Clear all" at bounding box center [78, 395] width 40 height 11
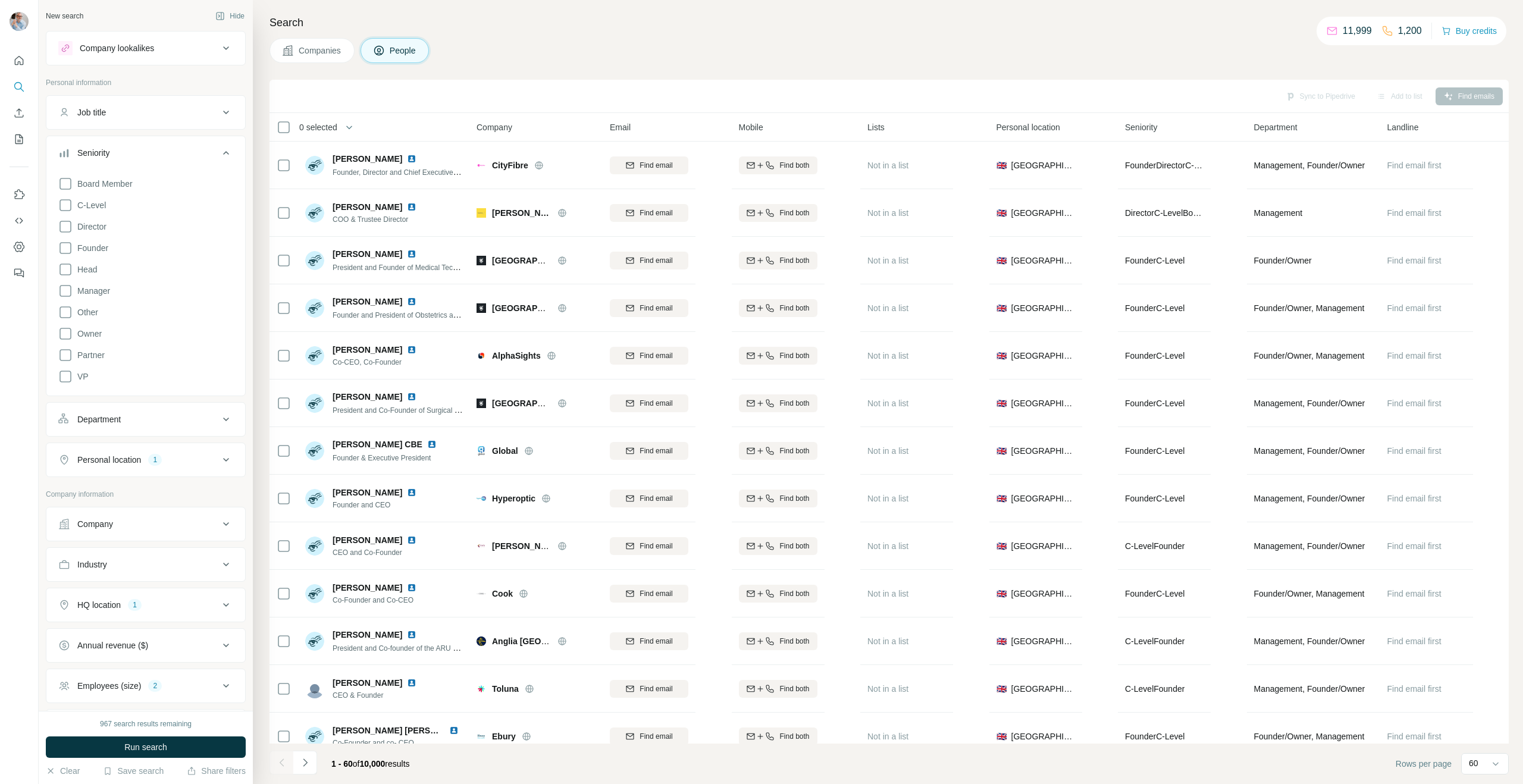
click at [104, 109] on div "Job title" at bounding box center [91, 112] width 28 height 12
click at [108, 140] on input "text" at bounding box center [134, 142] width 151 height 21
type input "**********"
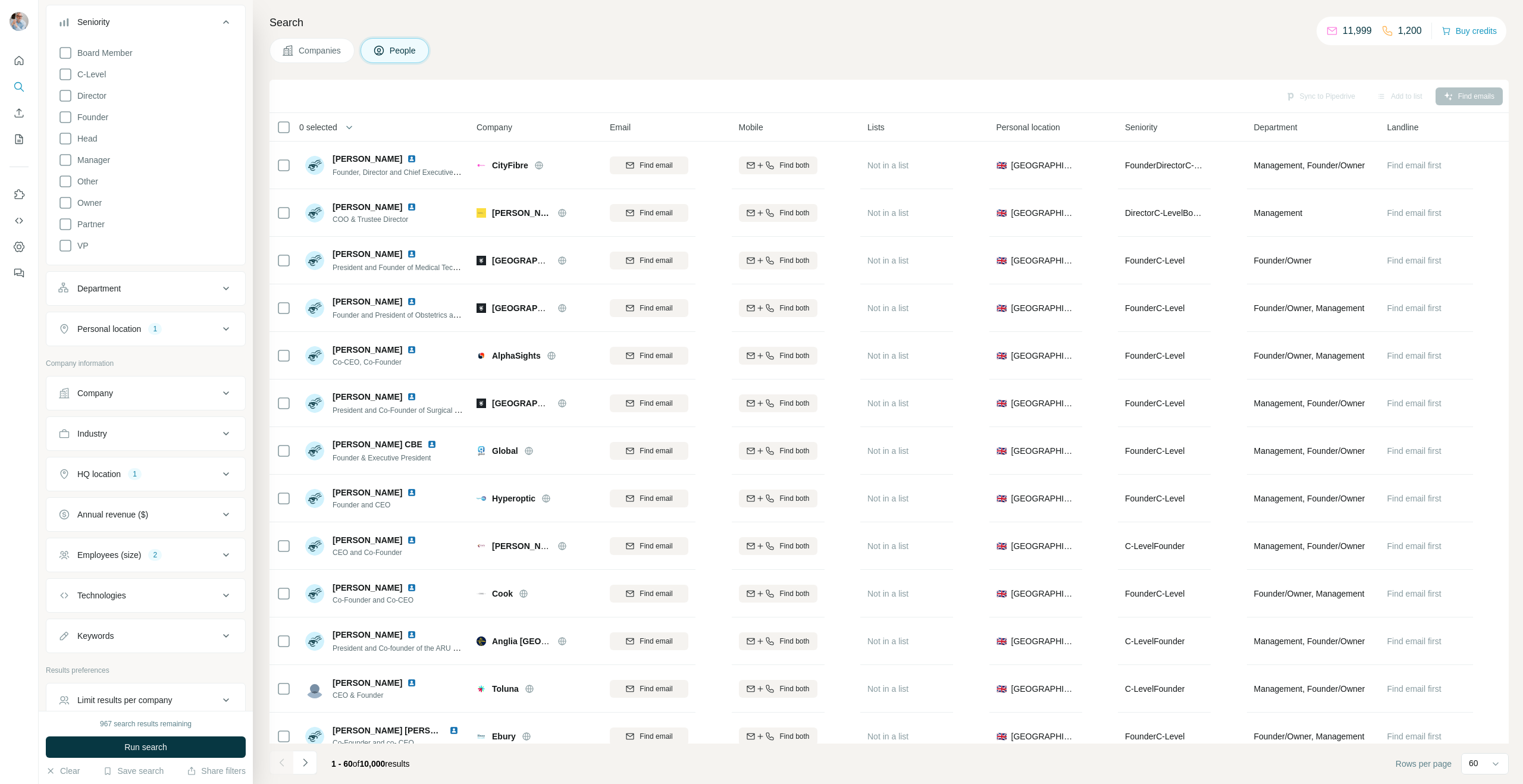
drag, startPoint x: 92, startPoint y: 477, endPoint x: 94, endPoint y: 469, distance: 8.2
click at [92, 477] on div "HQ location" at bounding box center [98, 474] width 44 height 12
click at [139, 531] on icon "button" at bounding box center [143, 530] width 9 height 9
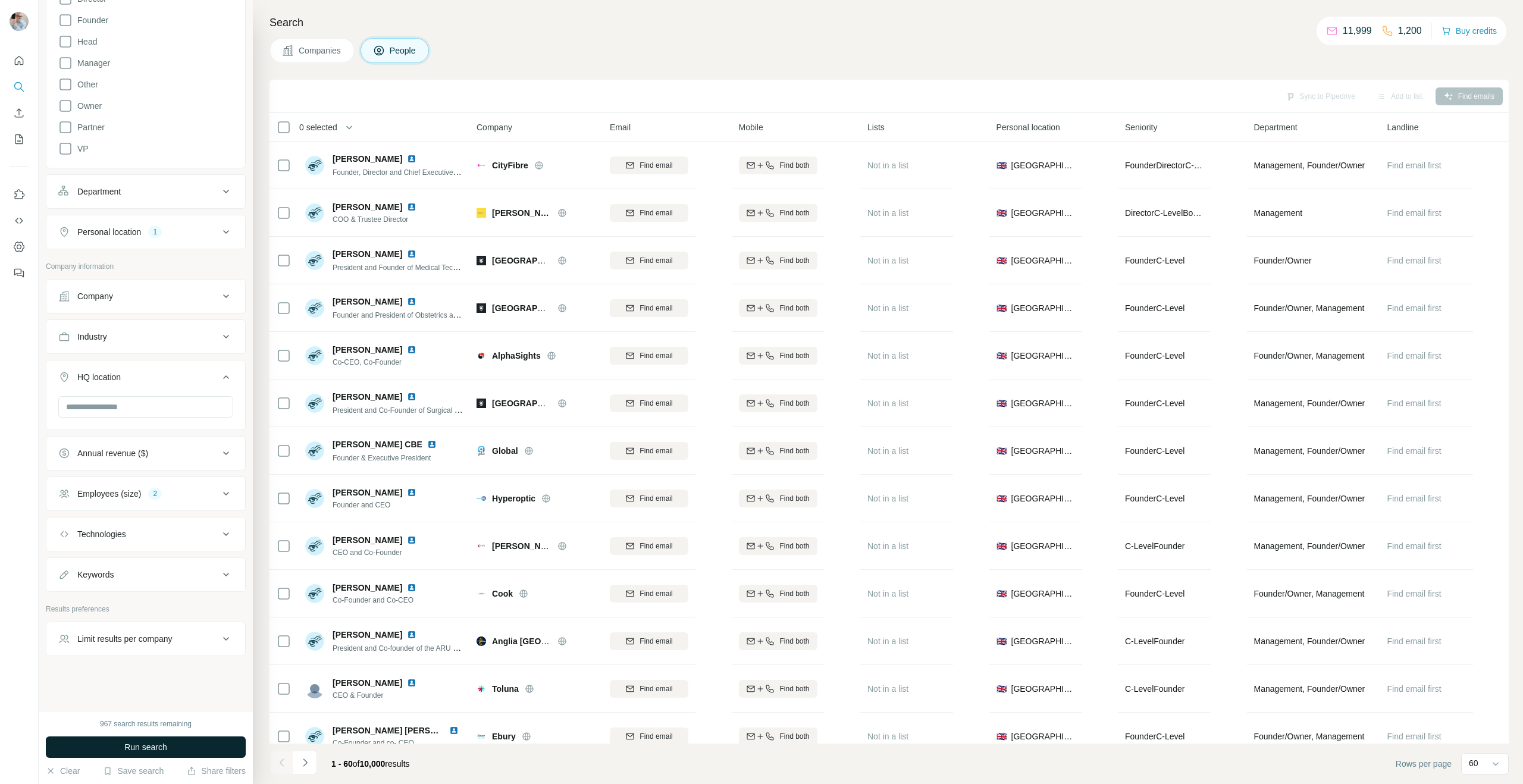
click at [129, 744] on span "Run search" at bounding box center [146, 747] width 43 height 12
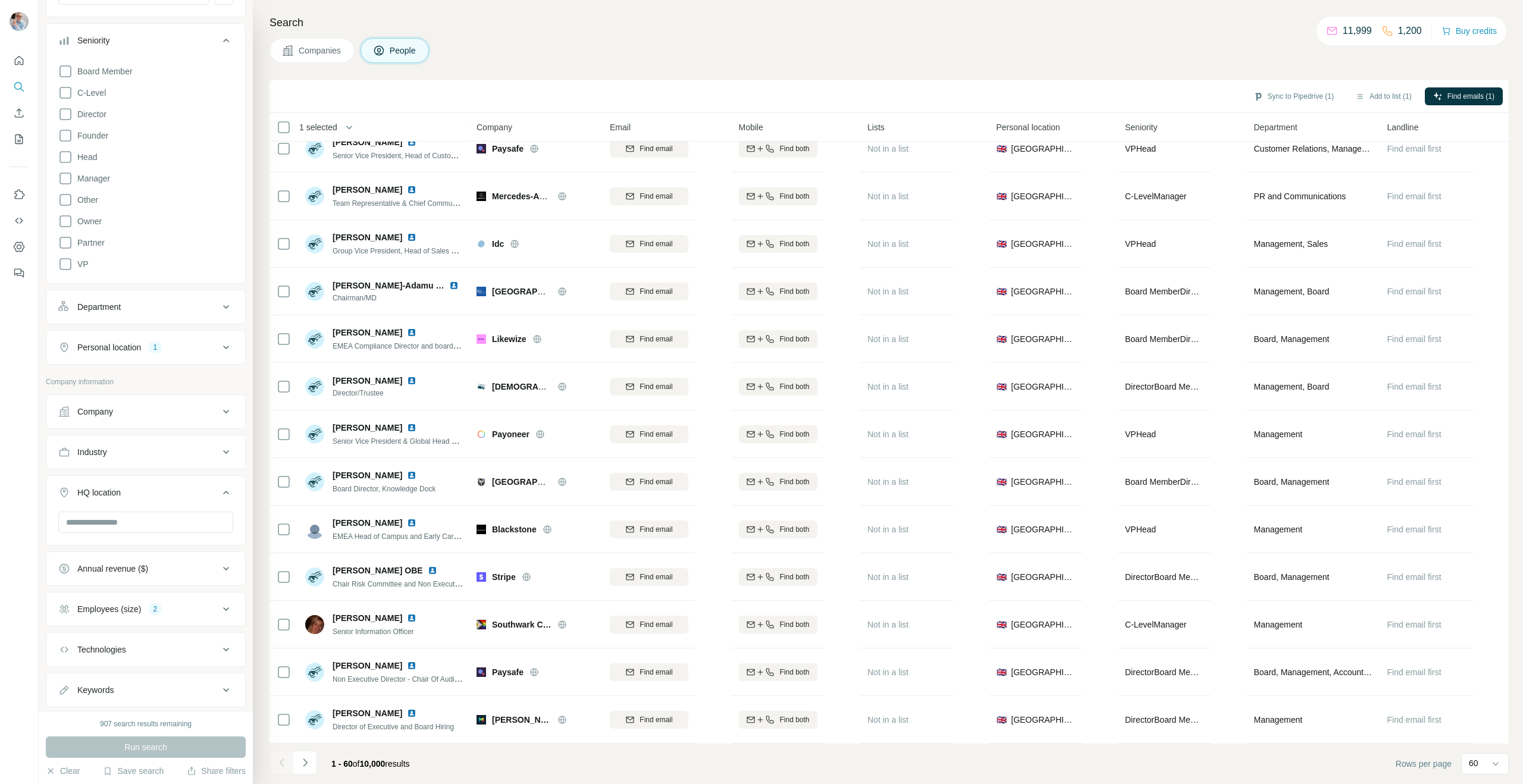
scroll to position [0, 0]
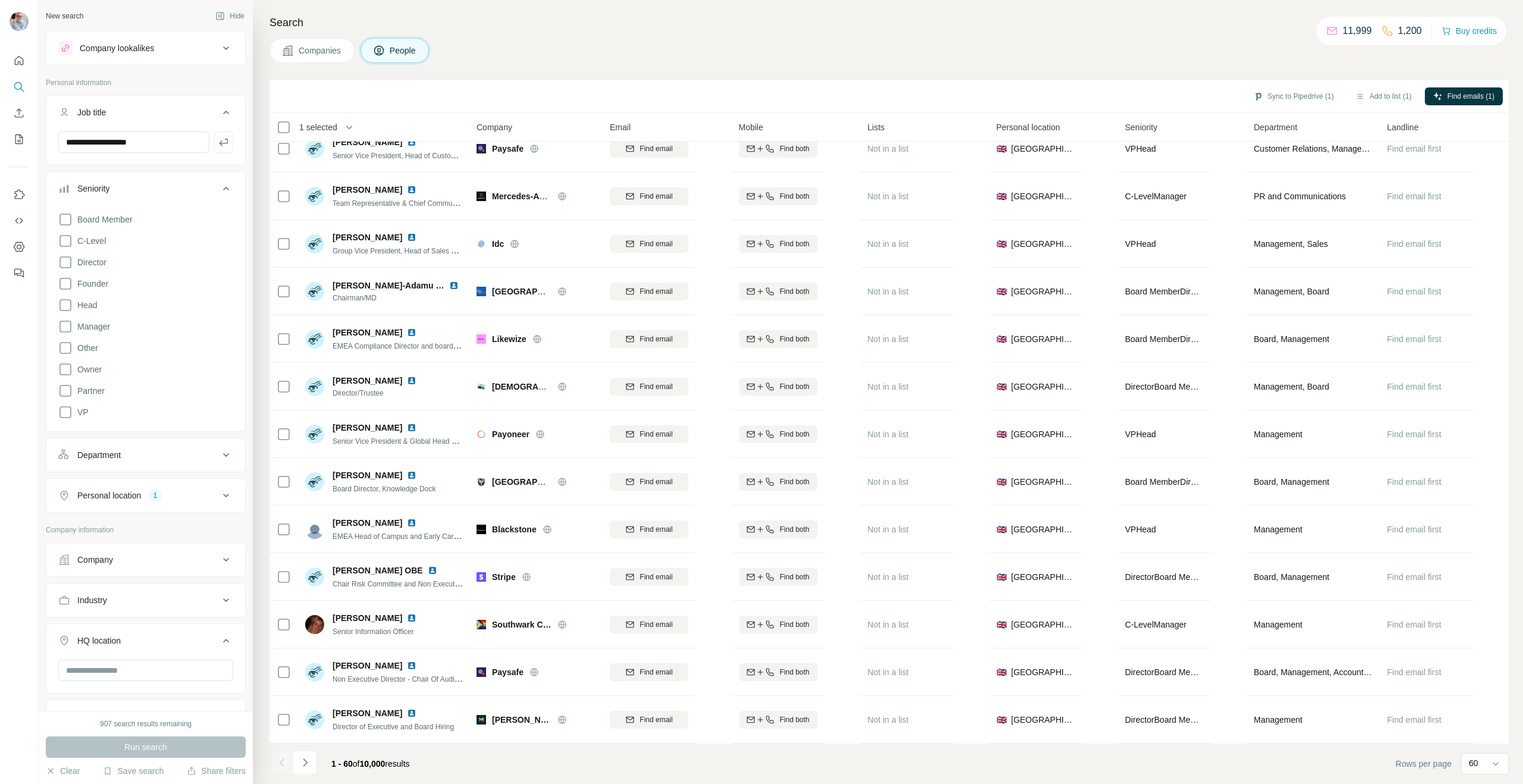
click at [221, 141] on icon "button" at bounding box center [223, 142] width 12 height 12
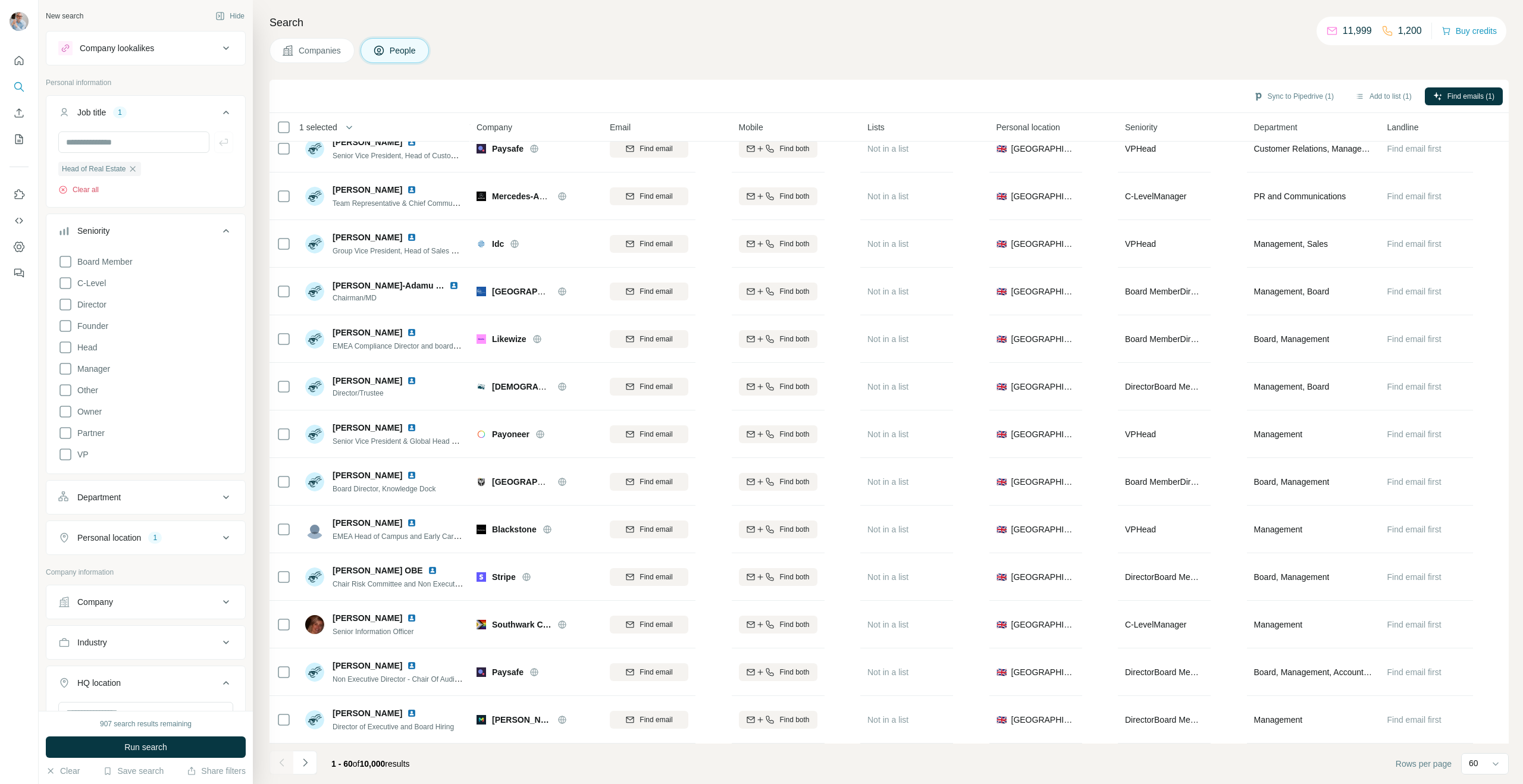
drag, startPoint x: 61, startPoint y: 191, endPoint x: 75, endPoint y: 169, distance: 26.1
click at [61, 191] on icon "button" at bounding box center [62, 189] width 9 height 9
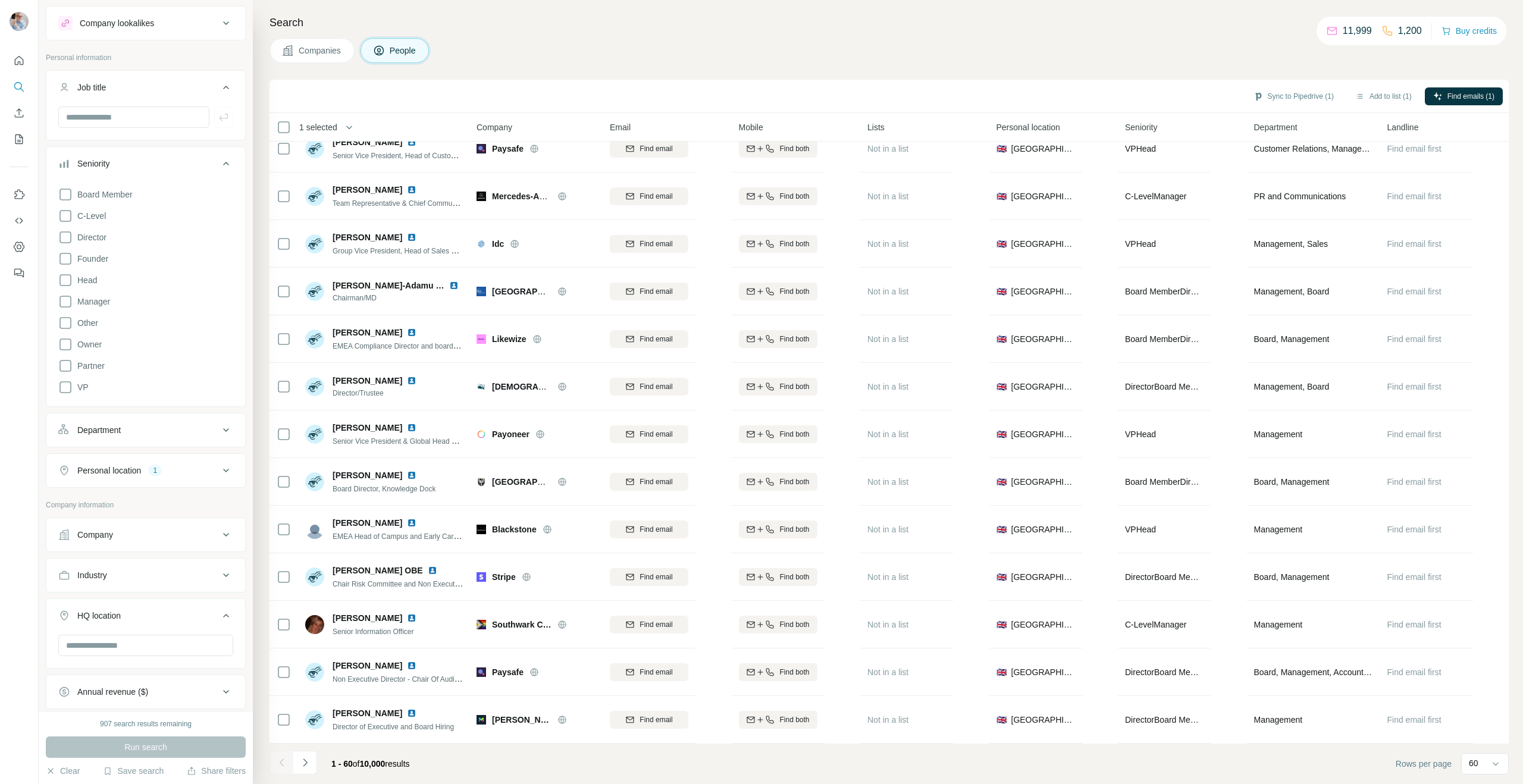
scroll to position [48, 0]
click at [98, 98] on input "text" at bounding box center [134, 94] width 151 height 21
click at [120, 93] on input "text" at bounding box center [134, 94] width 151 height 21
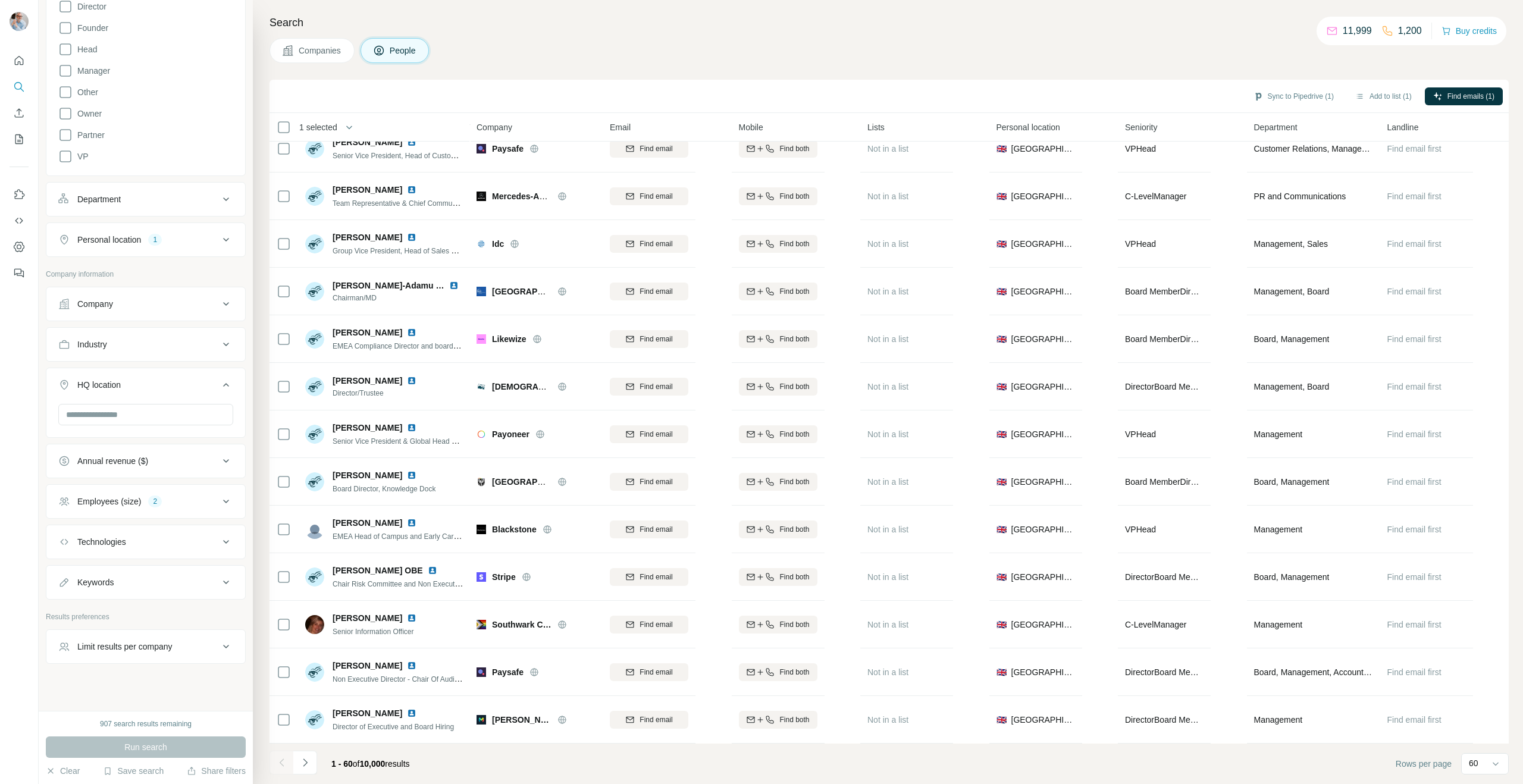
scroll to position [264, 0]
type input "**********"
click at [98, 573] on div "Keywords" at bounding box center [95, 574] width 36 height 12
click at [98, 603] on input "text" at bounding box center [134, 603] width 151 height 21
type input "**********"
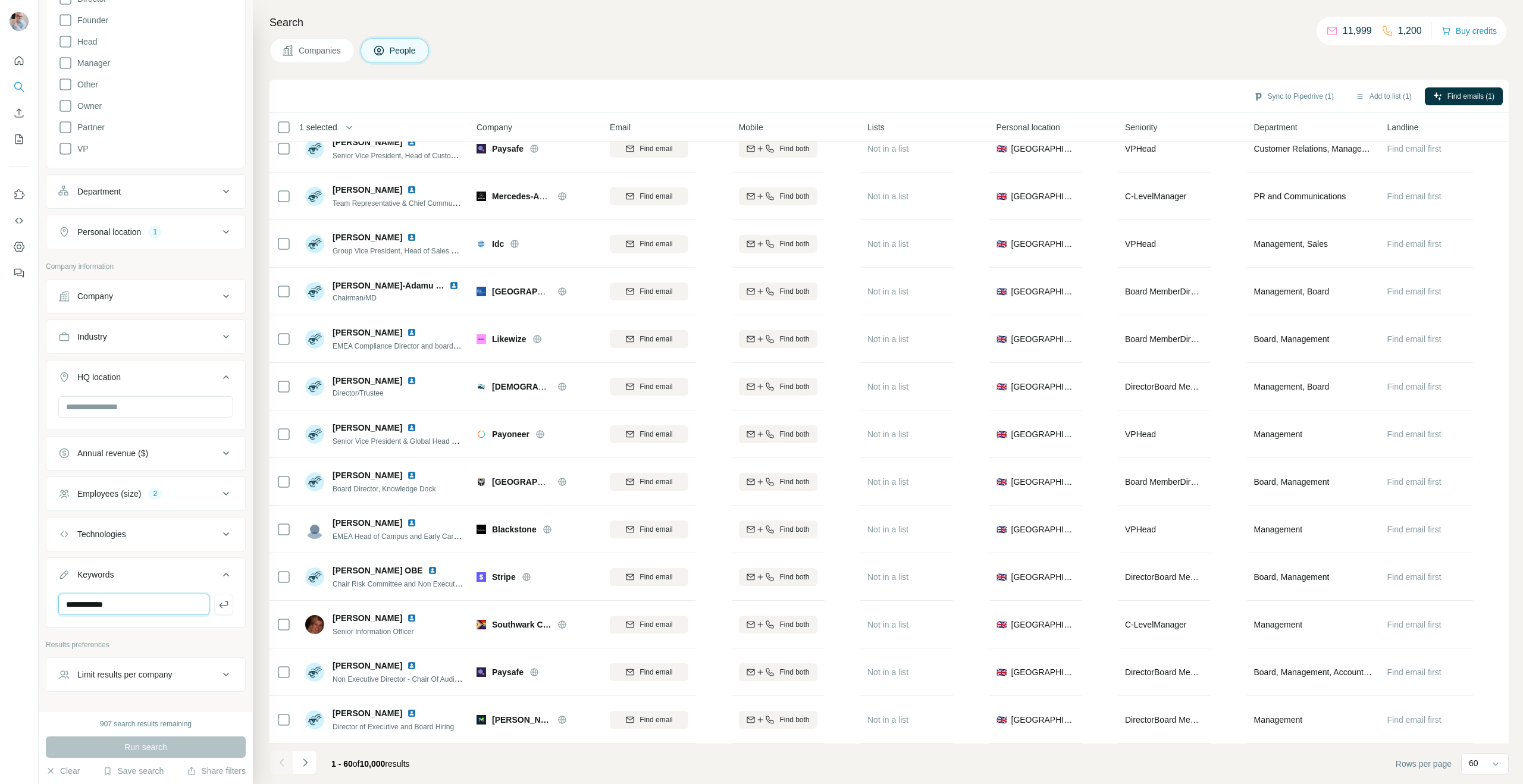
click at [120, 603] on input "**********" at bounding box center [134, 603] width 151 height 21
click at [219, 604] on icon "button" at bounding box center [223, 604] width 12 height 12
click at [108, 633] on icon "button" at bounding box center [106, 631] width 5 height 5
click at [97, 600] on input "text" at bounding box center [134, 603] width 151 height 21
type input "**********"
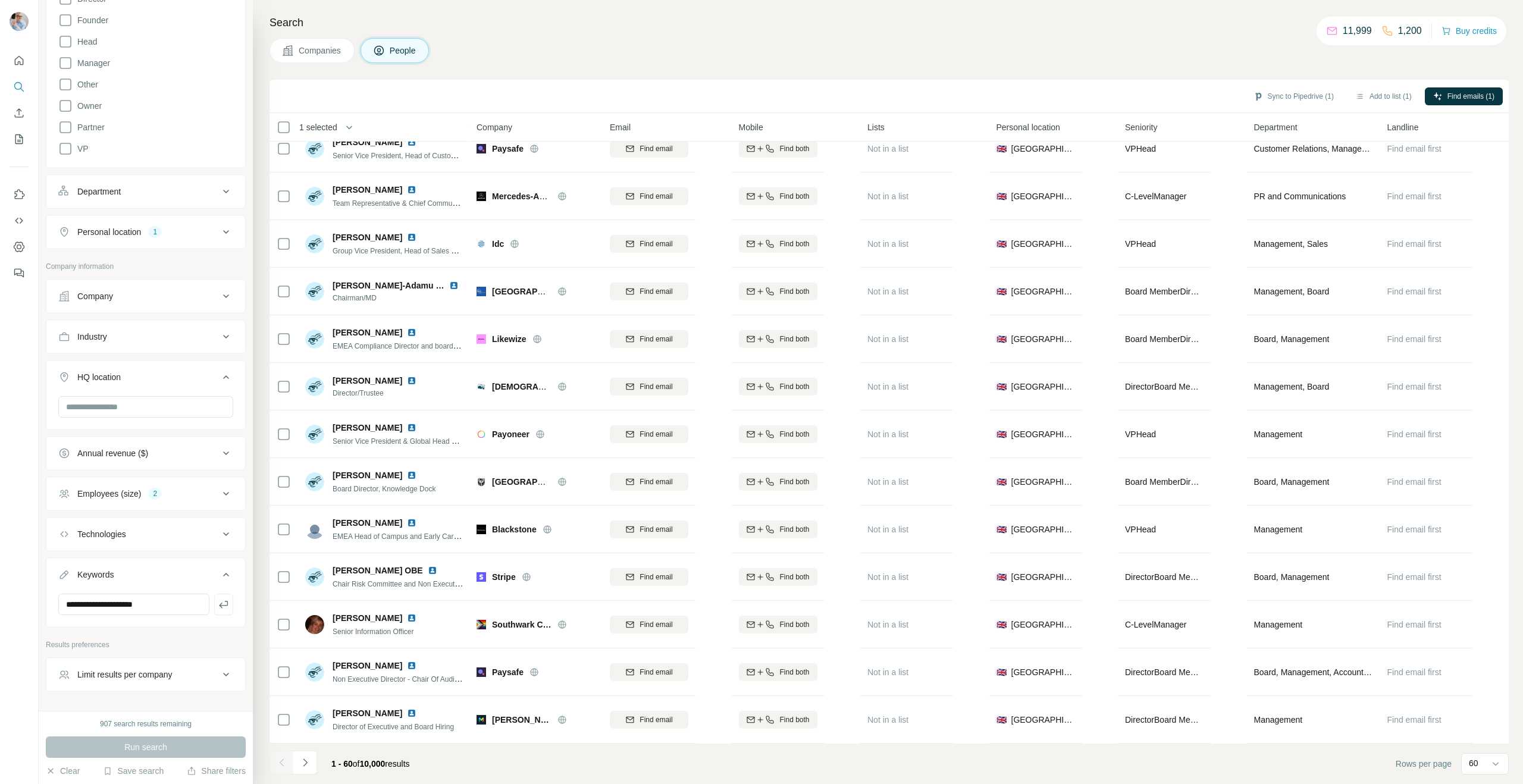
drag, startPoint x: 138, startPoint y: 635, endPoint x: 116, endPoint y: 638, distance: 22.2
click at [138, 635] on div "**********" at bounding box center [145, 229] width 199 height 924
click at [124, 751] on div "Run search" at bounding box center [145, 746] width 199 height 21
drag, startPoint x: 153, startPoint y: 493, endPoint x: 144, endPoint y: 508, distance: 17.5
click at [153, 493] on div "2" at bounding box center [155, 493] width 14 height 11
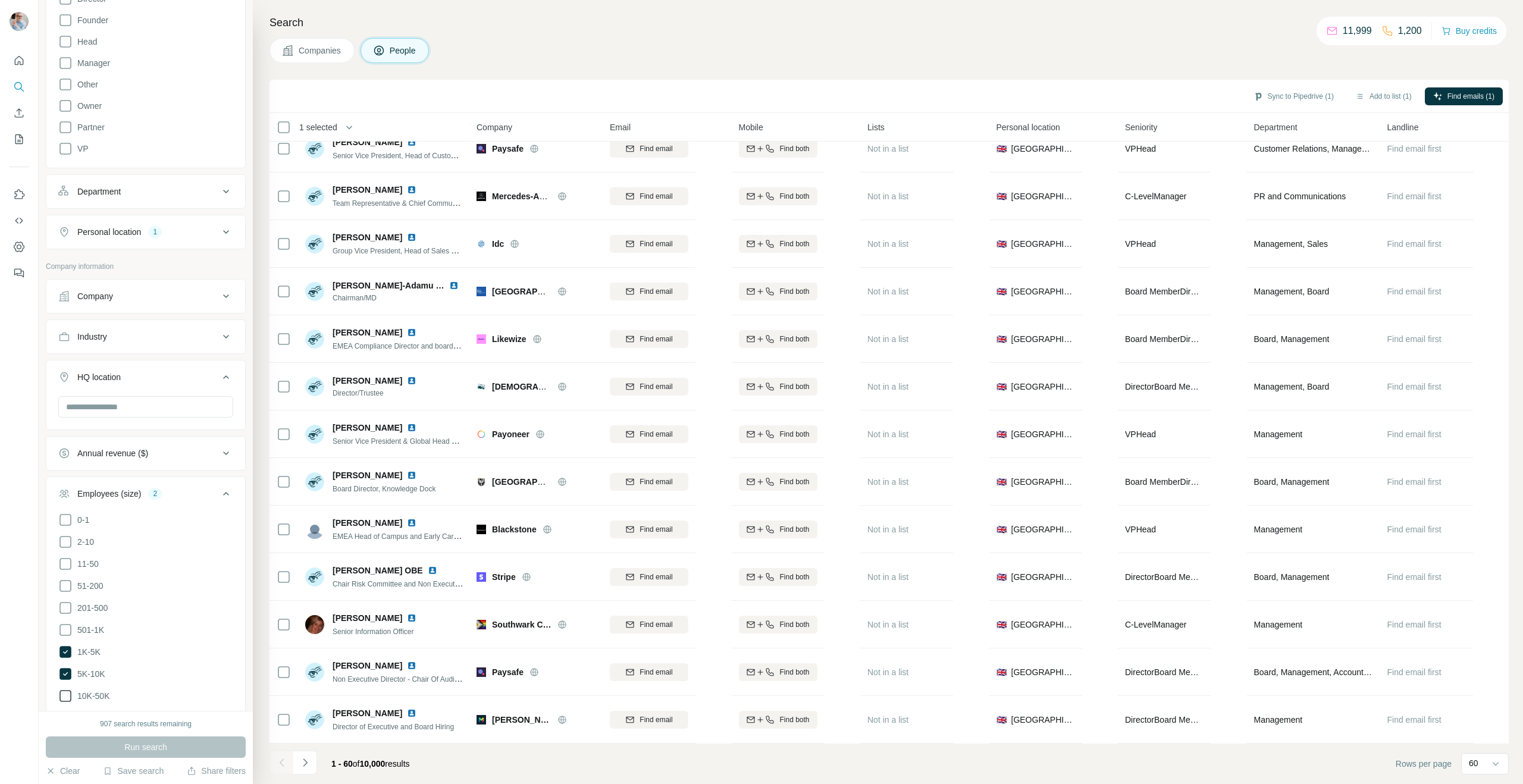
click at [67, 690] on icon at bounding box center [65, 696] width 15 height 15
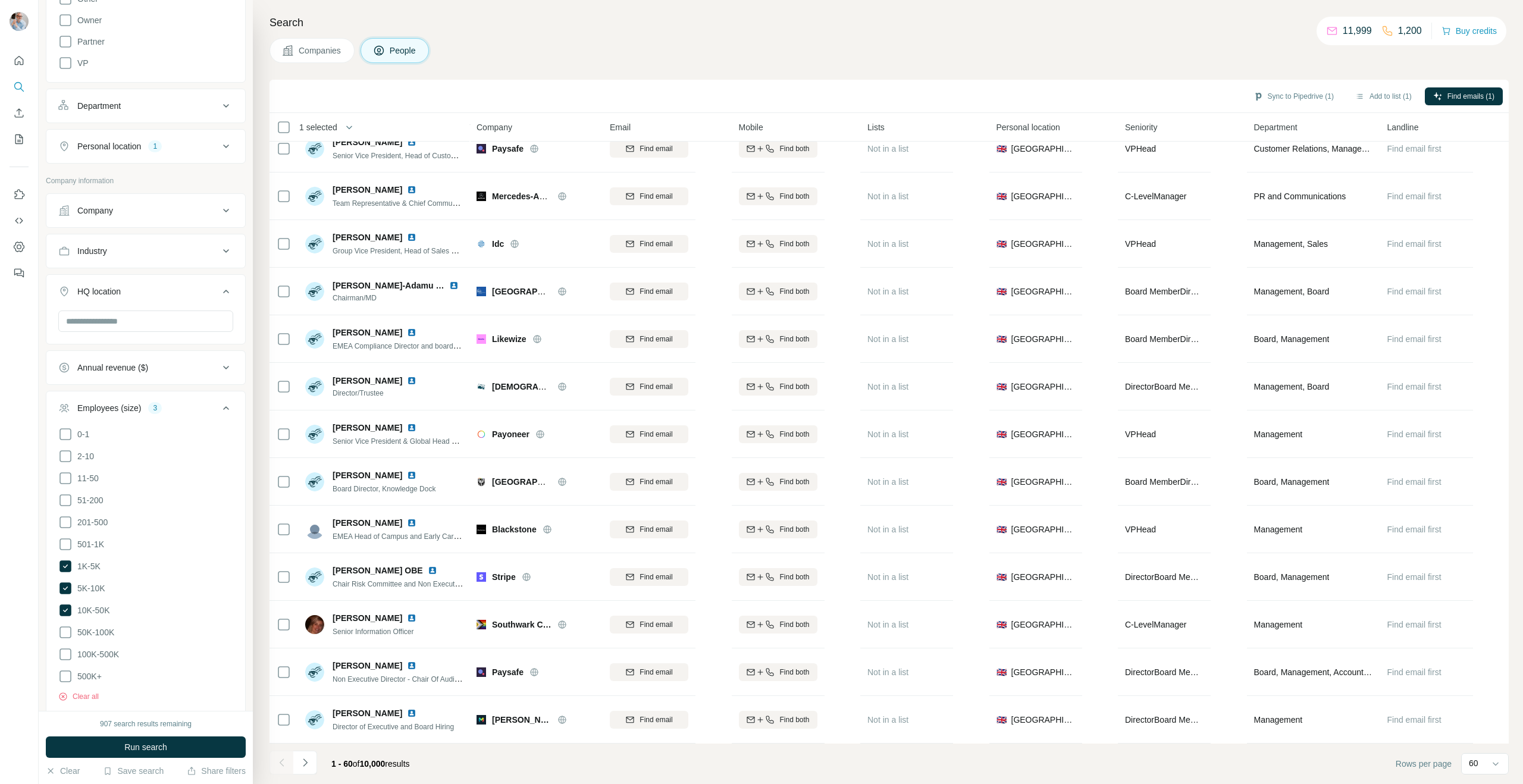
scroll to position [352, 0]
click at [128, 748] on span "Run search" at bounding box center [146, 747] width 43 height 12
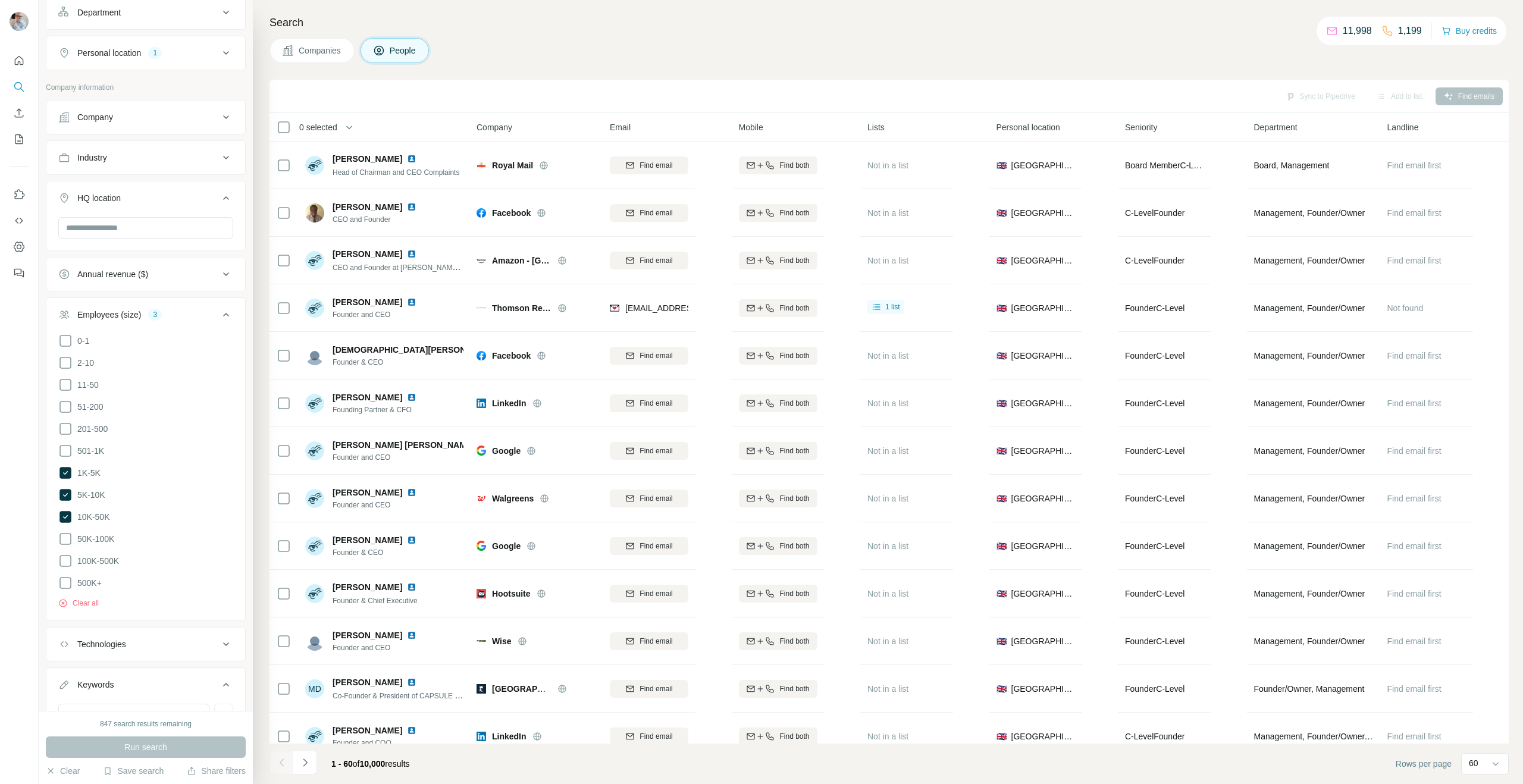
scroll to position [585, 0]
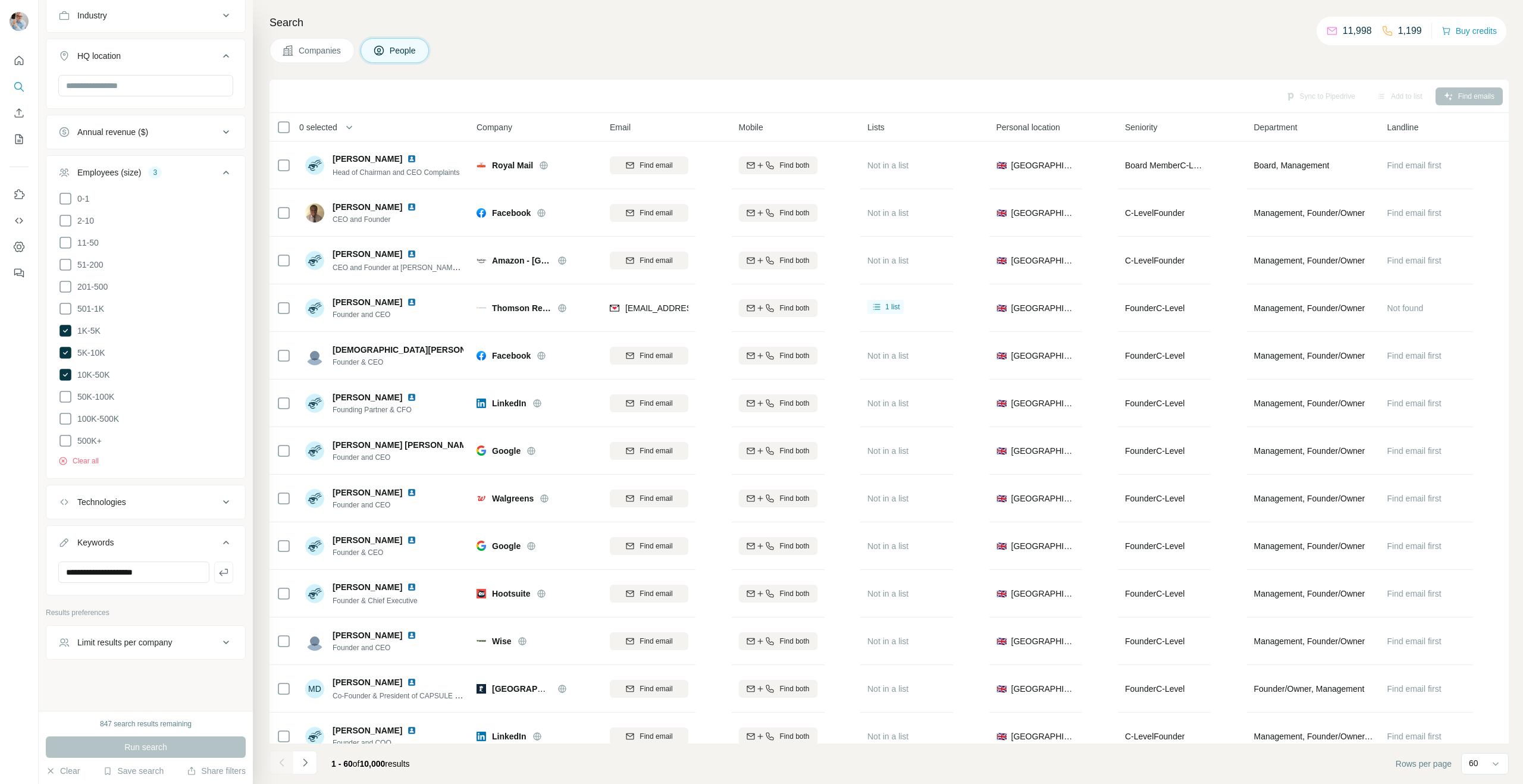
click at [304, 759] on icon "Navigate to next page" at bounding box center [305, 762] width 4 height 8
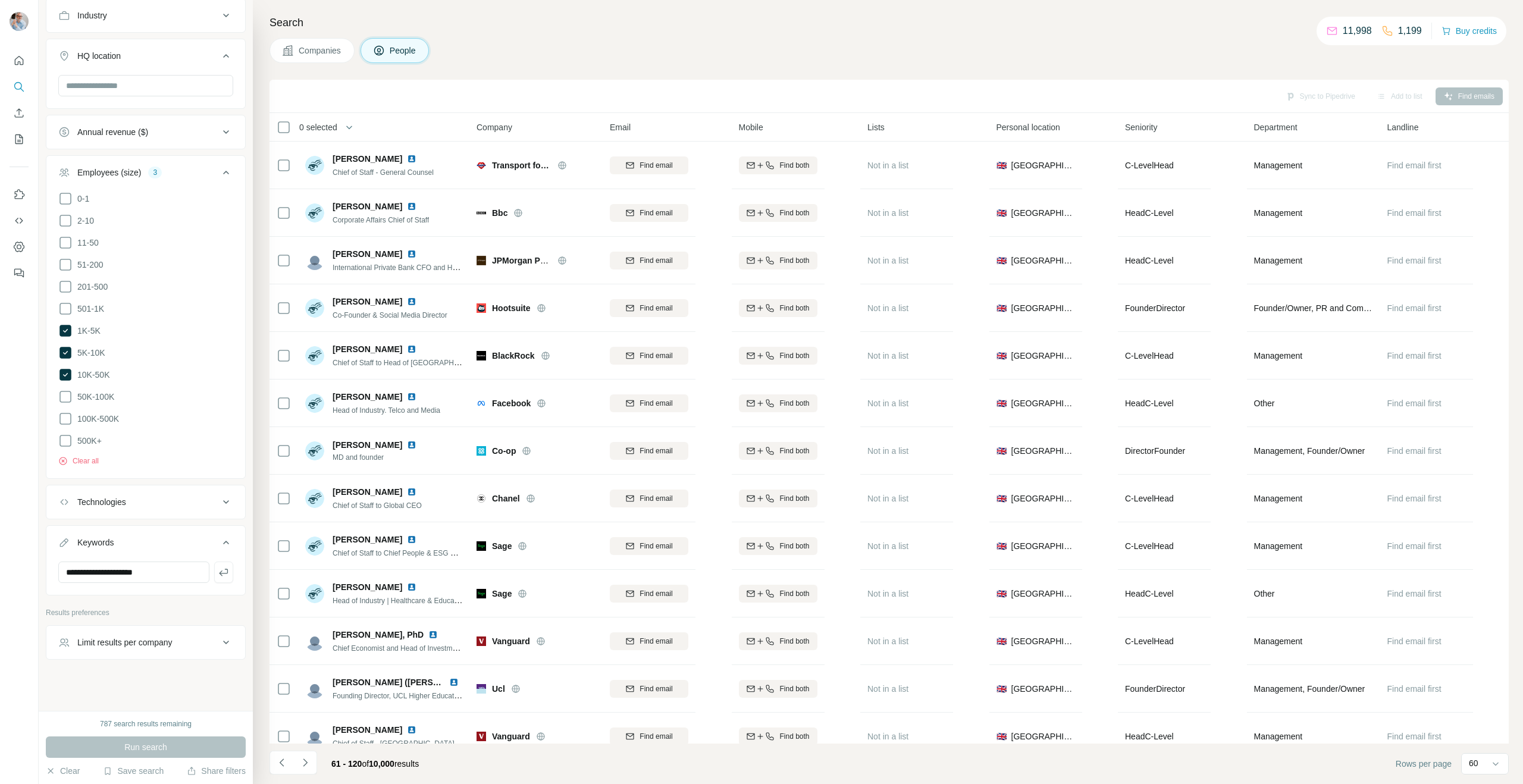
click at [304, 759] on icon "Navigate to next page" at bounding box center [305, 762] width 4 height 8
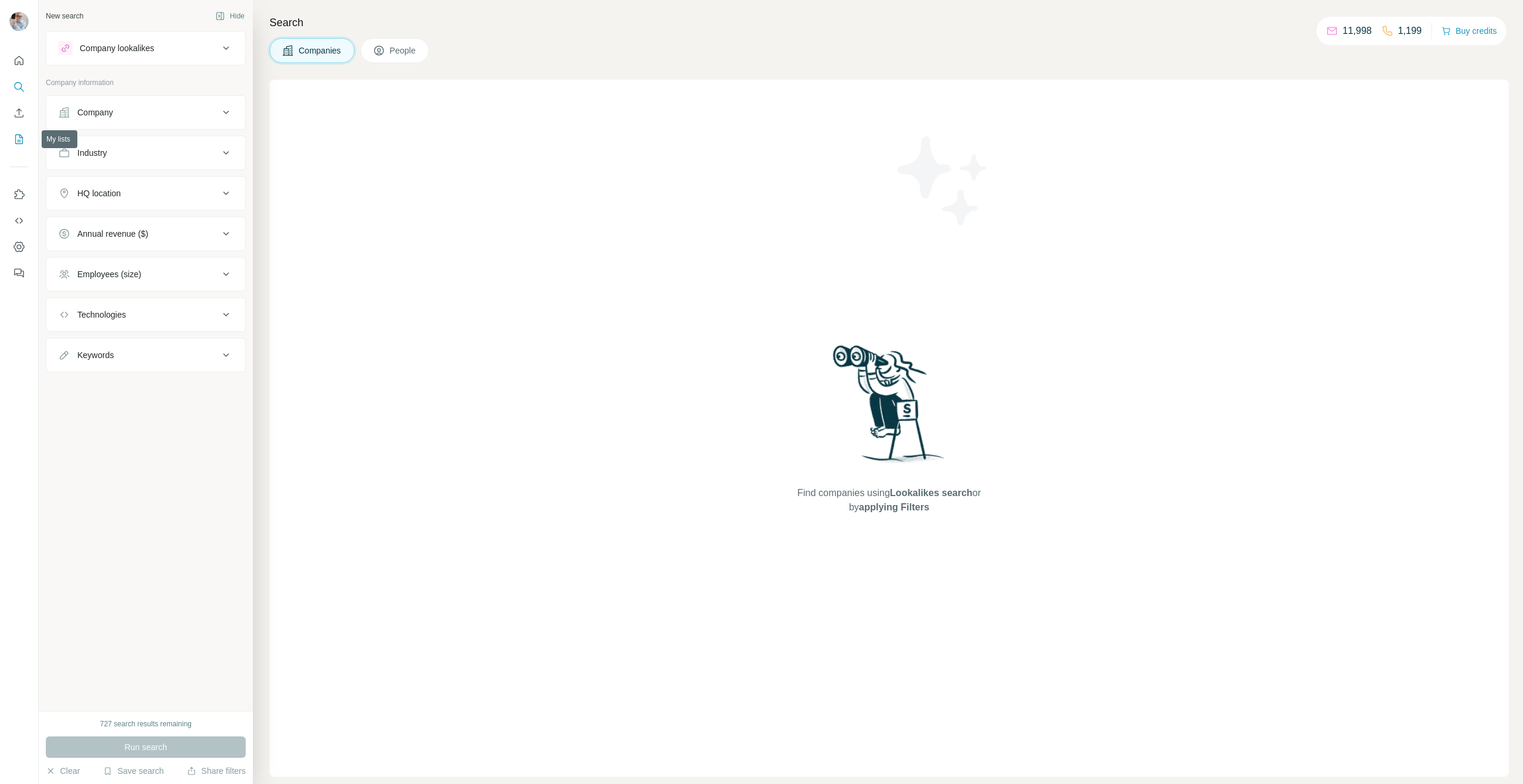
click at [20, 134] on icon "My lists" at bounding box center [19, 139] width 8 height 9
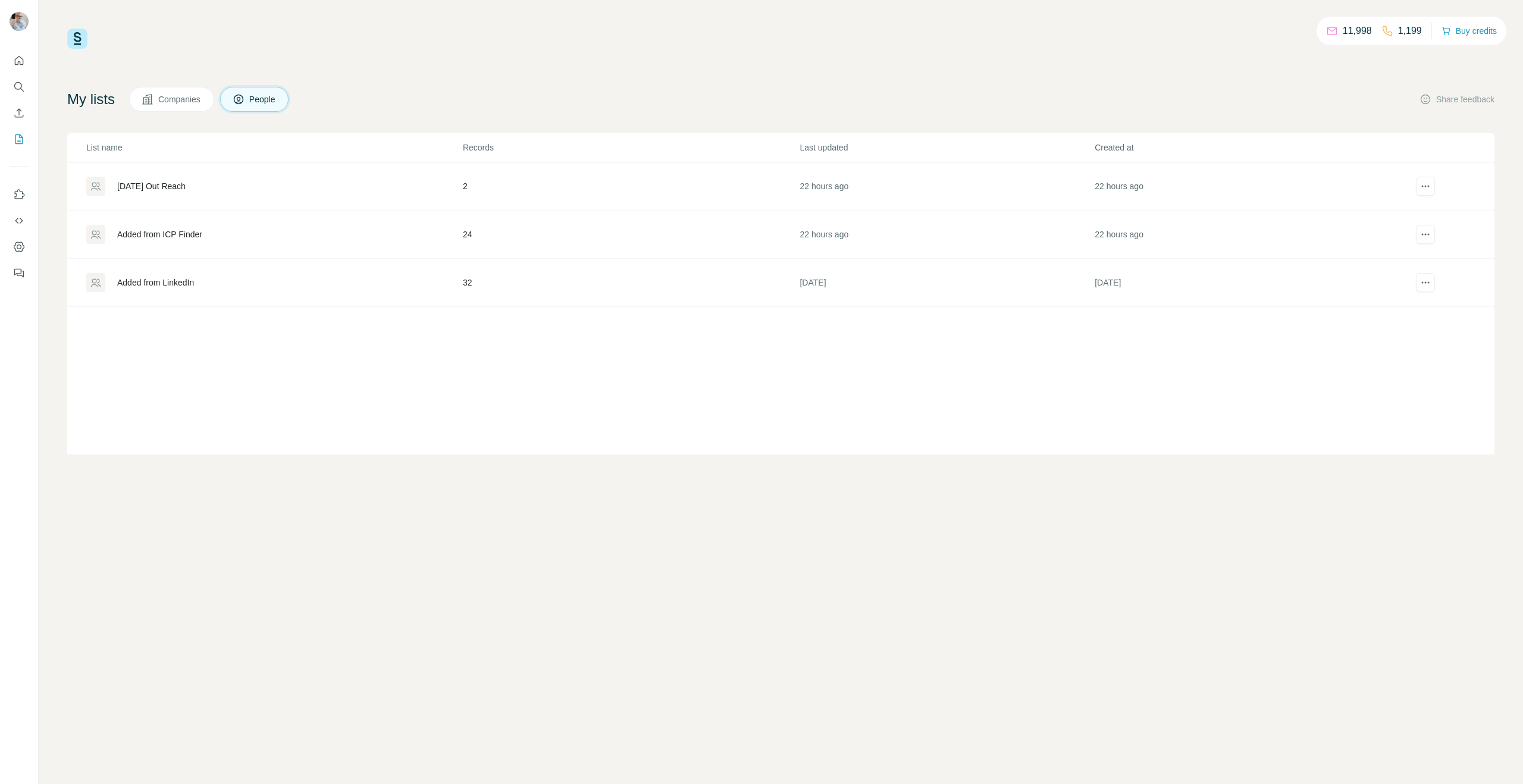
click at [181, 187] on div "[DATE] Out Reach" at bounding box center [152, 187] width 68 height 12
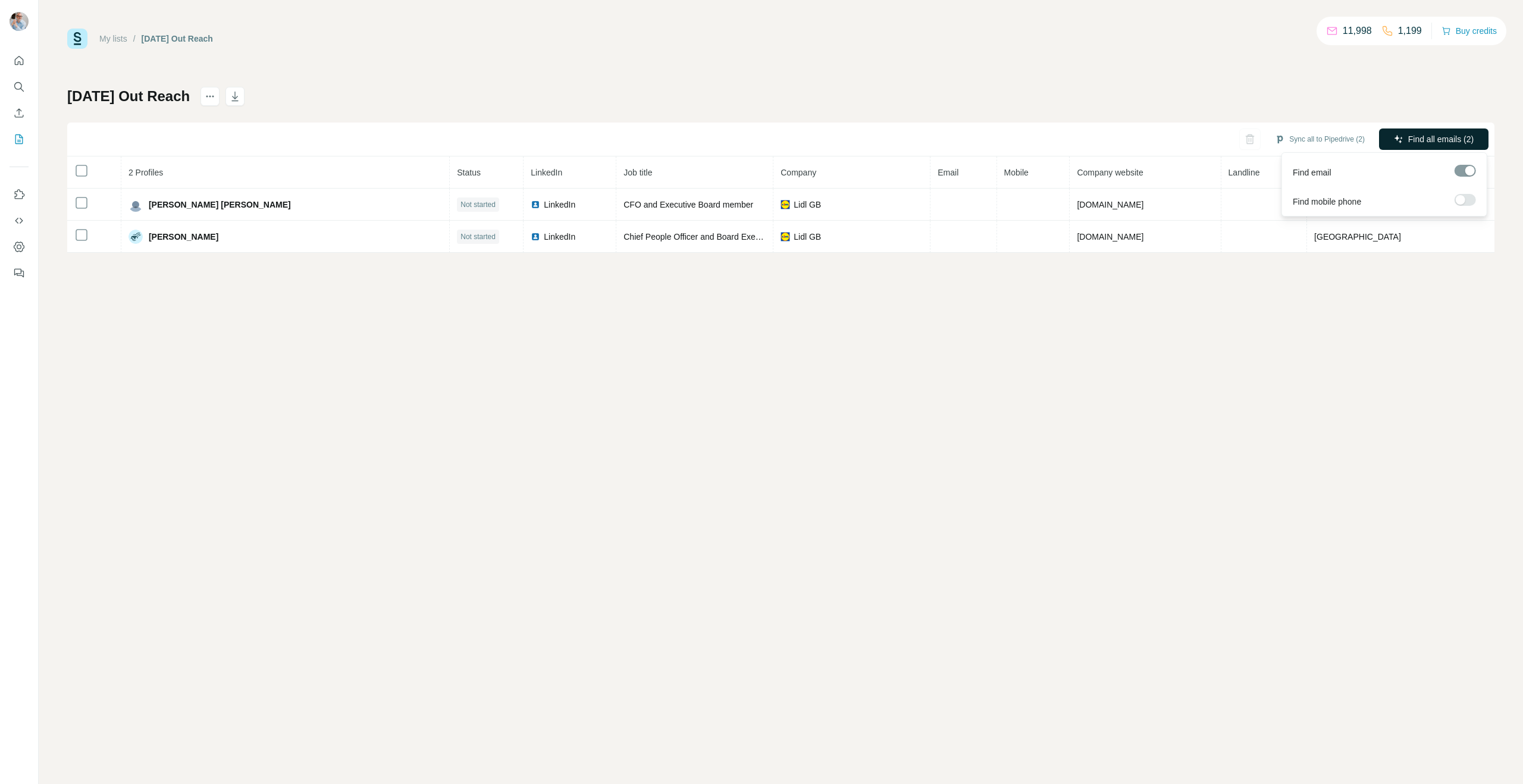
click at [1404, 140] on button "Find all emails (2)" at bounding box center [1434, 139] width 110 height 21
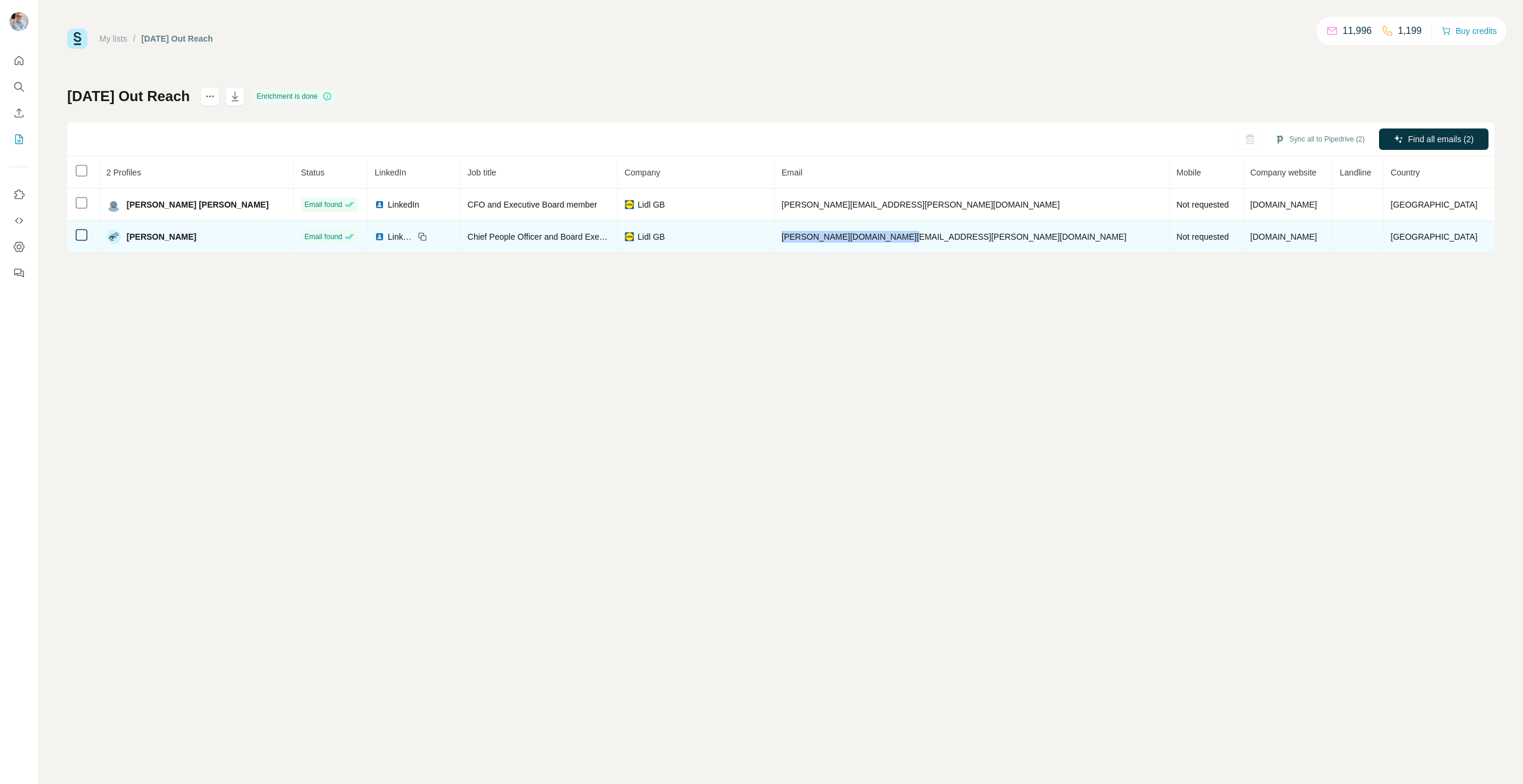
drag, startPoint x: 912, startPoint y: 235, endPoint x: 790, endPoint y: 237, distance: 122.0
click at [791, 237] on td "[PERSON_NAME][DOMAIN_NAME][EMAIL_ADDRESS][PERSON_NAME][DOMAIN_NAME]" at bounding box center [972, 237] width 395 height 33
copy span "[PERSON_NAME][DOMAIN_NAME][EMAIL_ADDRESS][PERSON_NAME][DOMAIN_NAME]"
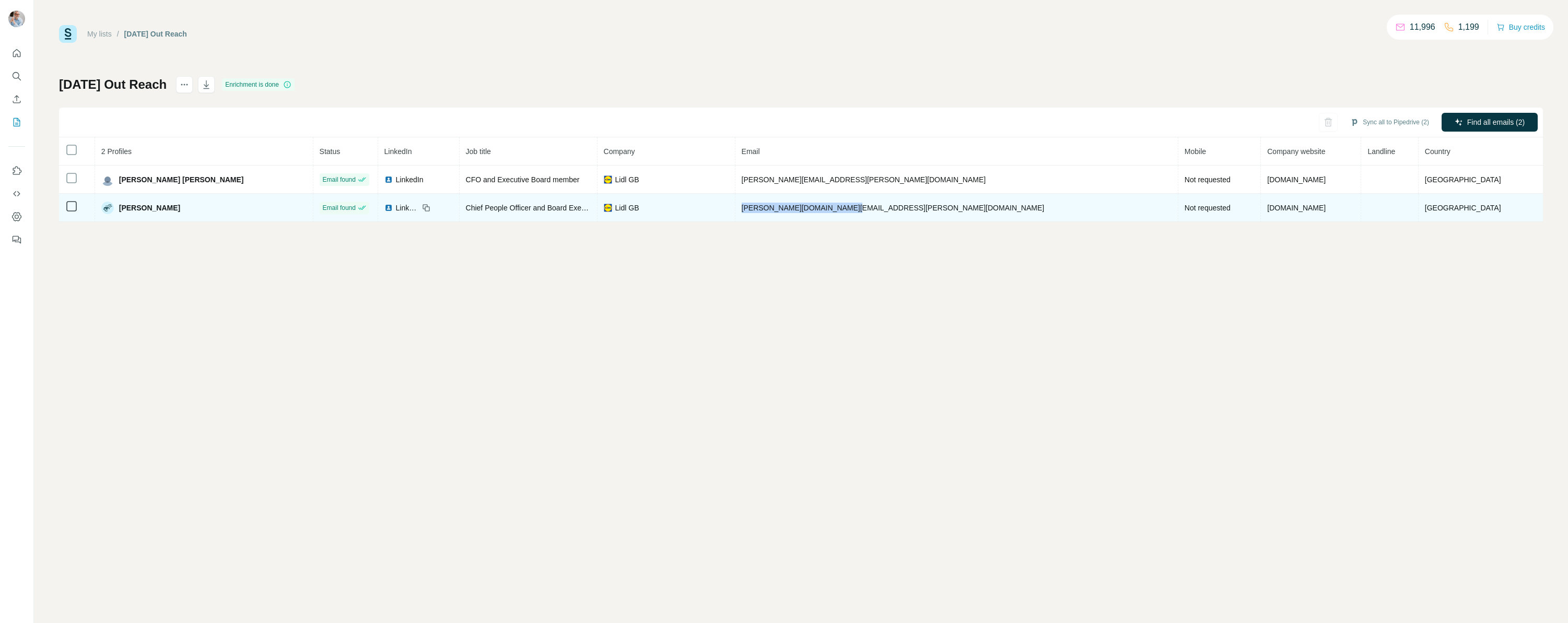
click at [848, 210] on td "[PERSON_NAME][DOMAIN_NAME][EMAIL_ADDRESS][PERSON_NAME][DOMAIN_NAME]" at bounding box center [956, 208] width 443 height 29
drag, startPoint x: 849, startPoint y: 207, endPoint x: 753, endPoint y: 210, distance: 96.0
click at [753, 210] on td "[PERSON_NAME][DOMAIN_NAME][EMAIL_ADDRESS][PERSON_NAME][DOMAIN_NAME]" at bounding box center [956, 208] width 443 height 29
copy span "[PERSON_NAME][DOMAIN_NAME][EMAIL_ADDRESS][PERSON_NAME][DOMAIN_NAME]"
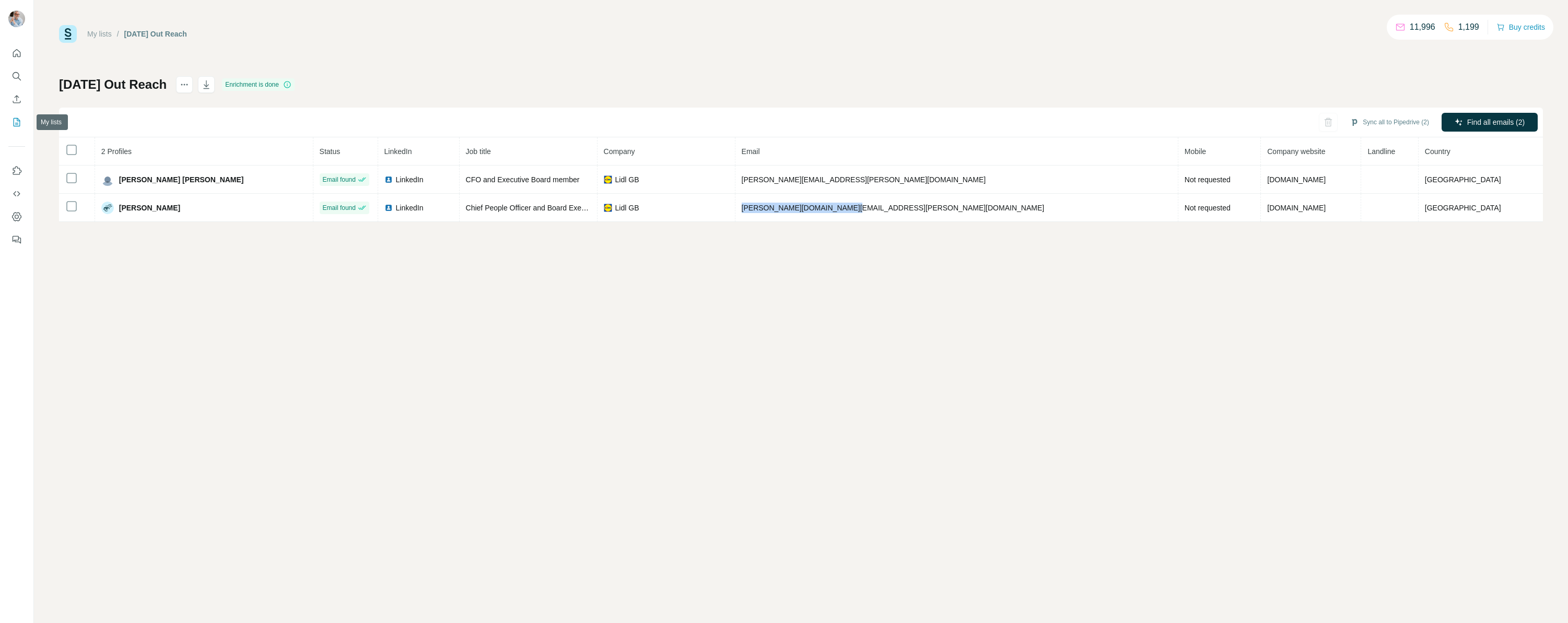
click at [16, 119] on icon "My lists" at bounding box center [17, 122] width 11 height 11
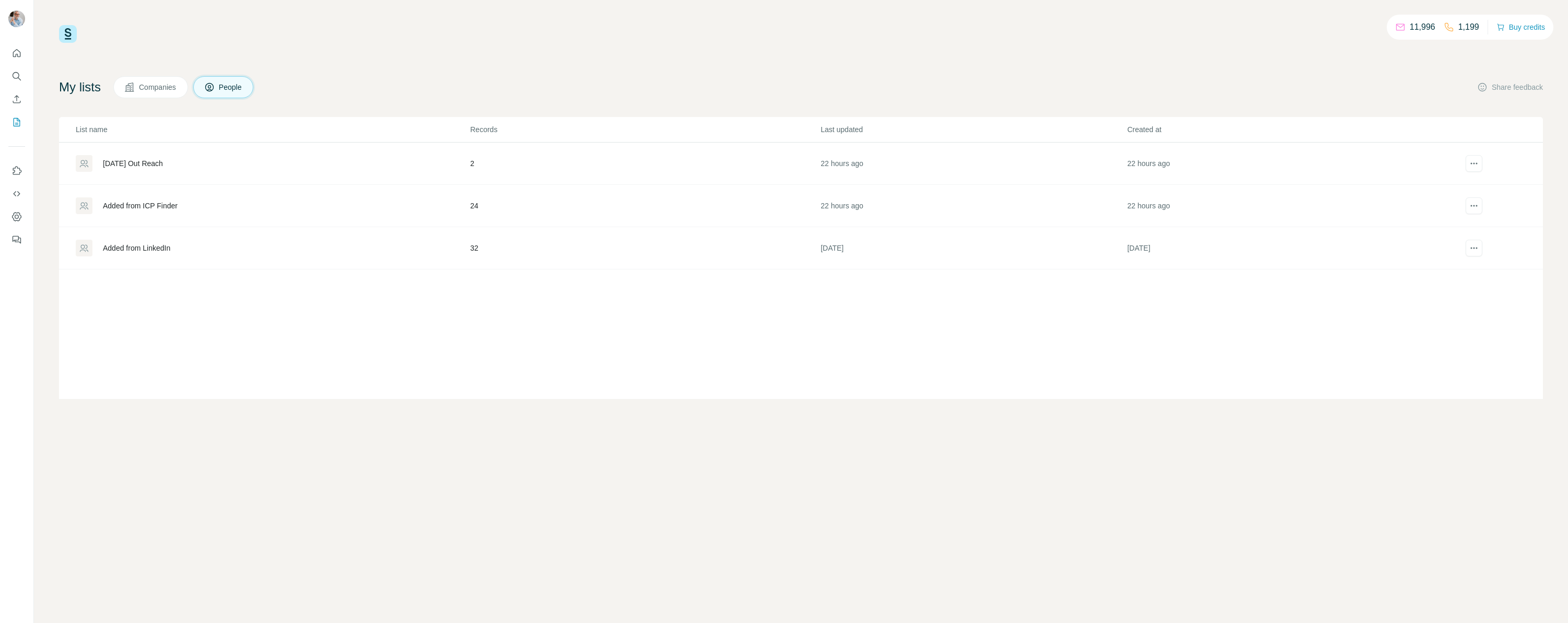
click at [123, 207] on div "Added from ICP Finder" at bounding box center [140, 206] width 74 height 11
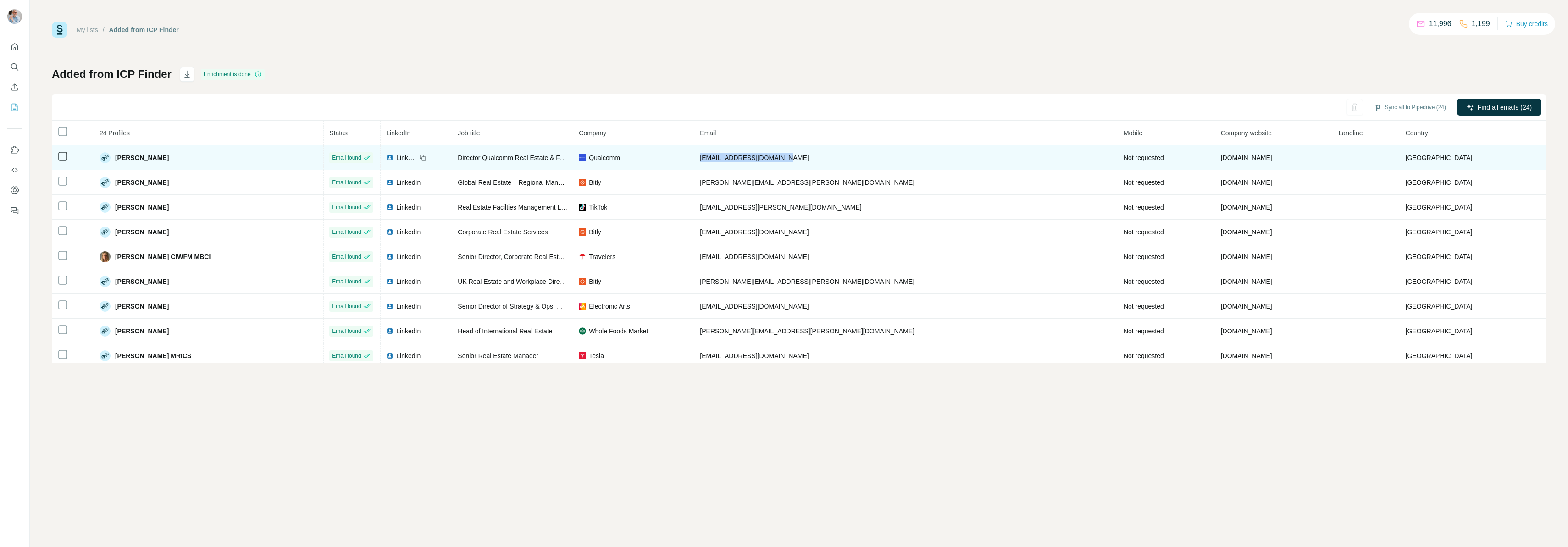
drag, startPoint x: 843, startPoint y: 158, endPoint x: 759, endPoint y: 156, distance: 84.0
click at [753, 155] on td "[EMAIL_ADDRESS][DOMAIN_NAME]" at bounding box center [906, 158] width 424 height 25
copy span "[EMAIL_ADDRESS][DOMAIN_NAME]"
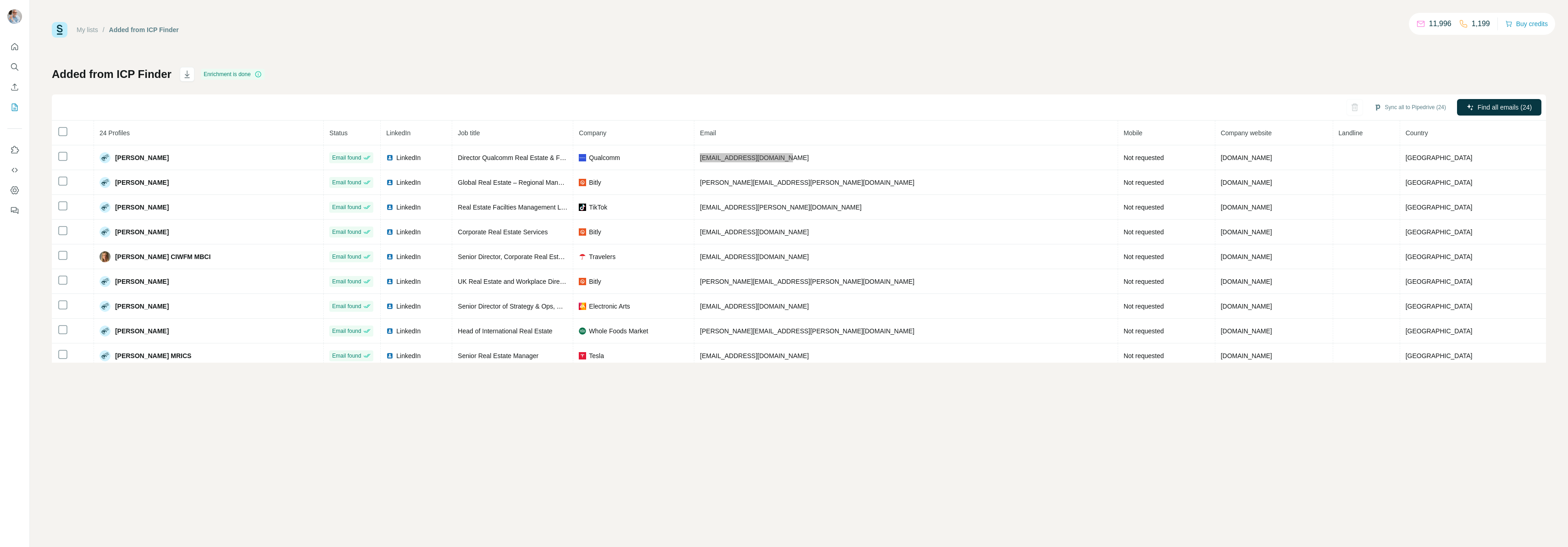
drag, startPoint x: 760, startPoint y: 156, endPoint x: 524, endPoint y: 1, distance: 282.3
click at [0, 0] on div "My lists / Added from ICP Finder 11,996 1,199 Buy credits Added from ICP Finder…" at bounding box center [784, 273] width 1568 height 547
